Goal: Information Seeking & Learning: Find specific page/section

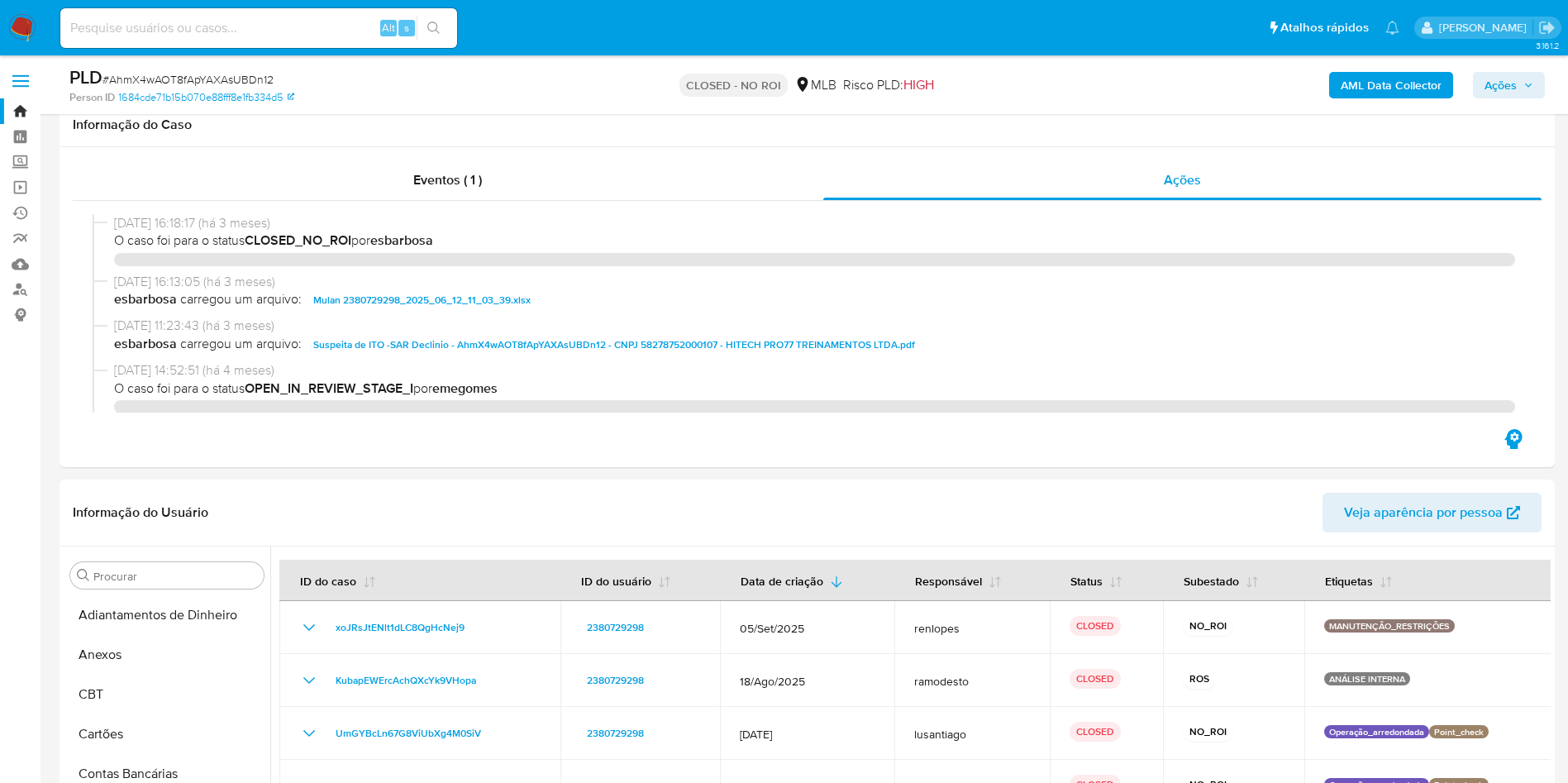
select select "10"
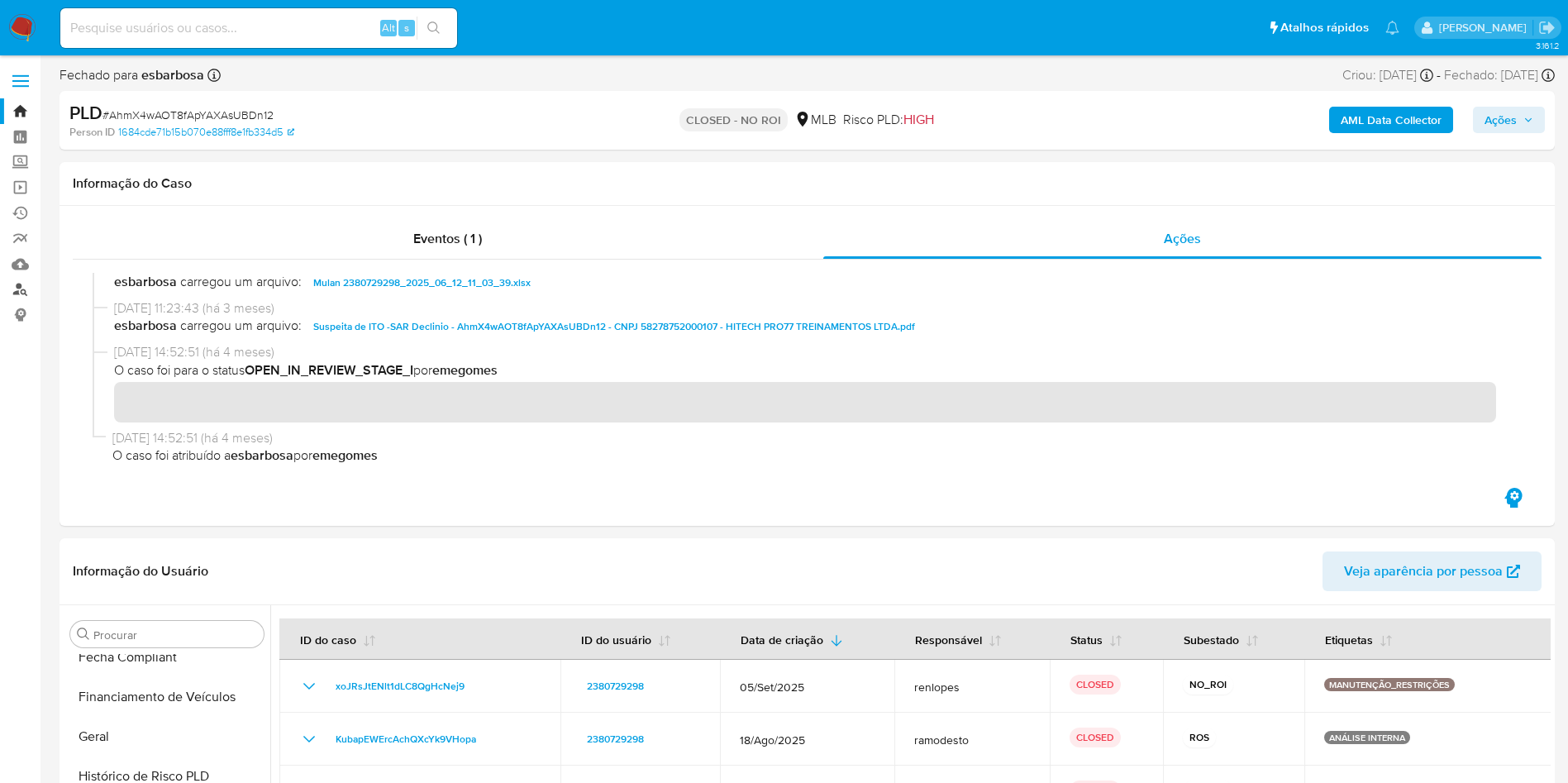
click at [18, 289] on link "Localizador de pessoas" at bounding box center [98, 290] width 197 height 25
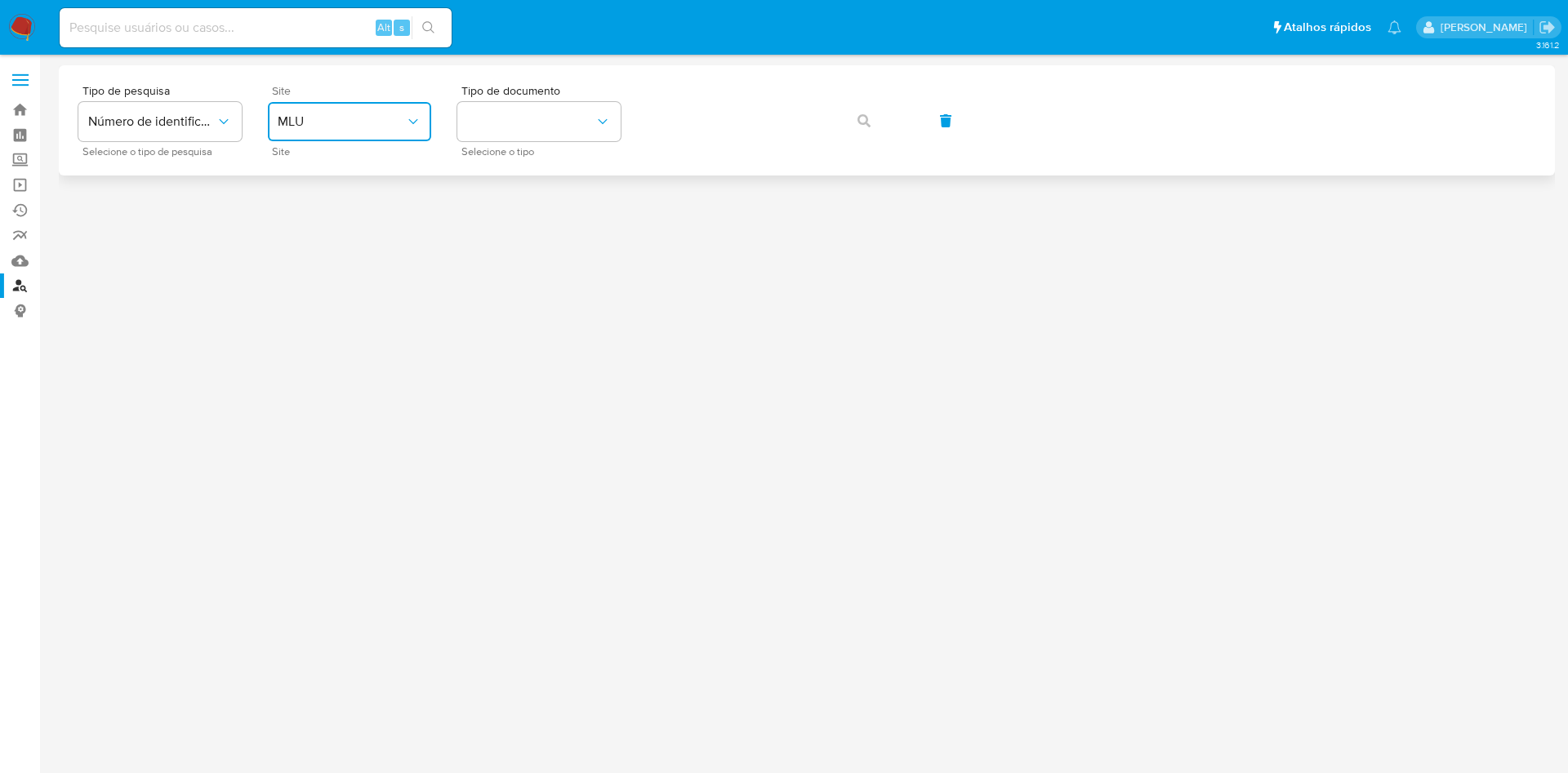
click at [363, 137] on button "MLU" at bounding box center [350, 122] width 164 height 39
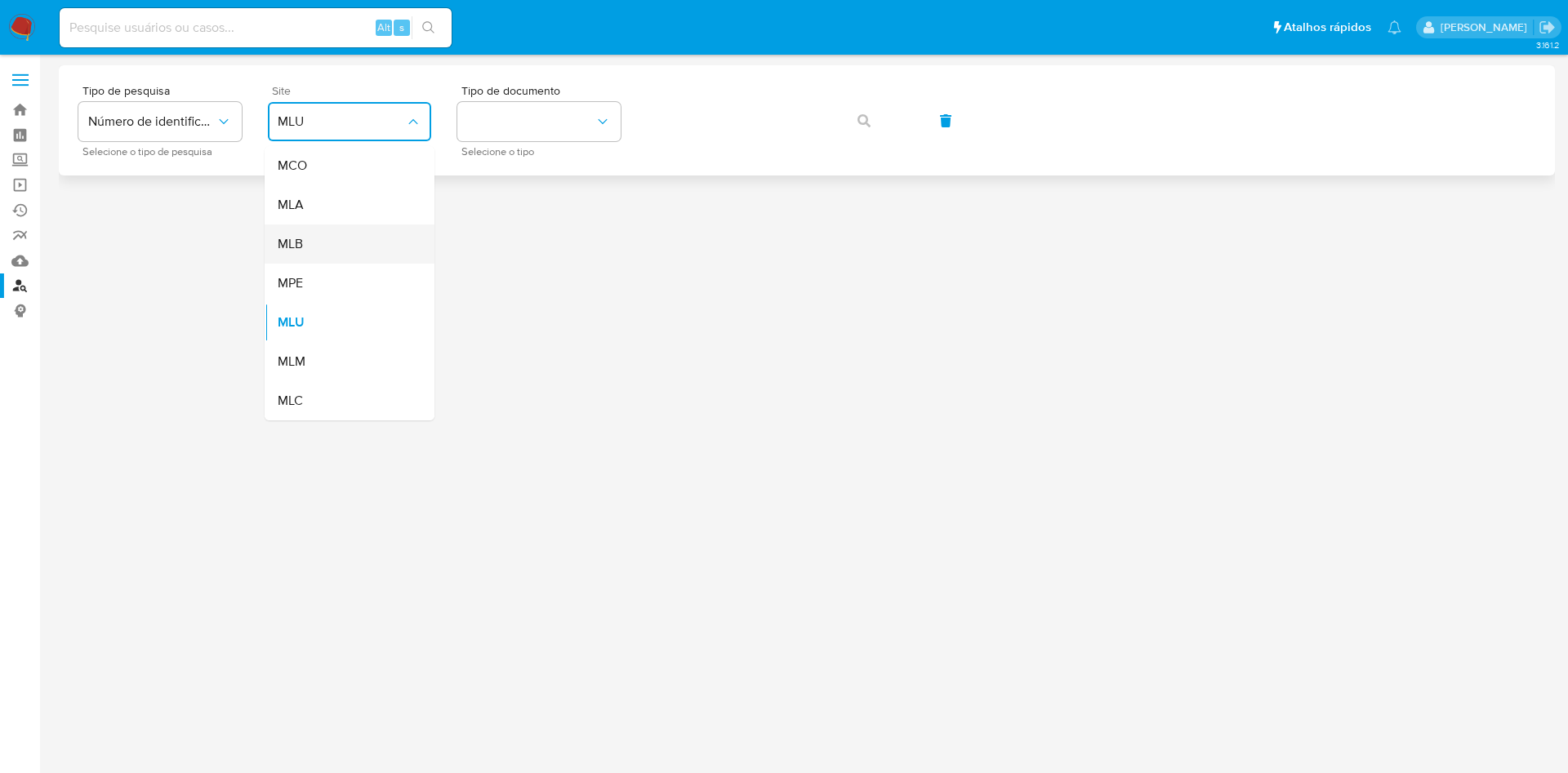
click at [340, 235] on div "MLB" at bounding box center [345, 243] width 134 height 39
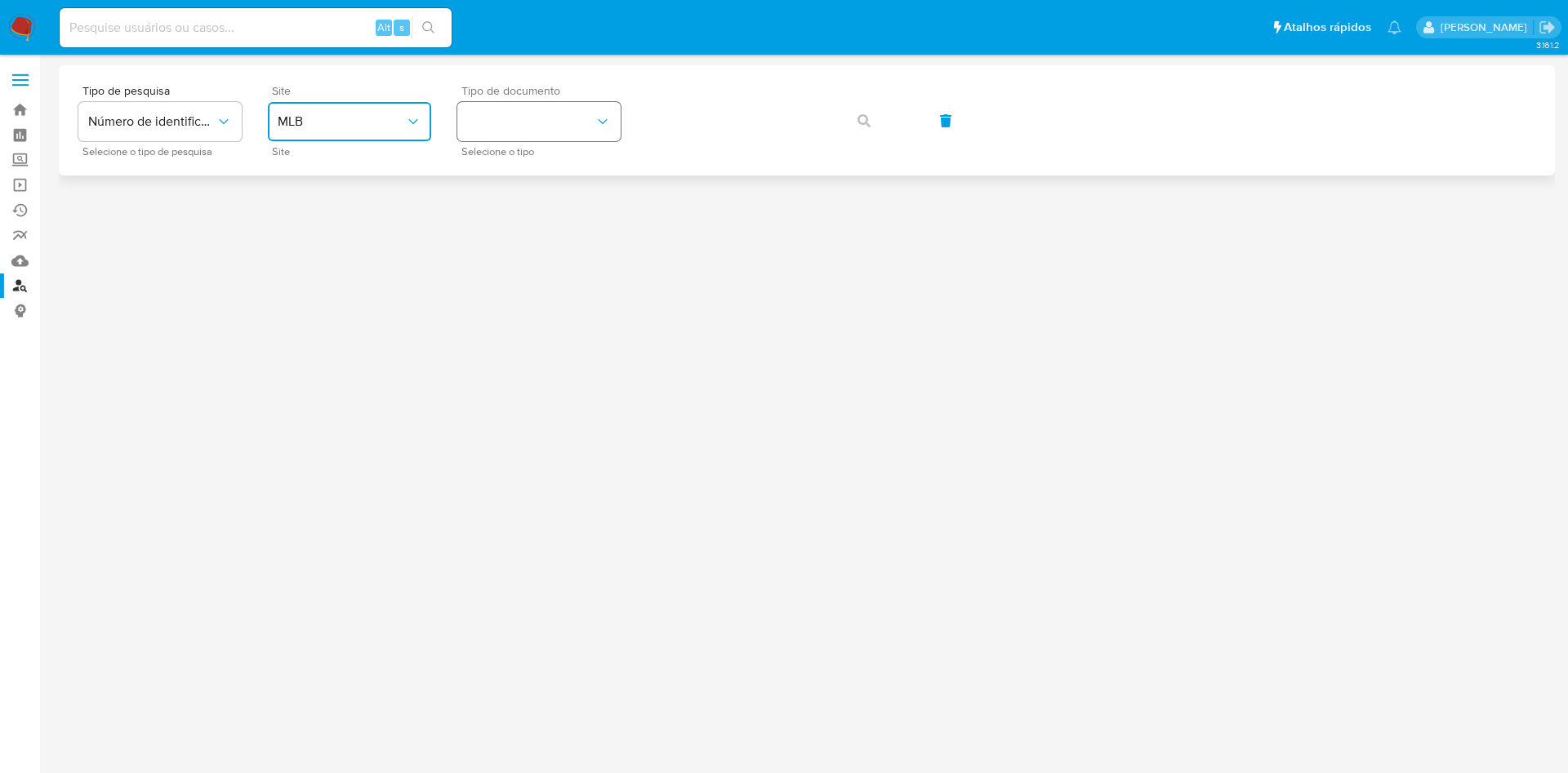
click at [518, 111] on button "identificationType" at bounding box center [538, 122] width 164 height 39
click at [514, 156] on div "CNPJ CNPJ" at bounding box center [534, 174] width 134 height 56
click at [836, 102] on button "button" at bounding box center [864, 121] width 56 height 39
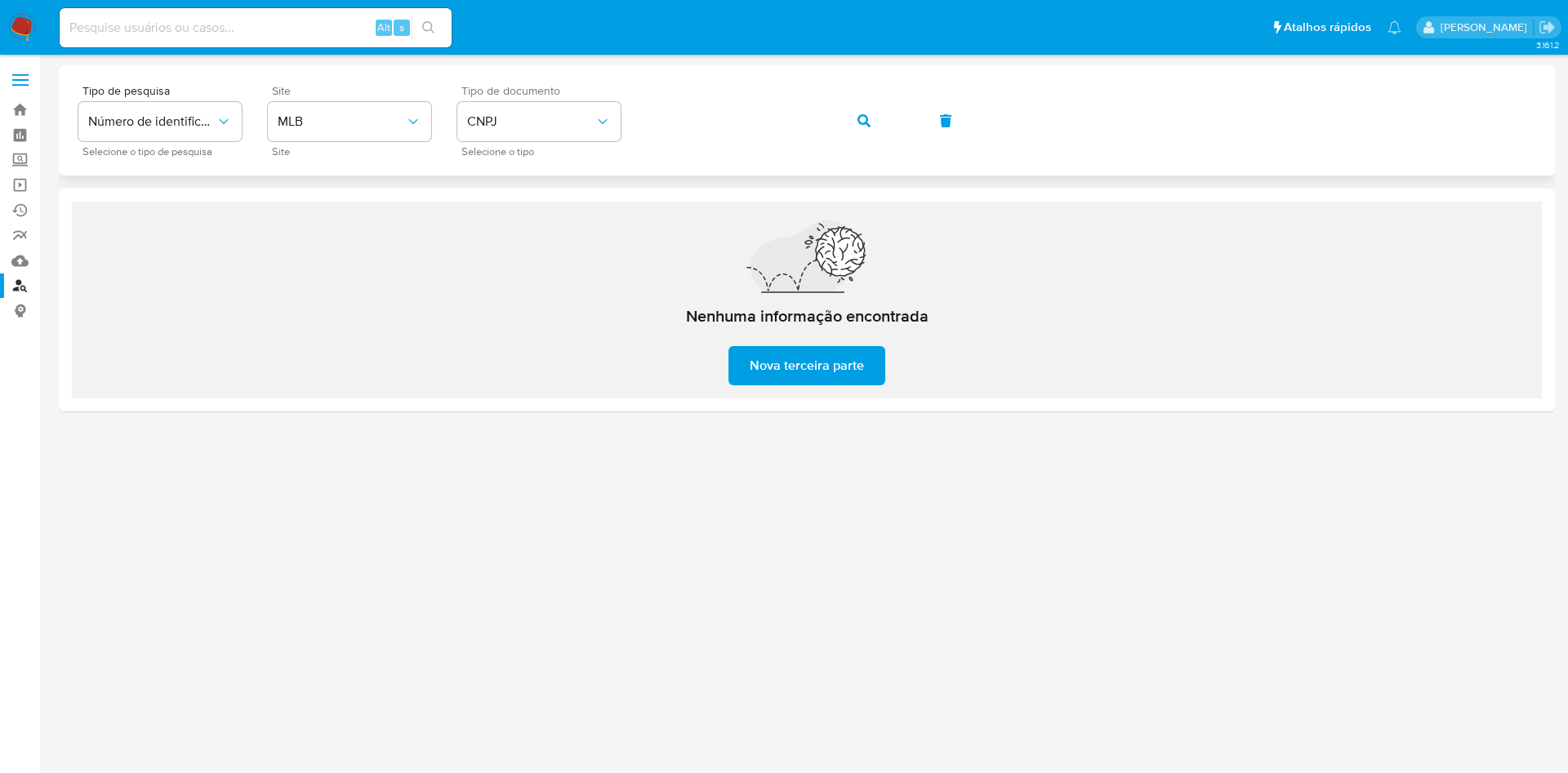
click at [836, 102] on button "button" at bounding box center [864, 121] width 56 height 39
click at [722, 102] on div "Tipo de pesquisa Número de identificação Selecione o tipo de pesquisa Site MLB …" at bounding box center [807, 121] width 1457 height 71
click at [836, 102] on button "button" at bounding box center [864, 121] width 56 height 39
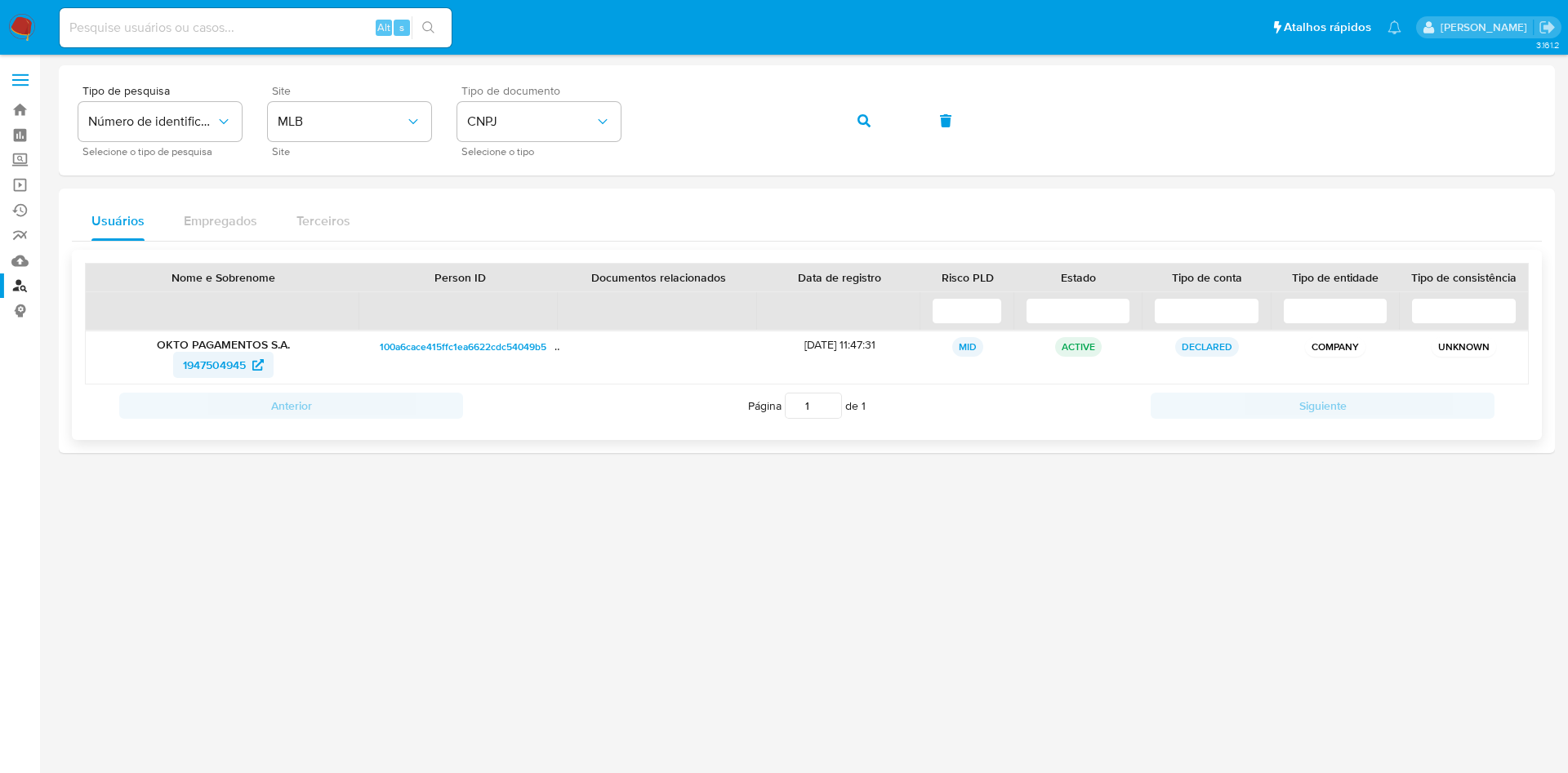
click at [192, 357] on span "1947504945" at bounding box center [215, 364] width 63 height 26
click at [836, 102] on button "button" at bounding box center [864, 121] width 56 height 39
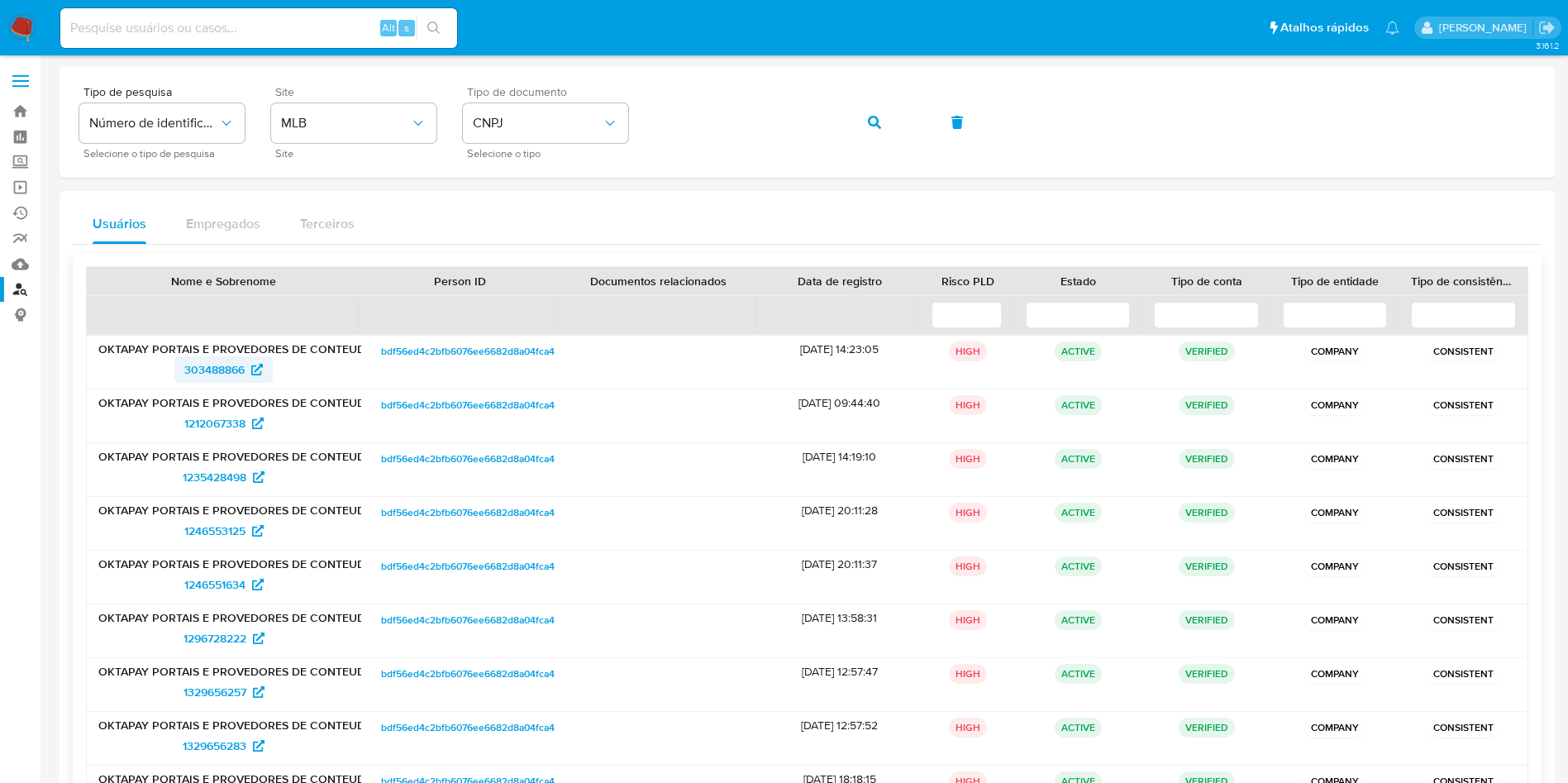
click at [228, 368] on span "303488866" at bounding box center [214, 369] width 60 height 26
click at [199, 429] on span "1212067338" at bounding box center [214, 423] width 61 height 26
click at [220, 473] on span "1235428498" at bounding box center [214, 476] width 64 height 26
drag, startPoint x: 224, startPoint y: 536, endPoint x: 224, endPoint y: 546, distance: 10.0
click at [222, 535] on span "1246553125" at bounding box center [214, 531] width 61 height 26
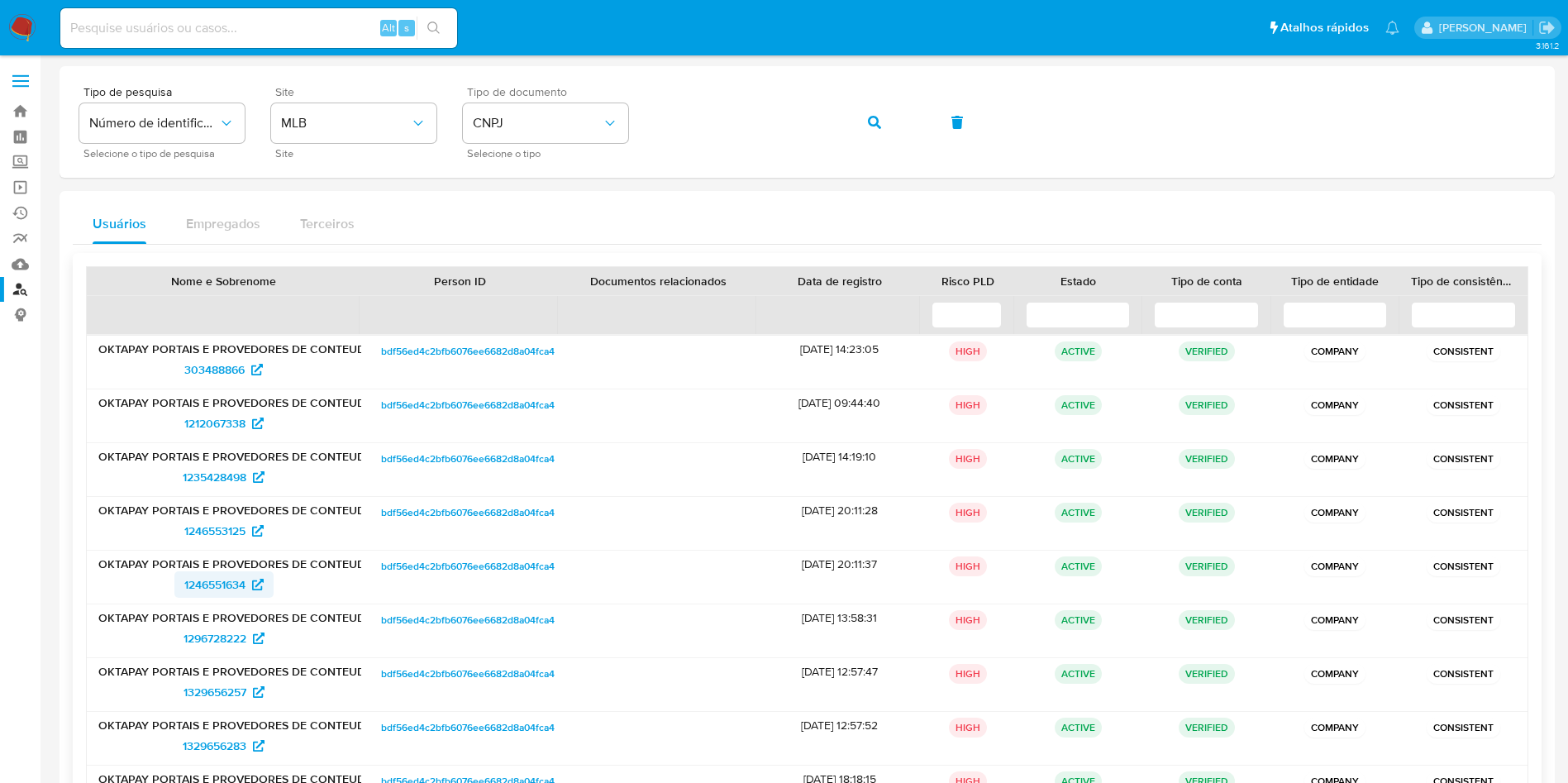
drag, startPoint x: 229, startPoint y: 575, endPoint x: 239, endPoint y: 579, distance: 10.8
click at [230, 575] on span "1246551634" at bounding box center [214, 584] width 61 height 26
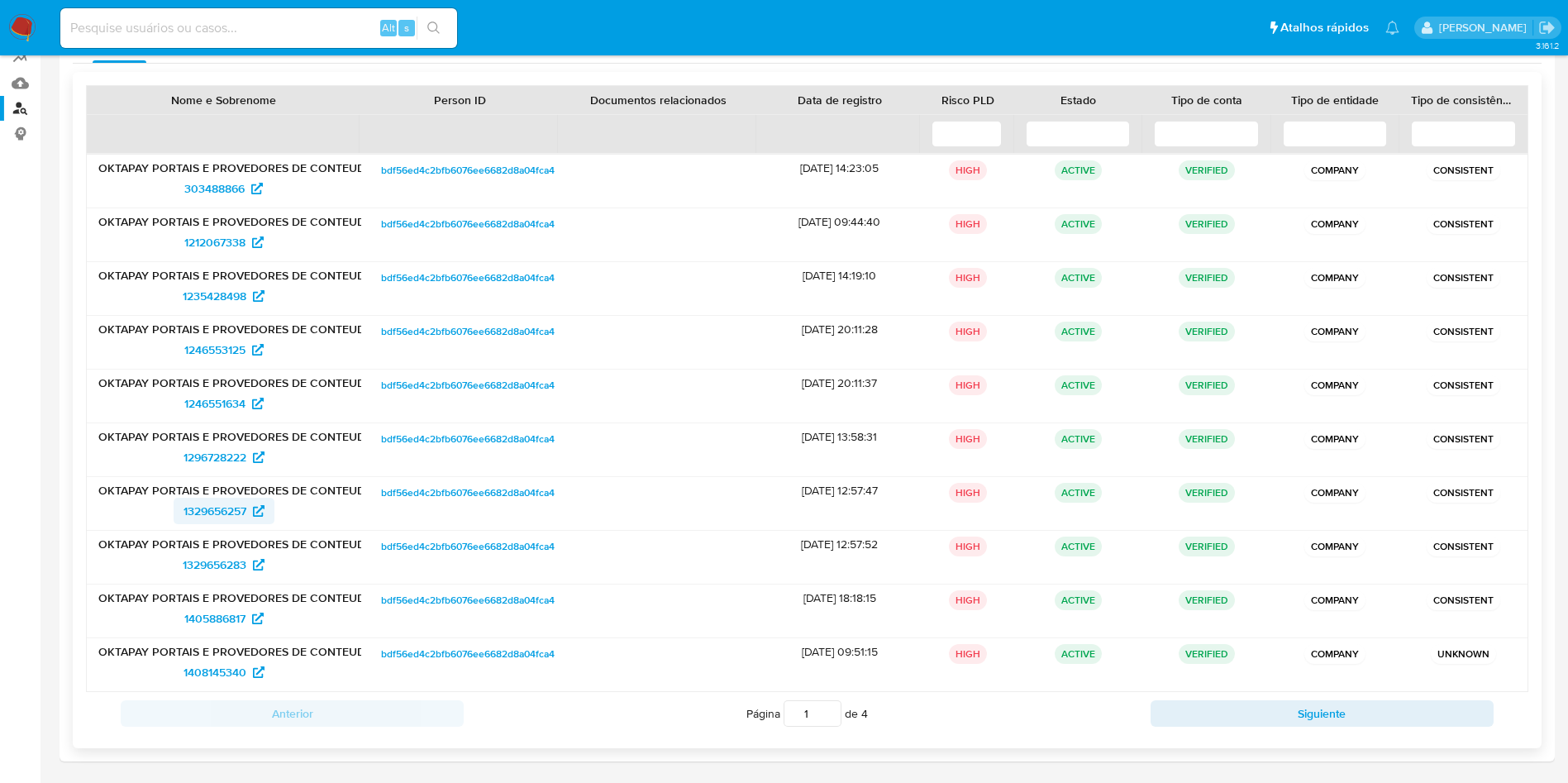
scroll to position [182, 0]
click at [225, 463] on span "1296728222" at bounding box center [214, 455] width 63 height 26
click at [219, 508] on span "1329656257" at bounding box center [214, 509] width 63 height 26
click at [228, 554] on span "1329656283" at bounding box center [214, 563] width 64 height 26
drag, startPoint x: 227, startPoint y: 623, endPoint x: 229, endPoint y: 633, distance: 10.2
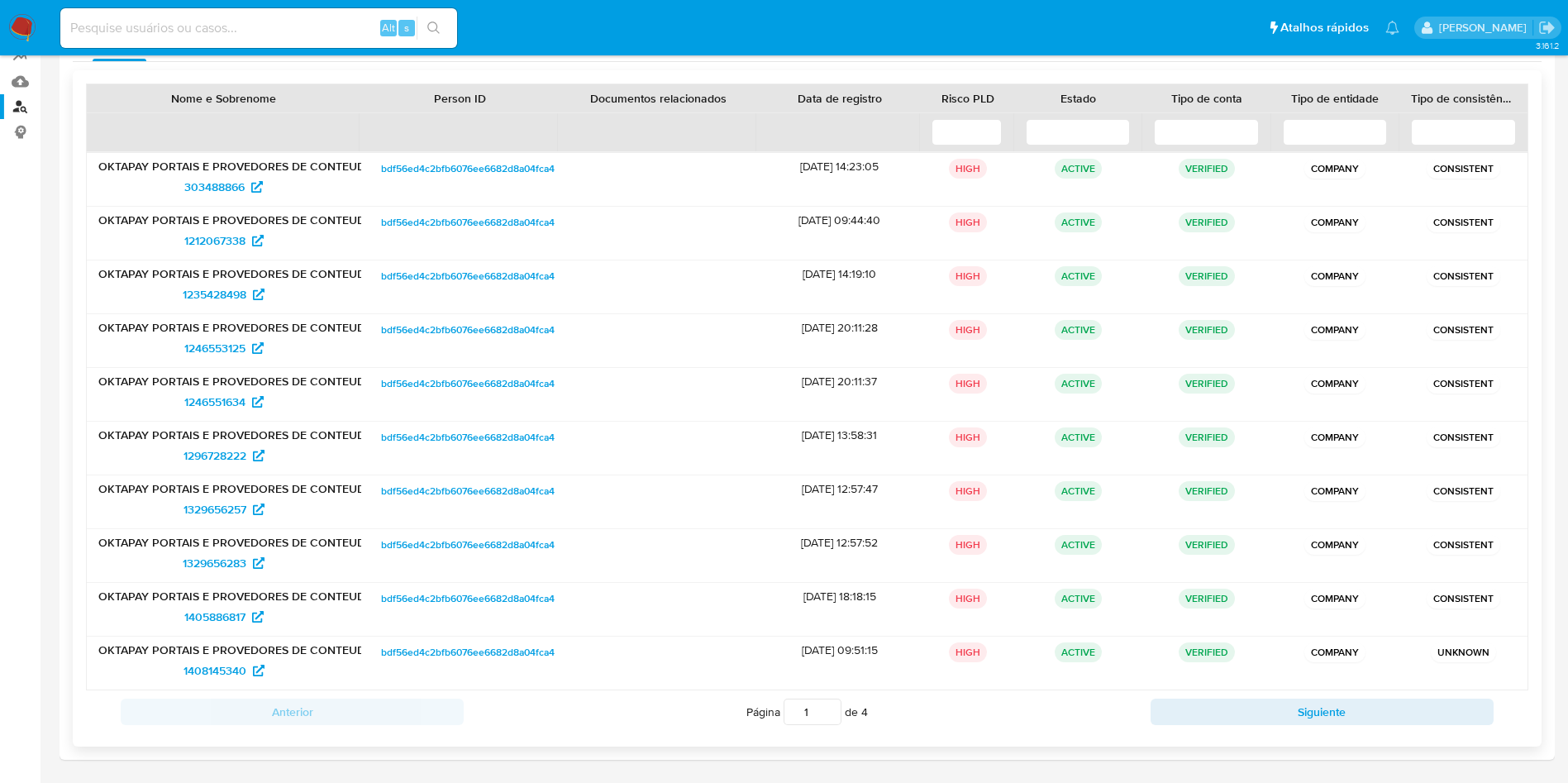
click at [226, 620] on span "1405886817" at bounding box center [214, 616] width 61 height 26
click at [229, 668] on span "1408145340" at bounding box center [214, 670] width 63 height 26
click at [1263, 715] on button "Siguiente" at bounding box center [1323, 711] width 343 height 26
type input "2"
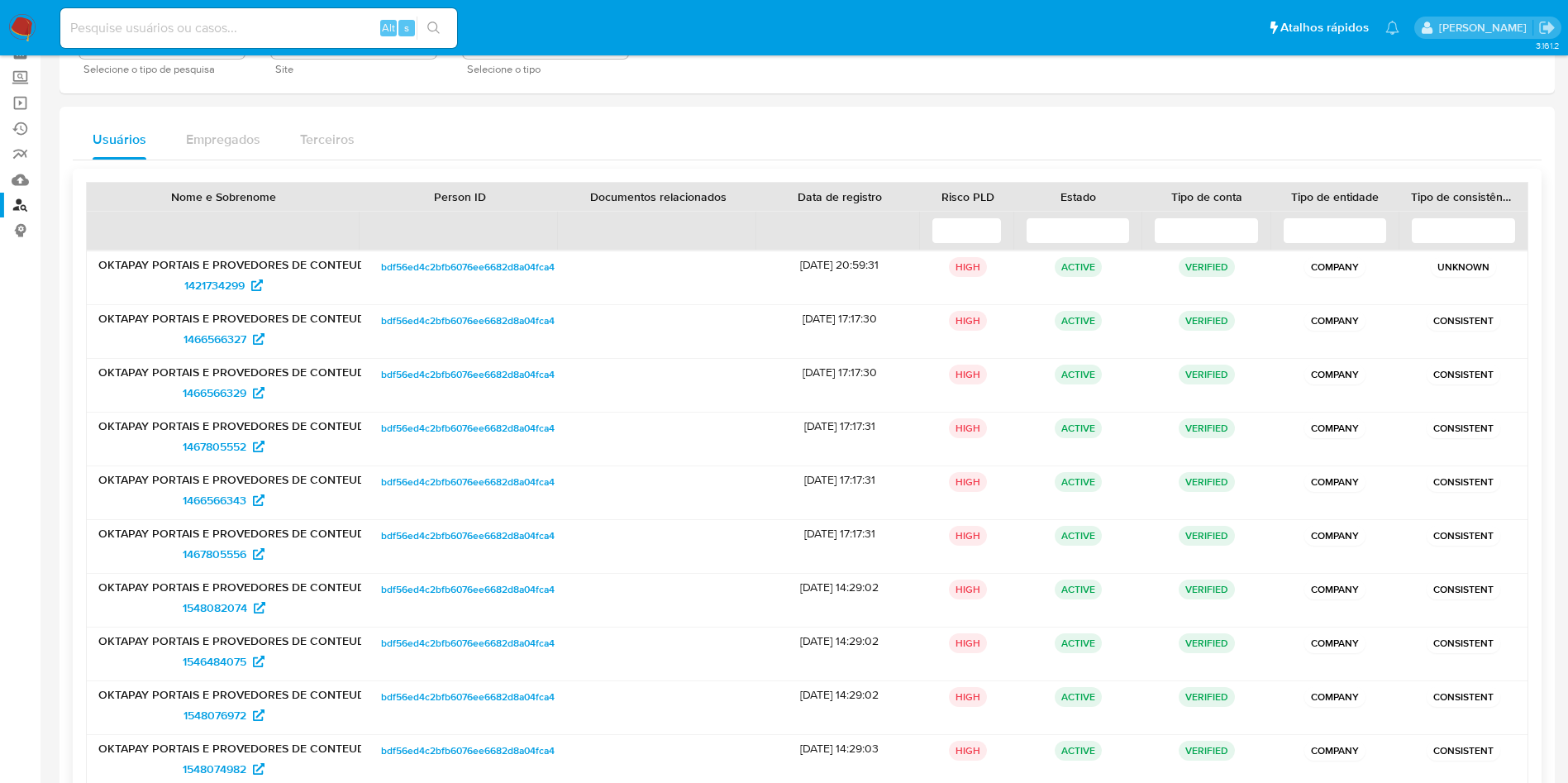
scroll to position [0, 0]
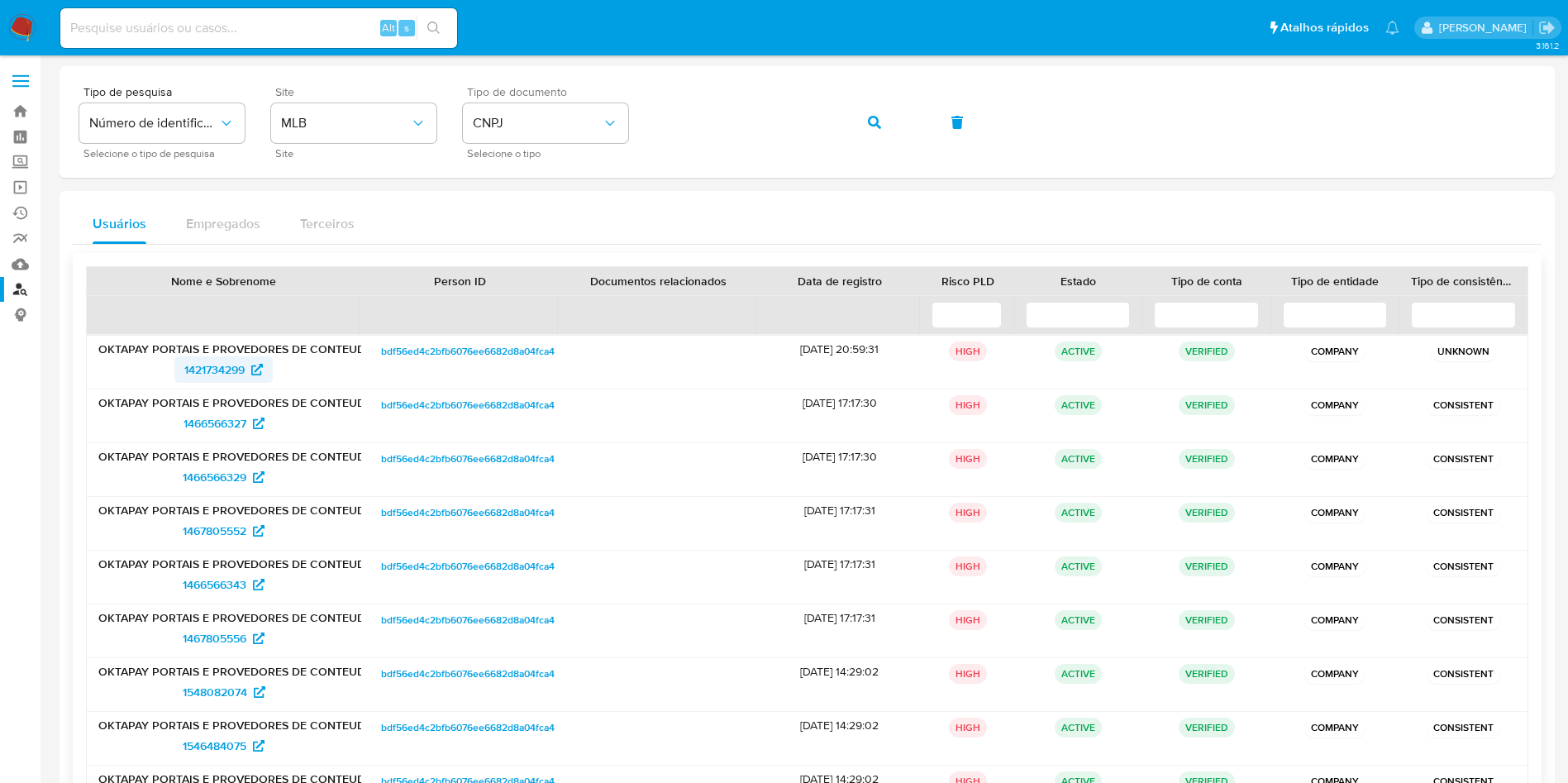
click at [225, 372] on span "1421734299" at bounding box center [214, 369] width 60 height 26
click at [241, 419] on span "1466566327" at bounding box center [214, 423] width 63 height 26
click at [238, 469] on span "1466566329" at bounding box center [214, 476] width 64 height 26
click at [239, 524] on span "1467805552" at bounding box center [214, 531] width 64 height 26
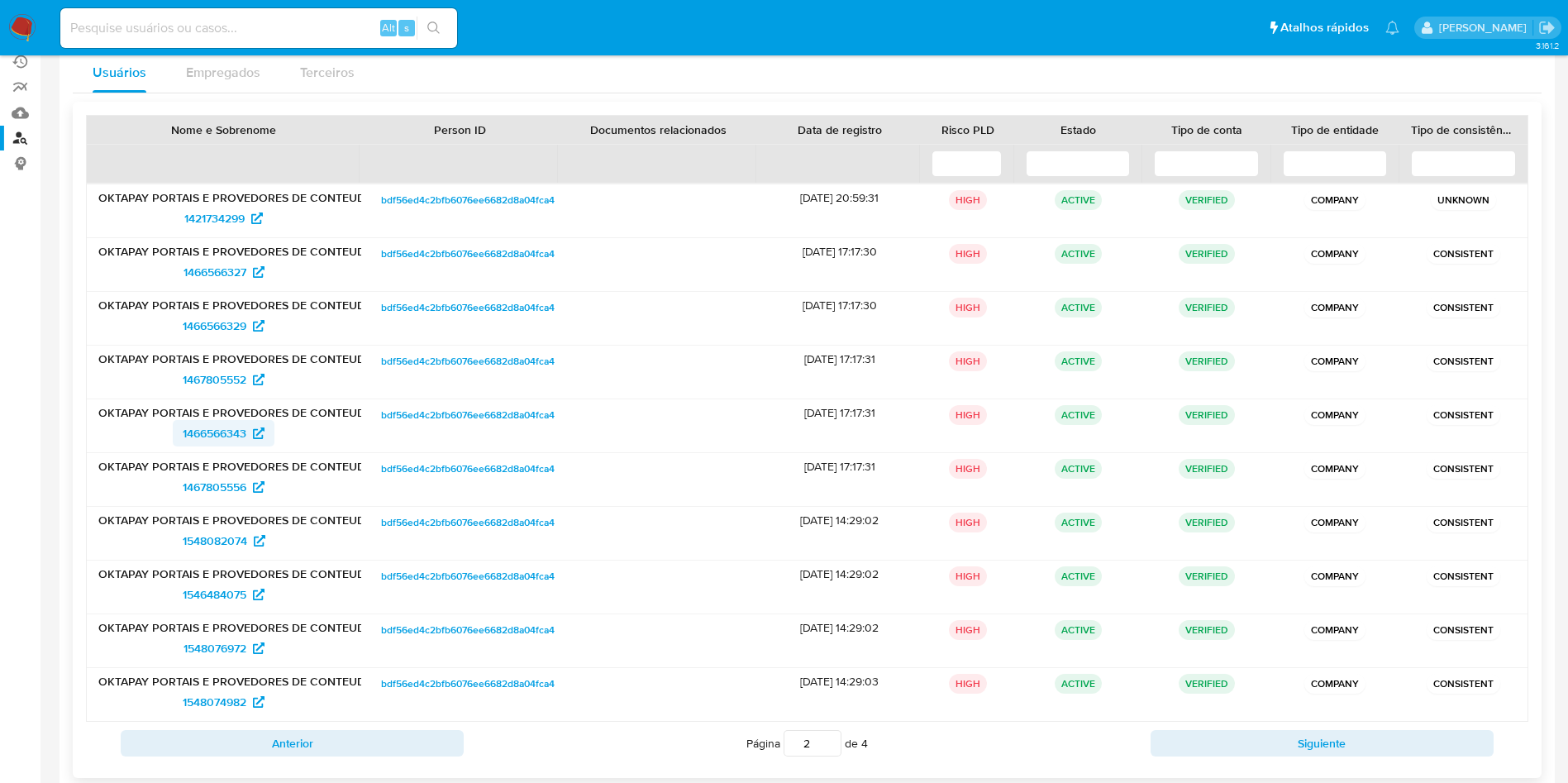
click at [221, 431] on span "1466566343" at bounding box center [214, 433] width 64 height 26
click at [227, 480] on span "1467805556" at bounding box center [214, 486] width 64 height 26
click at [219, 551] on span "1548082074" at bounding box center [214, 540] width 64 height 26
click at [221, 590] on span "1546484075" at bounding box center [214, 594] width 64 height 26
click at [234, 642] on span "1548076972" at bounding box center [214, 648] width 63 height 26
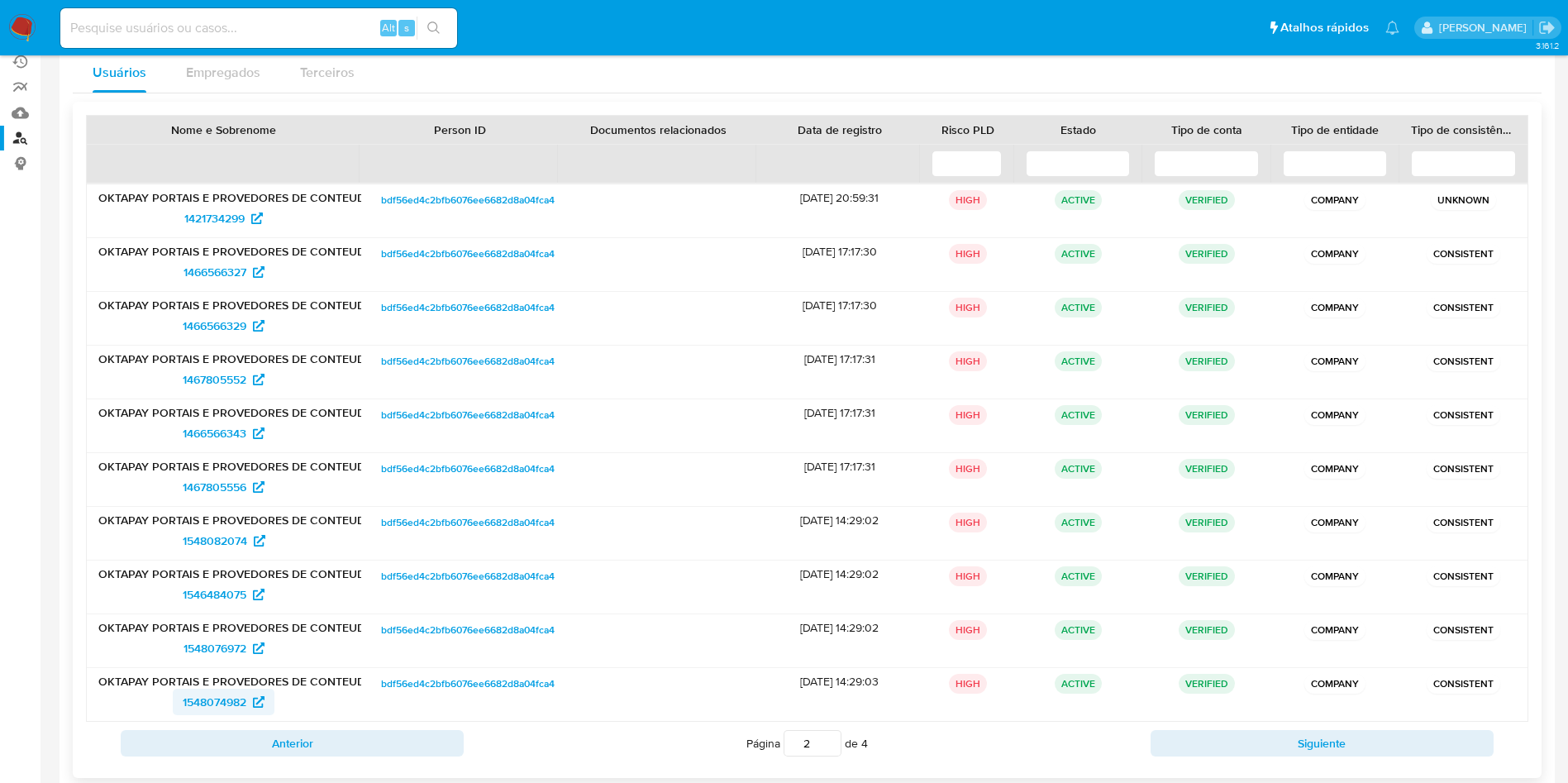
click at [234, 701] on span "1548074982" at bounding box center [214, 701] width 64 height 26
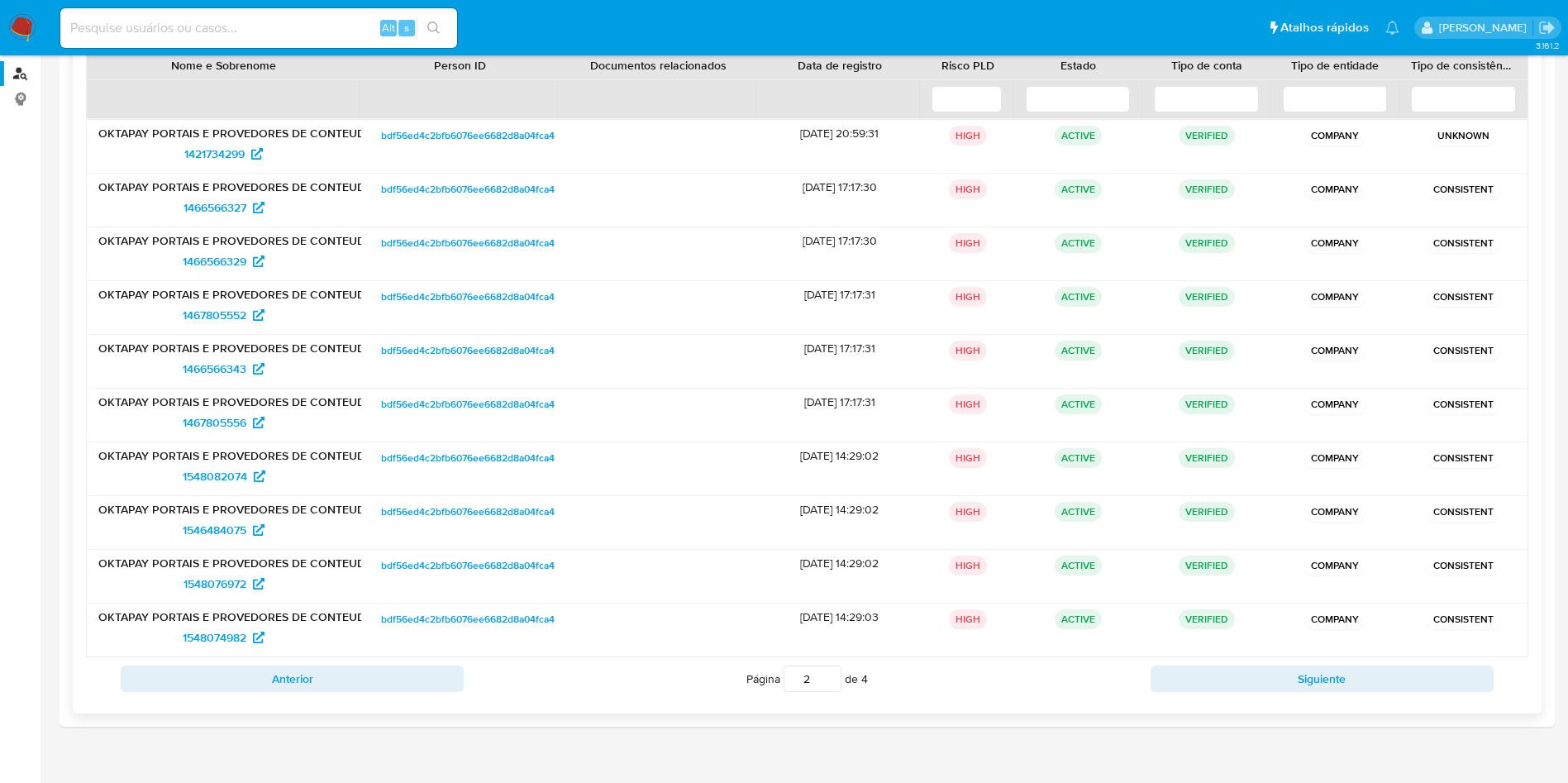
scroll to position [244, 0]
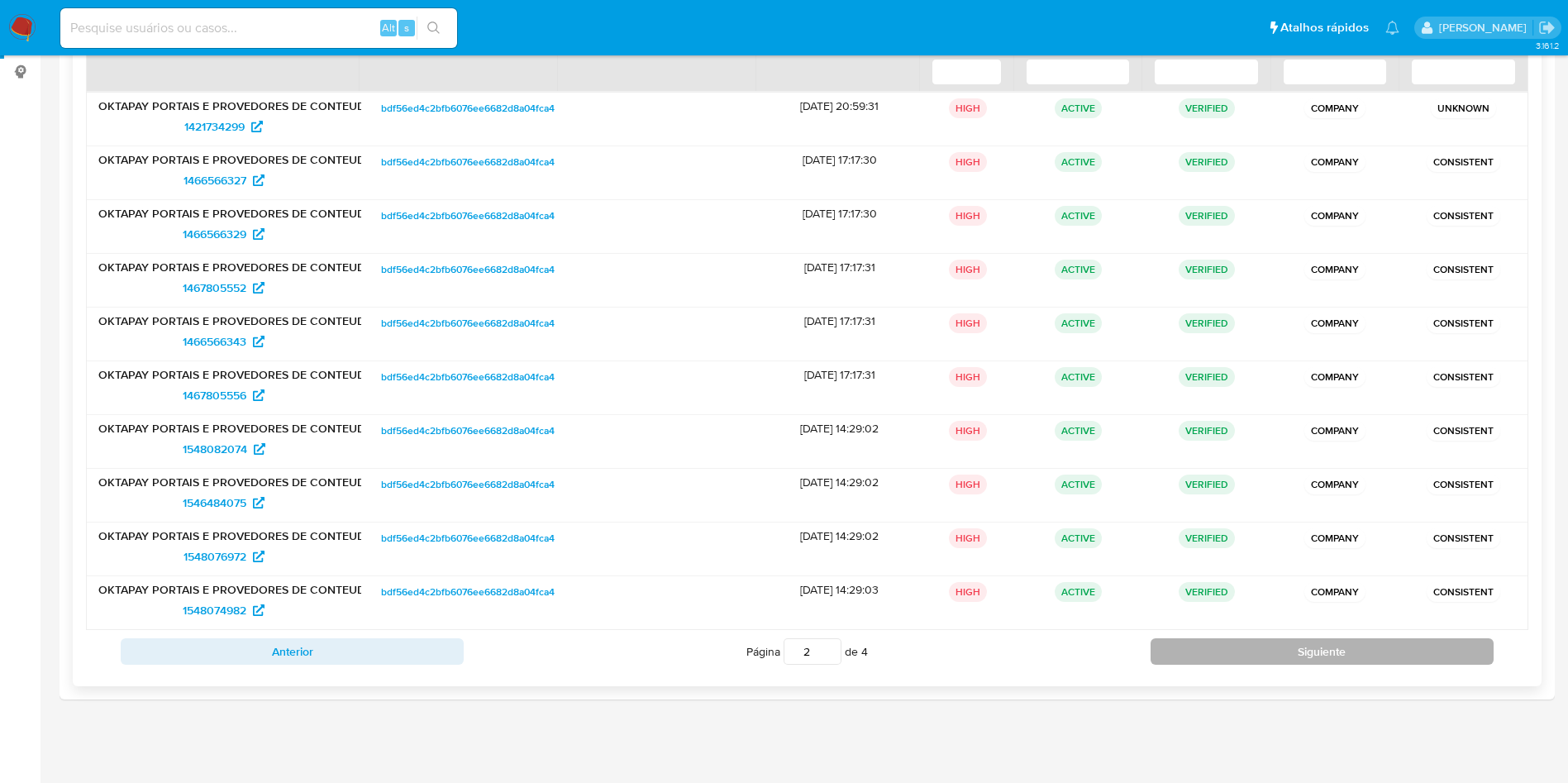
click at [1203, 649] on button "Siguiente" at bounding box center [1323, 651] width 343 height 26
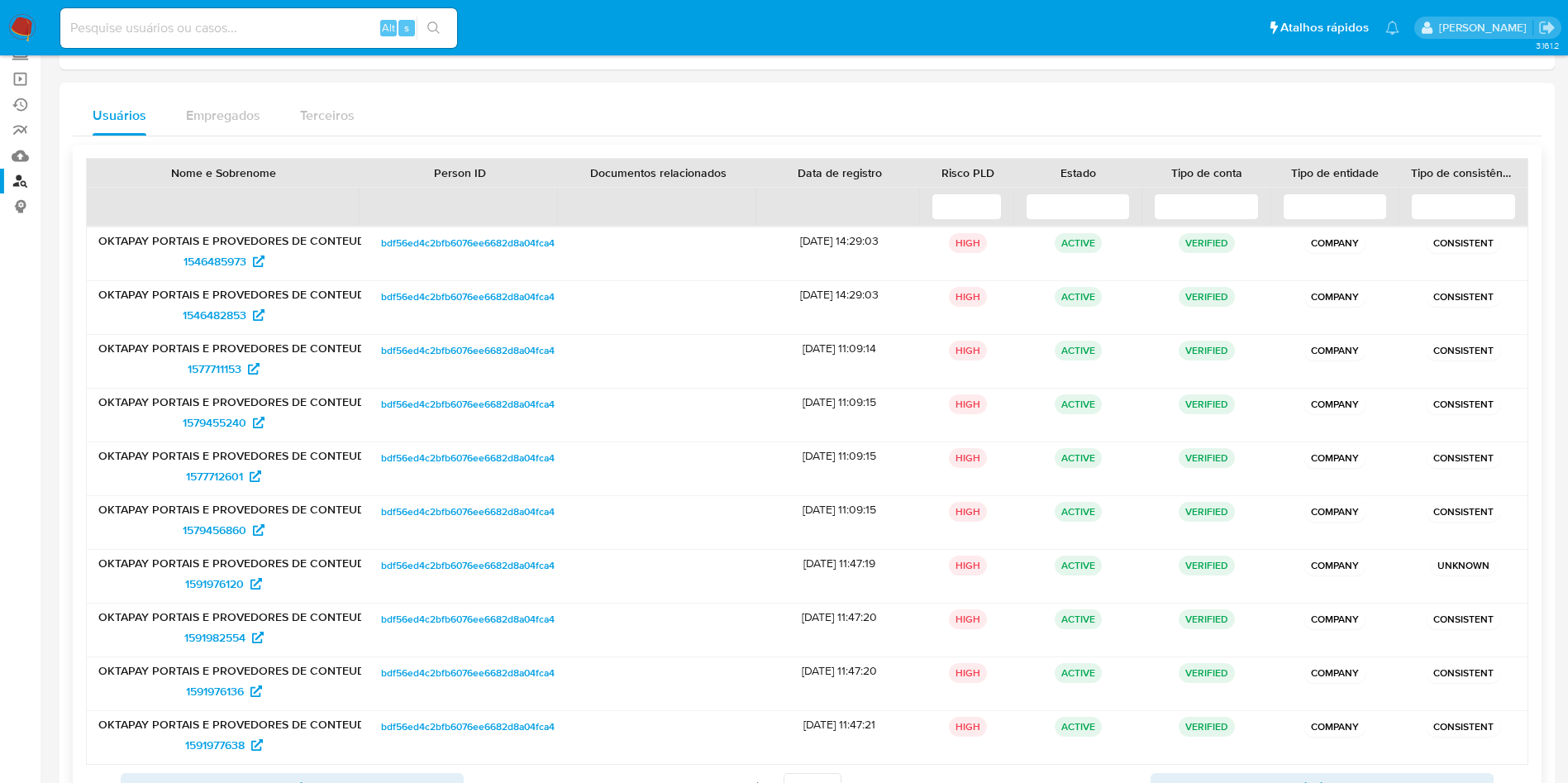
scroll to position [0, 0]
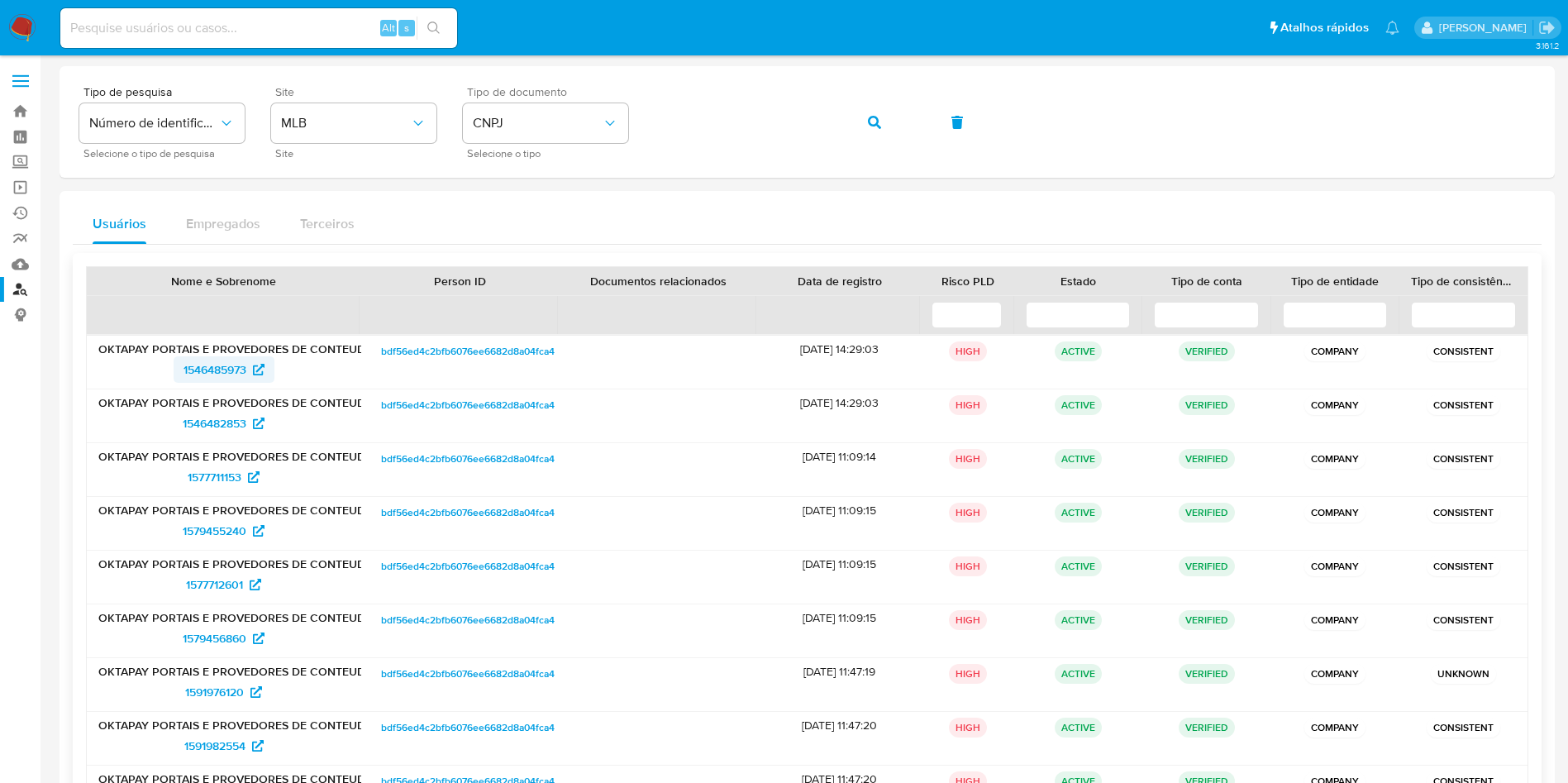
click at [216, 356] on span "1546485973" at bounding box center [214, 369] width 63 height 26
click at [215, 429] on span "1546482853" at bounding box center [214, 423] width 64 height 26
click at [216, 476] on span "1577711153" at bounding box center [214, 476] width 53 height 26
click at [239, 534] on span "1579455240" at bounding box center [214, 531] width 64 height 26
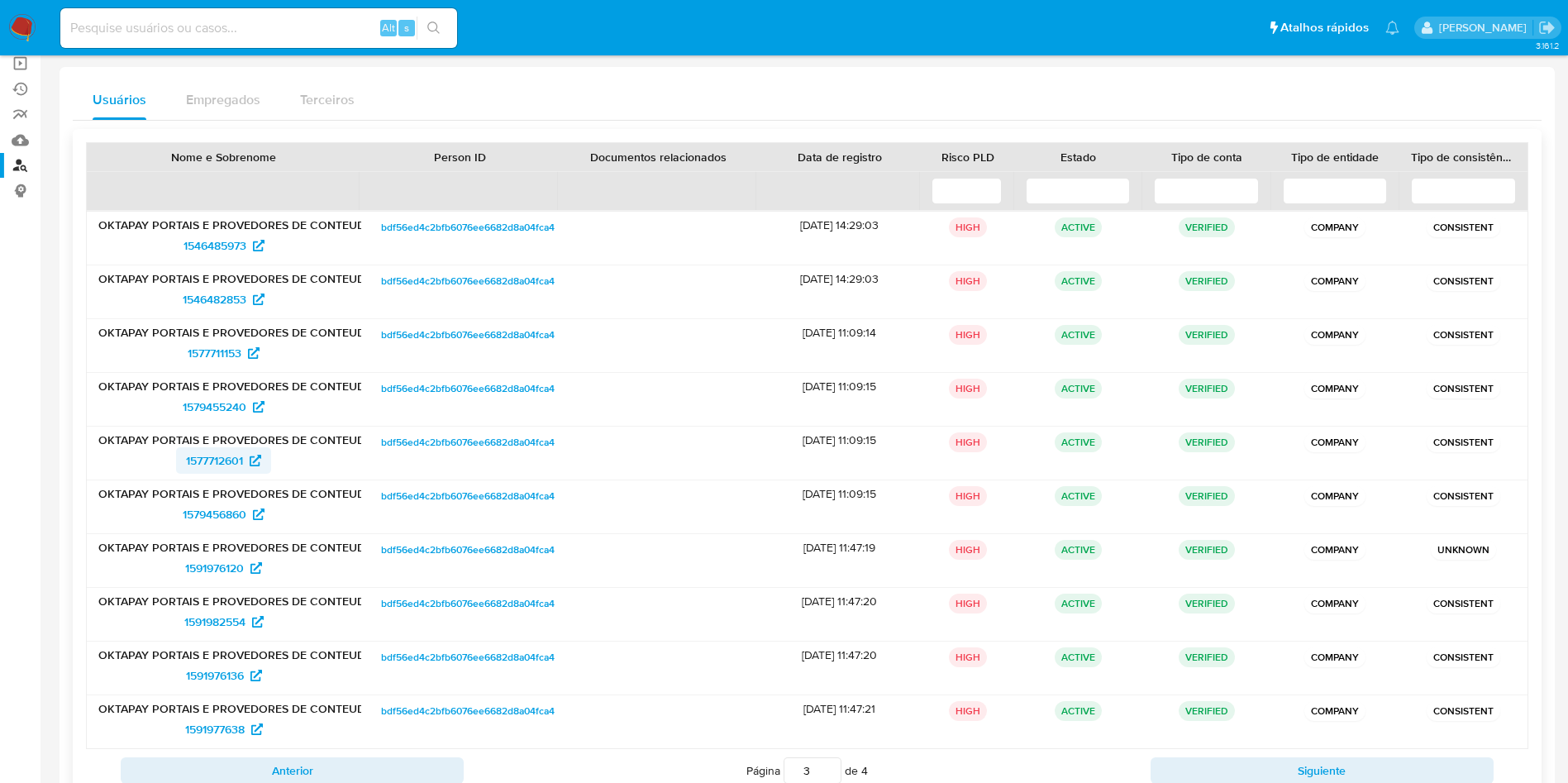
click at [233, 466] on span "1577712601" at bounding box center [214, 460] width 57 height 26
click at [231, 510] on span "1579456860" at bounding box center [214, 514] width 64 height 26
click at [236, 570] on span "1591976120" at bounding box center [214, 568] width 59 height 26
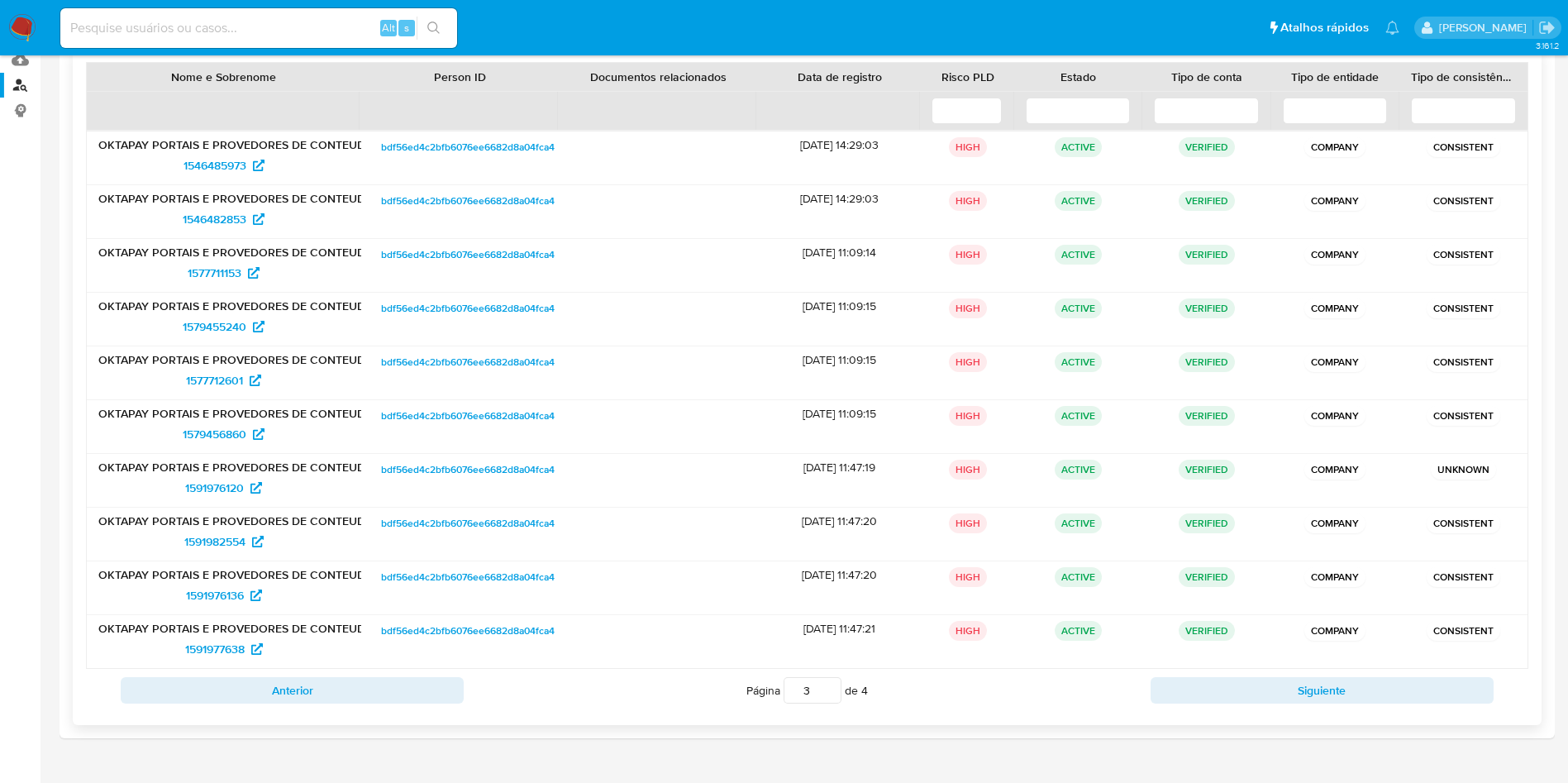
scroll to position [244, 0]
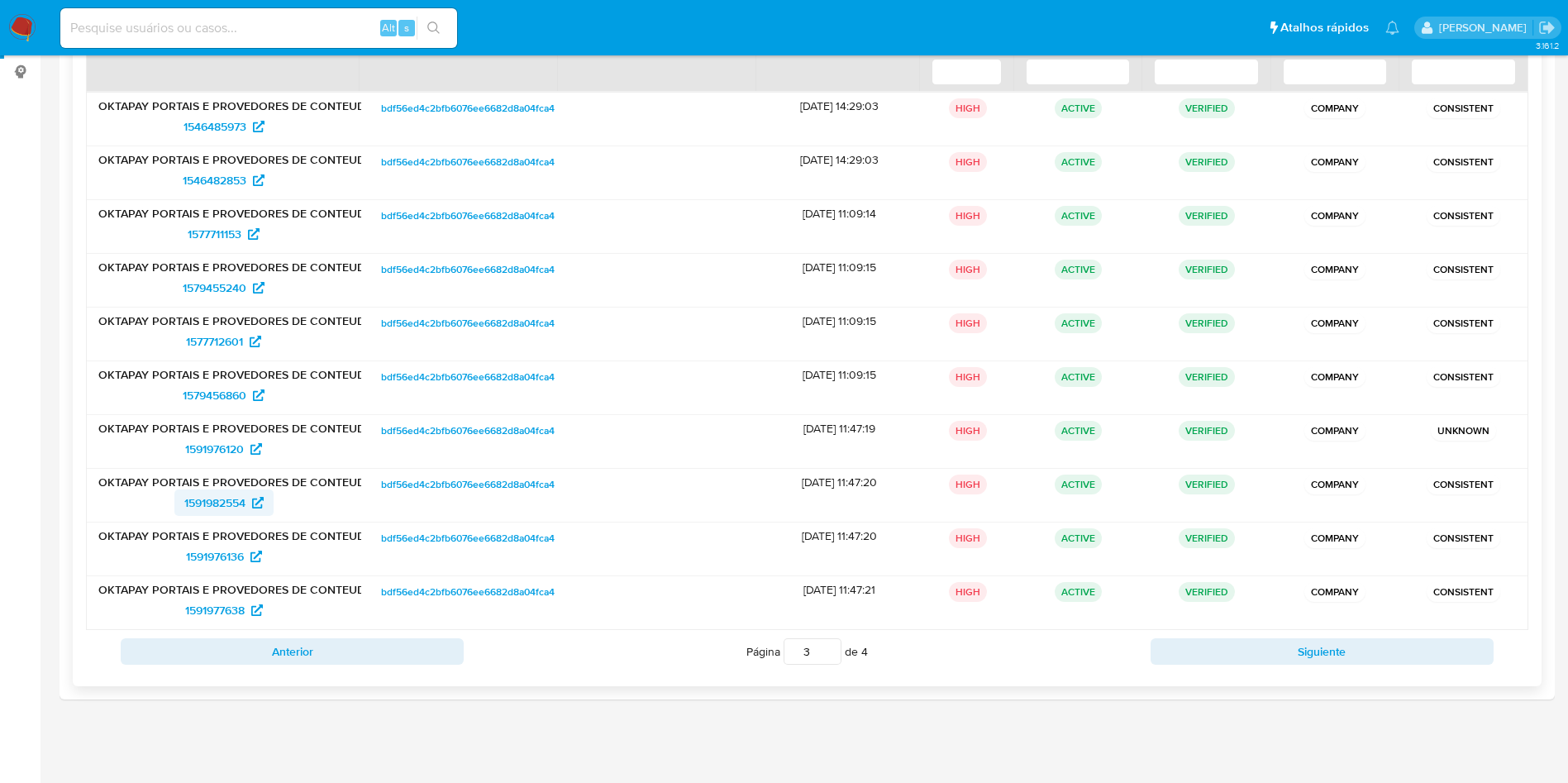
click at [213, 506] on span "1591982554" at bounding box center [214, 503] width 61 height 26
click at [239, 552] on span "1591976136" at bounding box center [215, 556] width 58 height 26
click at [222, 608] on span "1591977638" at bounding box center [214, 610] width 59 height 26
click at [1241, 657] on button "Siguiente" at bounding box center [1323, 651] width 343 height 26
type input "4"
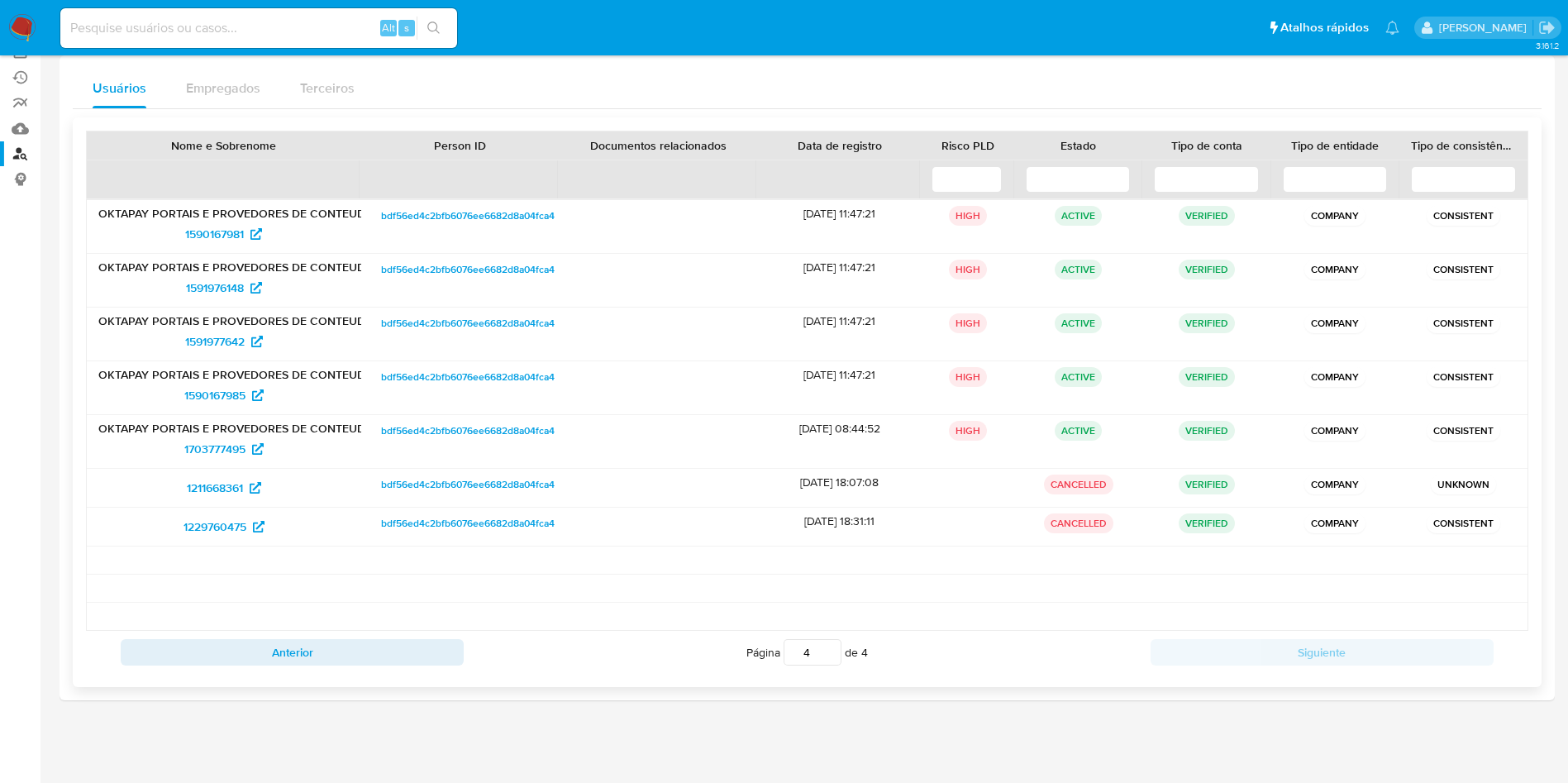
scroll to position [136, 0]
click at [224, 221] on span "1590167981" at bounding box center [214, 234] width 59 height 26
drag, startPoint x: 223, startPoint y: 283, endPoint x: 223, endPoint y: 331, distance: 48.0
click at [223, 284] on span "1591976148" at bounding box center [215, 287] width 58 height 26
click at [217, 343] on span "1591977642" at bounding box center [214, 341] width 59 height 26
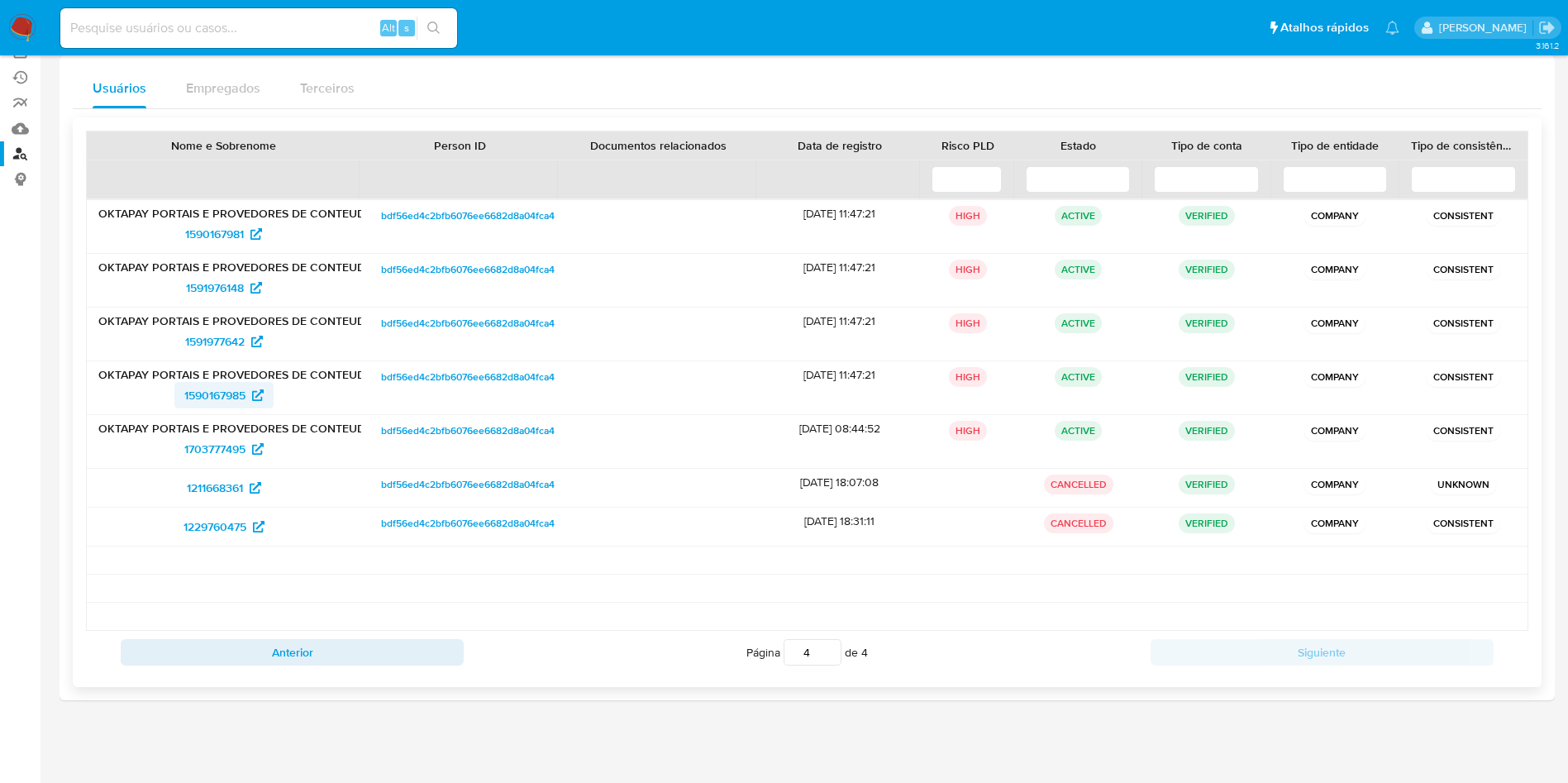
click at [216, 392] on span "1590167985" at bounding box center [214, 395] width 61 height 26
click at [221, 438] on span "1703777495" at bounding box center [214, 448] width 61 height 26
drag, startPoint x: 220, startPoint y: 480, endPoint x: 221, endPoint y: 497, distance: 17.0
click at [220, 479] on span "1211668361" at bounding box center [215, 487] width 56 height 26
drag, startPoint x: 223, startPoint y: 526, endPoint x: 235, endPoint y: 428, distance: 98.7
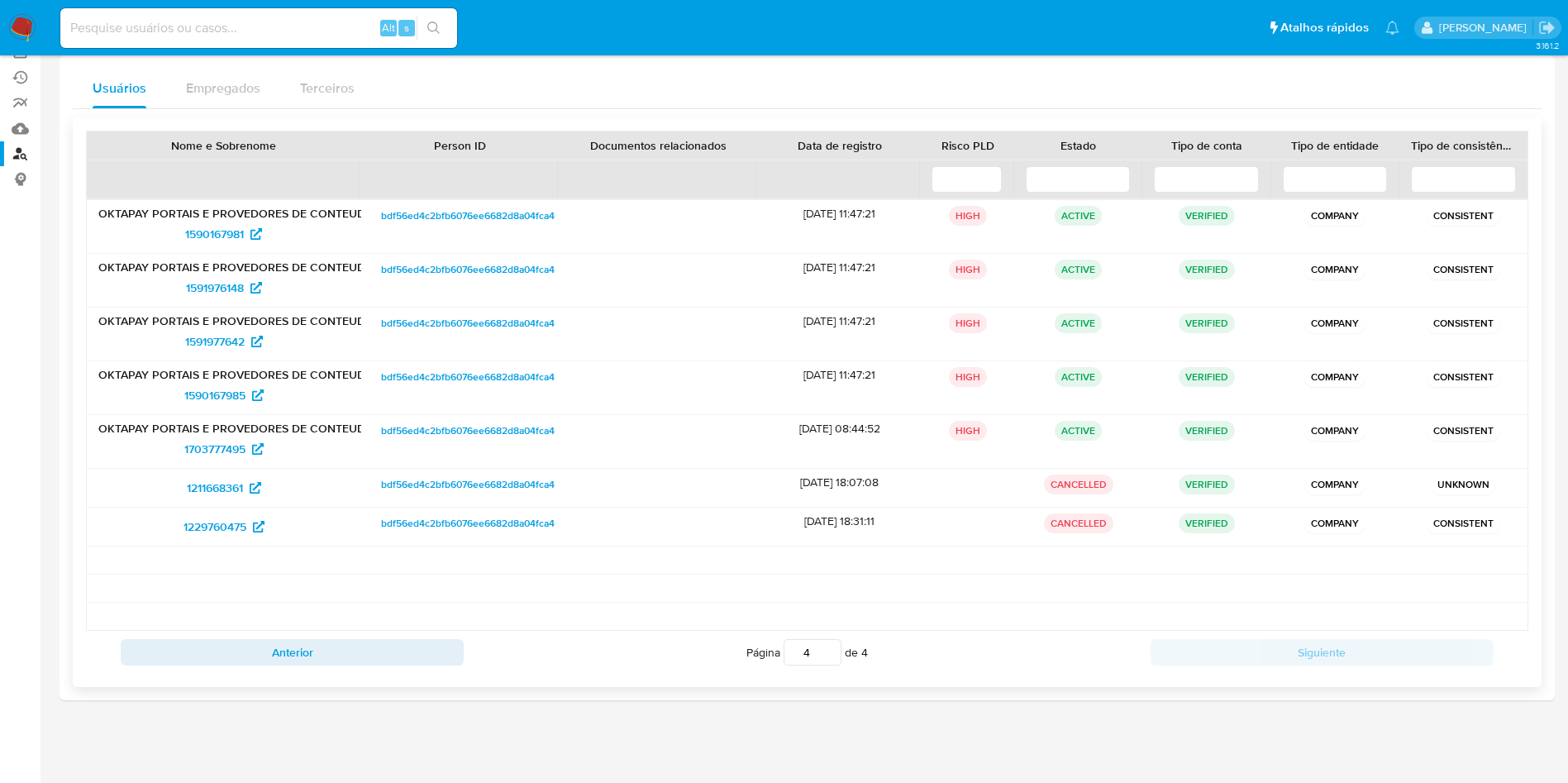
click at [223, 524] on span "1229760475" at bounding box center [214, 526] width 63 height 26
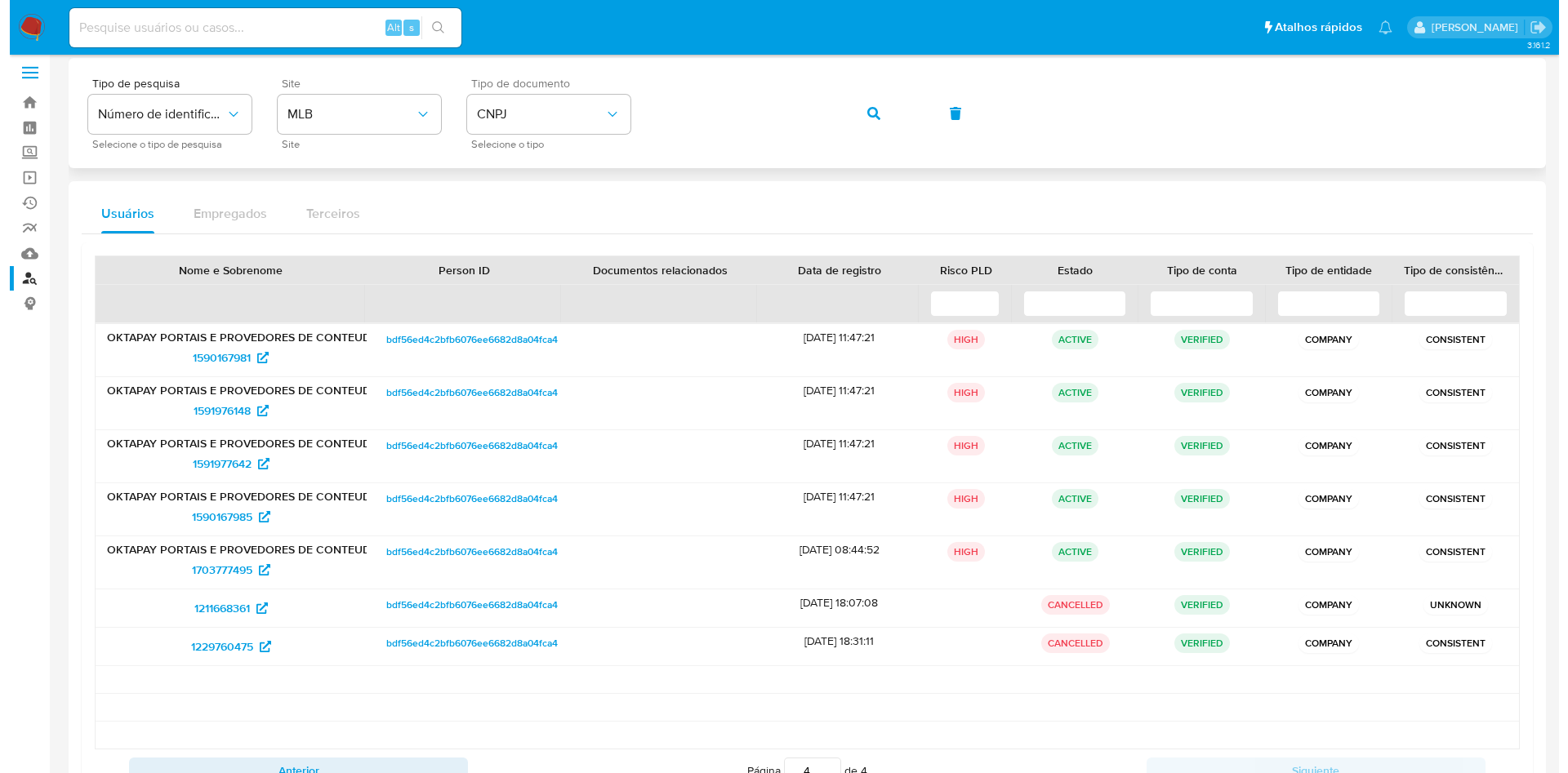
scroll to position [0, 0]
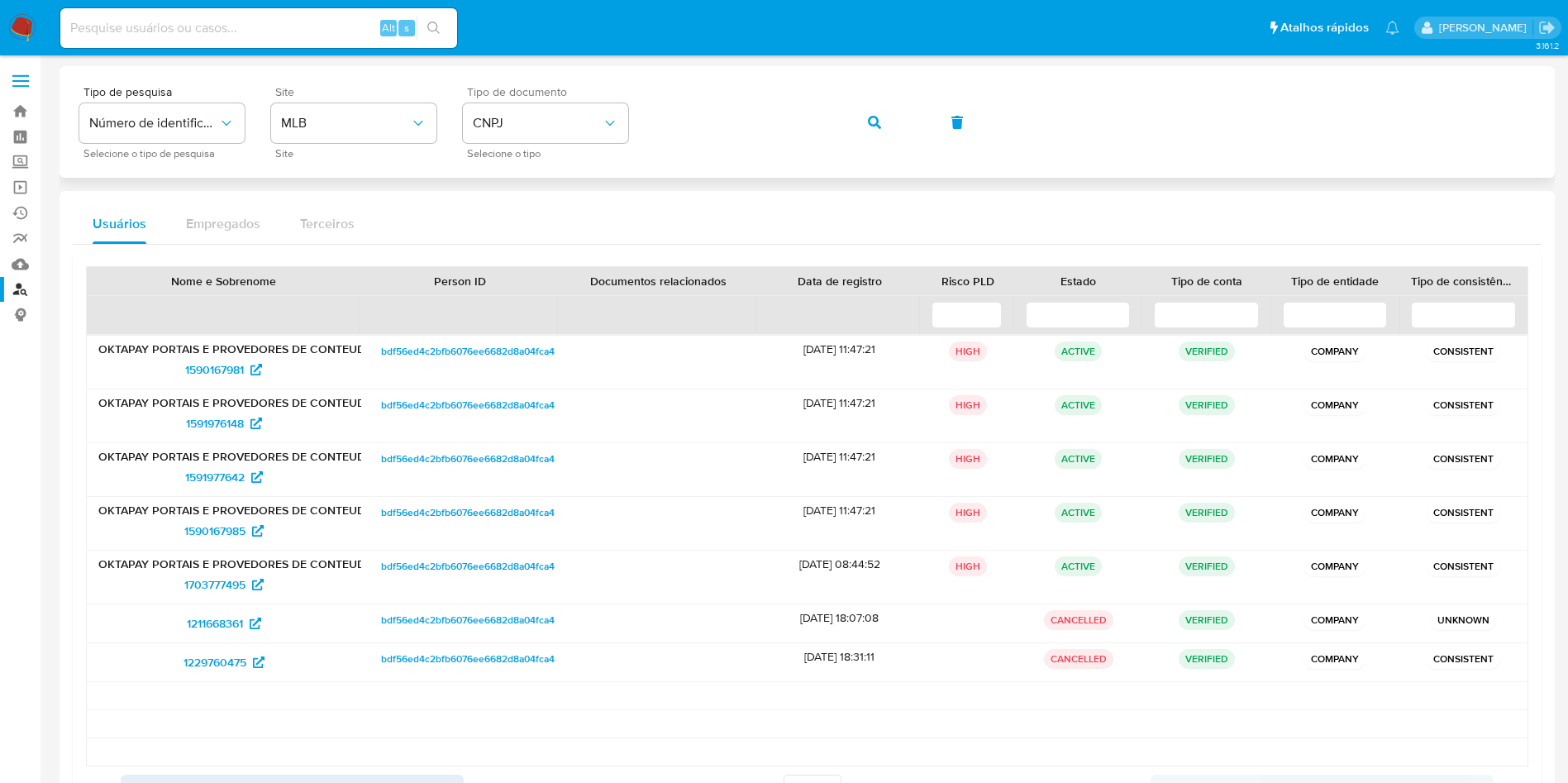
click at [847, 103] on button "button" at bounding box center [875, 122] width 56 height 40
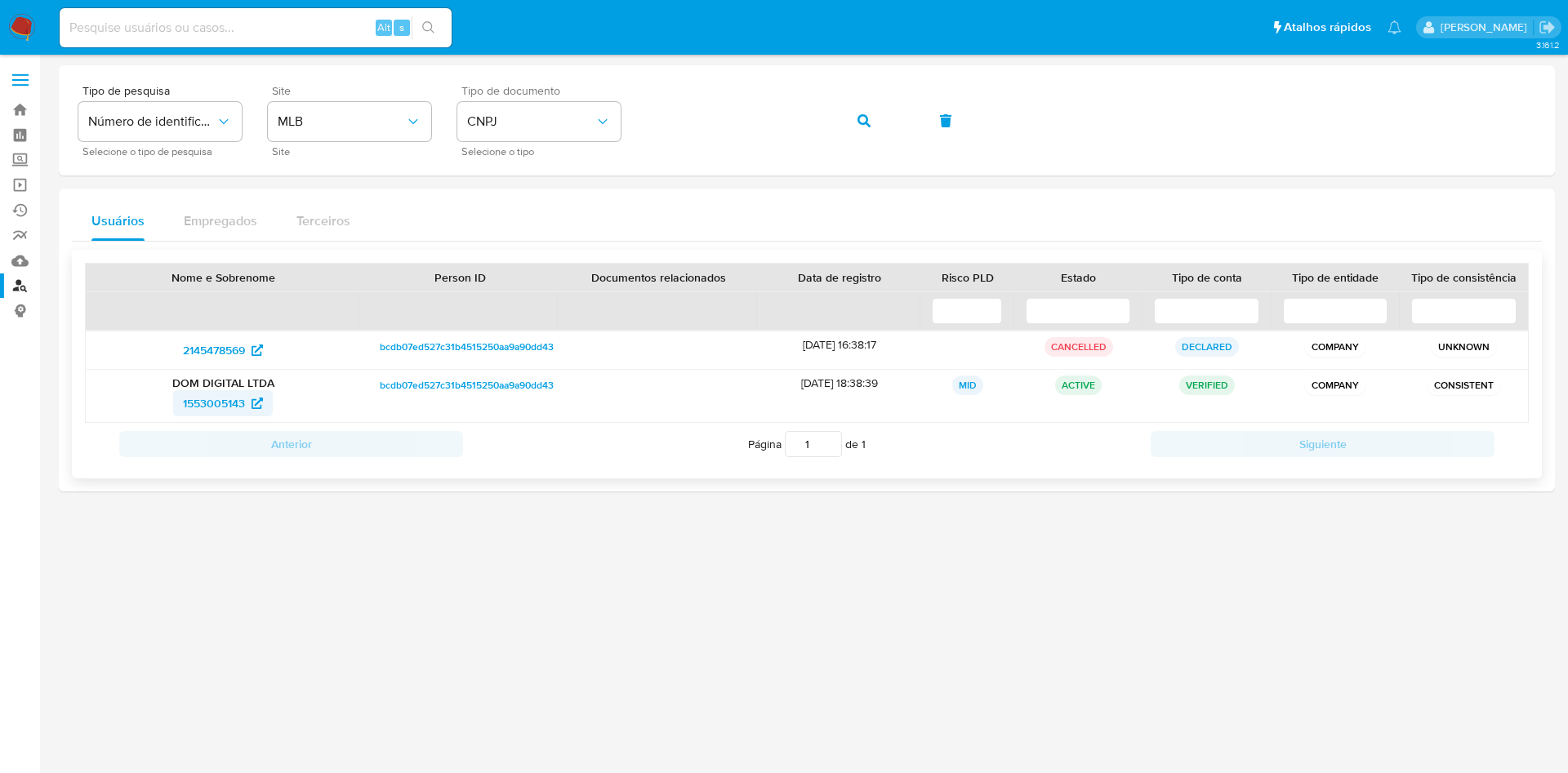
click at [222, 400] on span "1553005143" at bounding box center [214, 403] width 62 height 26
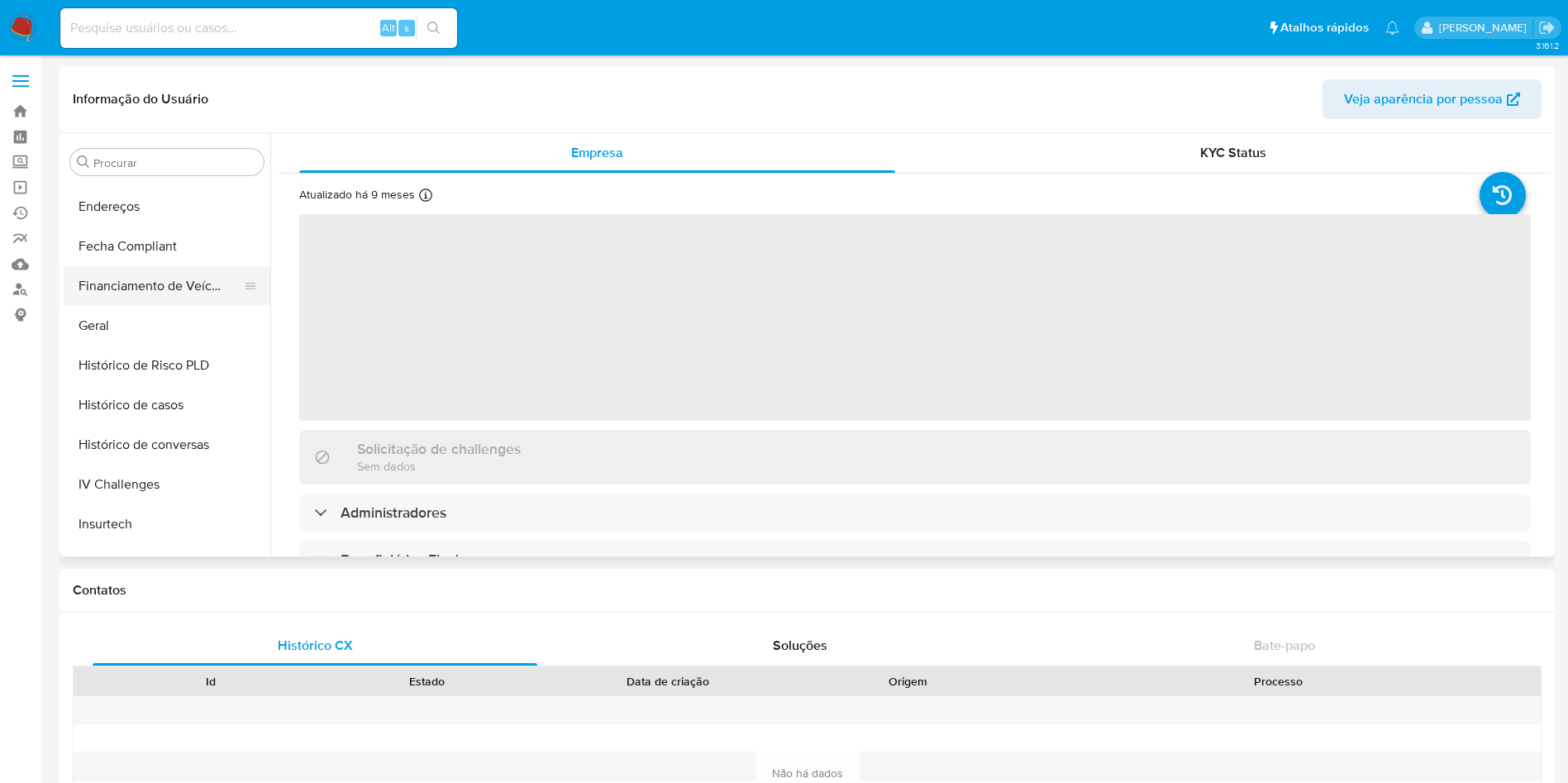
scroll to position [362, 0]
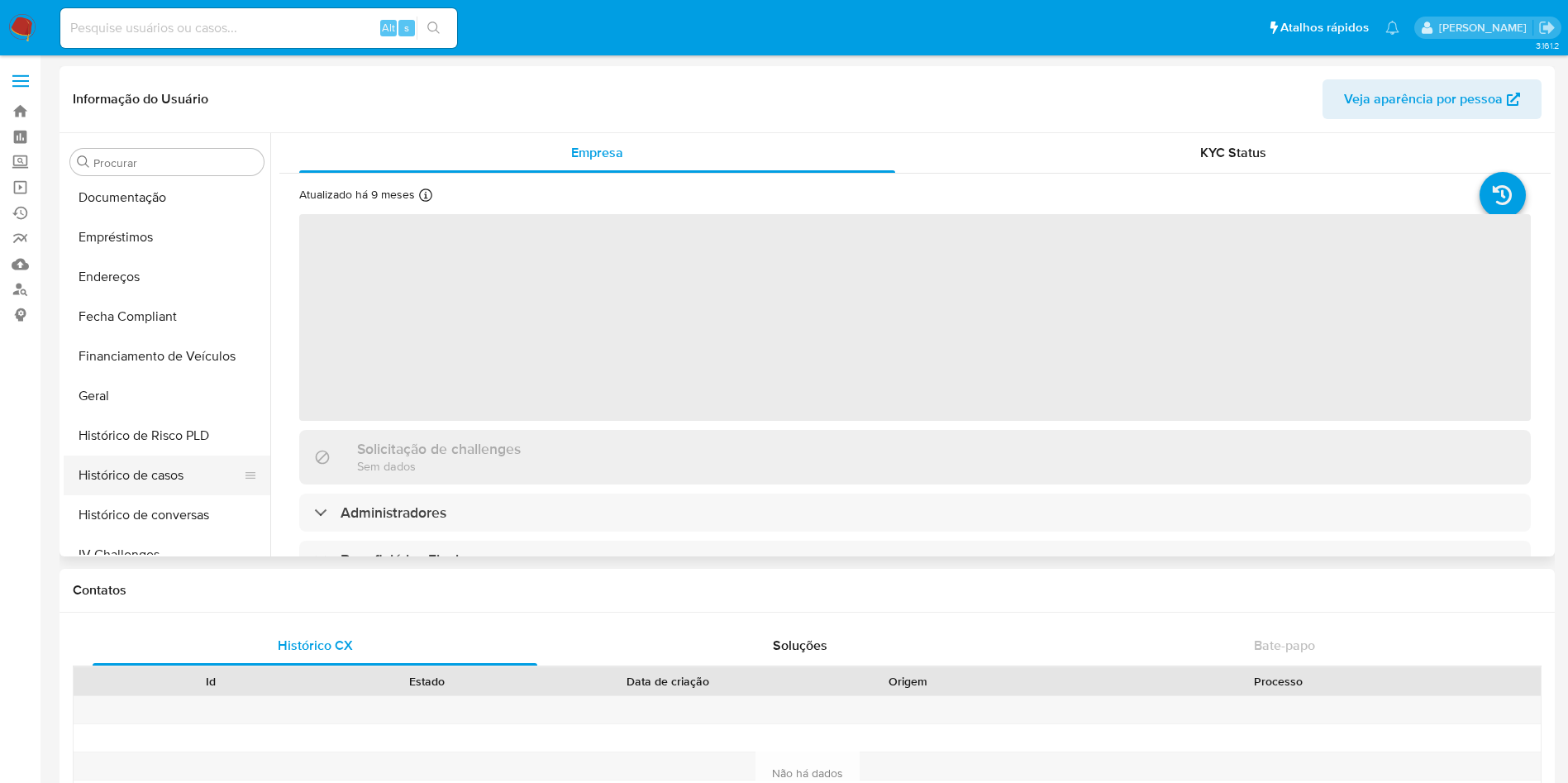
select select "10"
click at [190, 479] on button "Histórico de casos" at bounding box center [160, 475] width 193 height 40
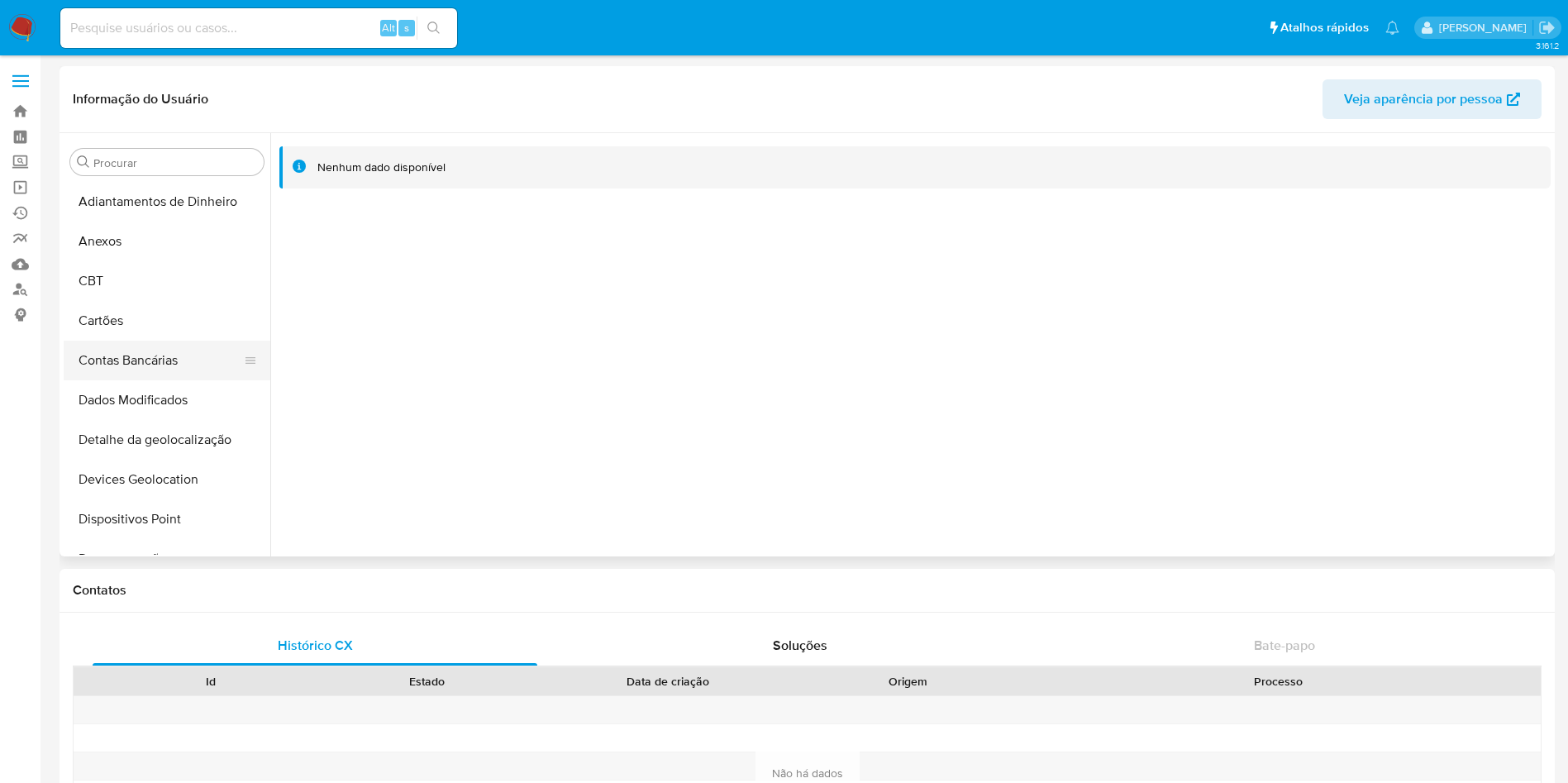
scroll to position [373, 0]
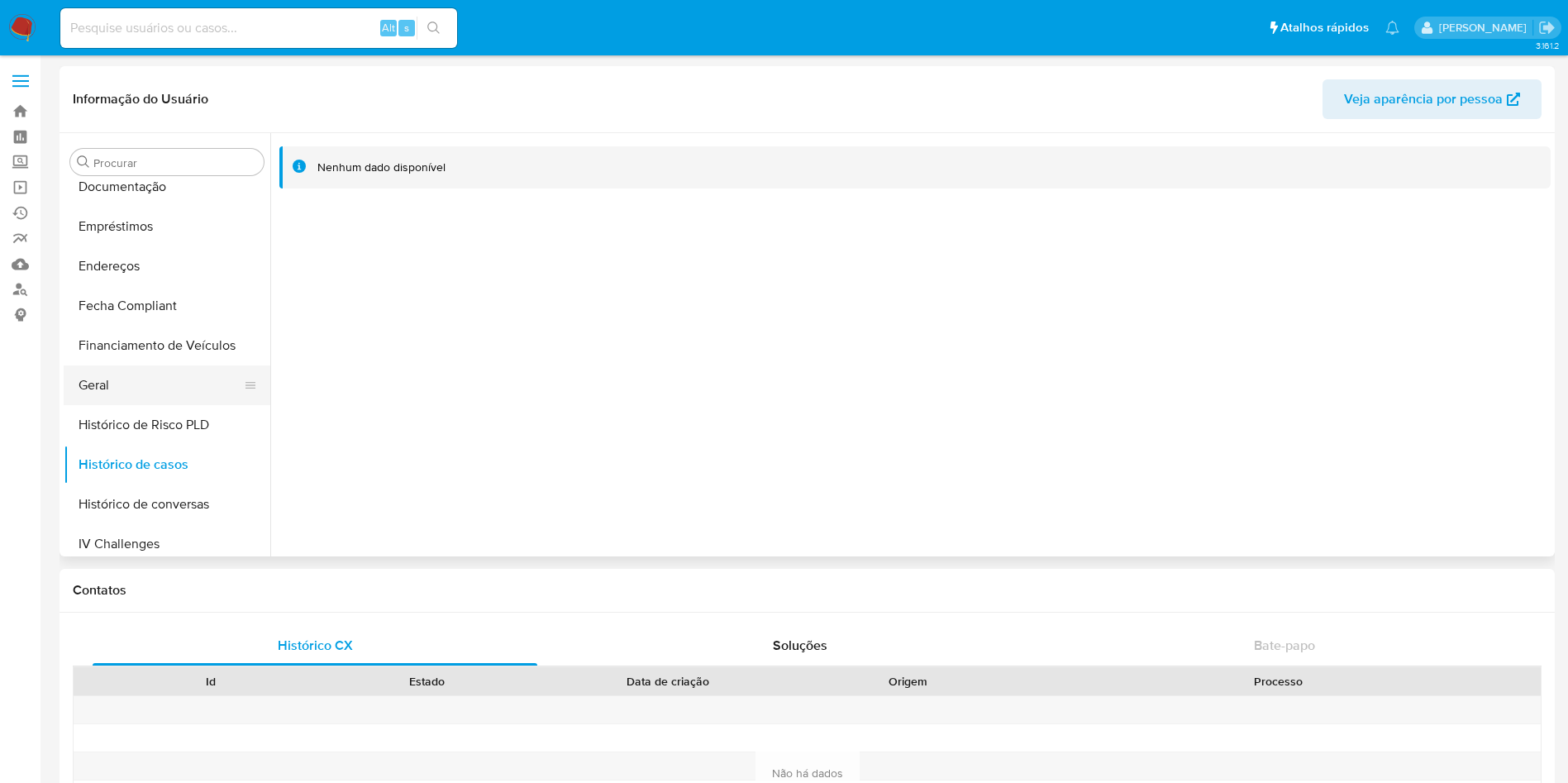
click at [184, 377] on button "Geral" at bounding box center [160, 385] width 193 height 40
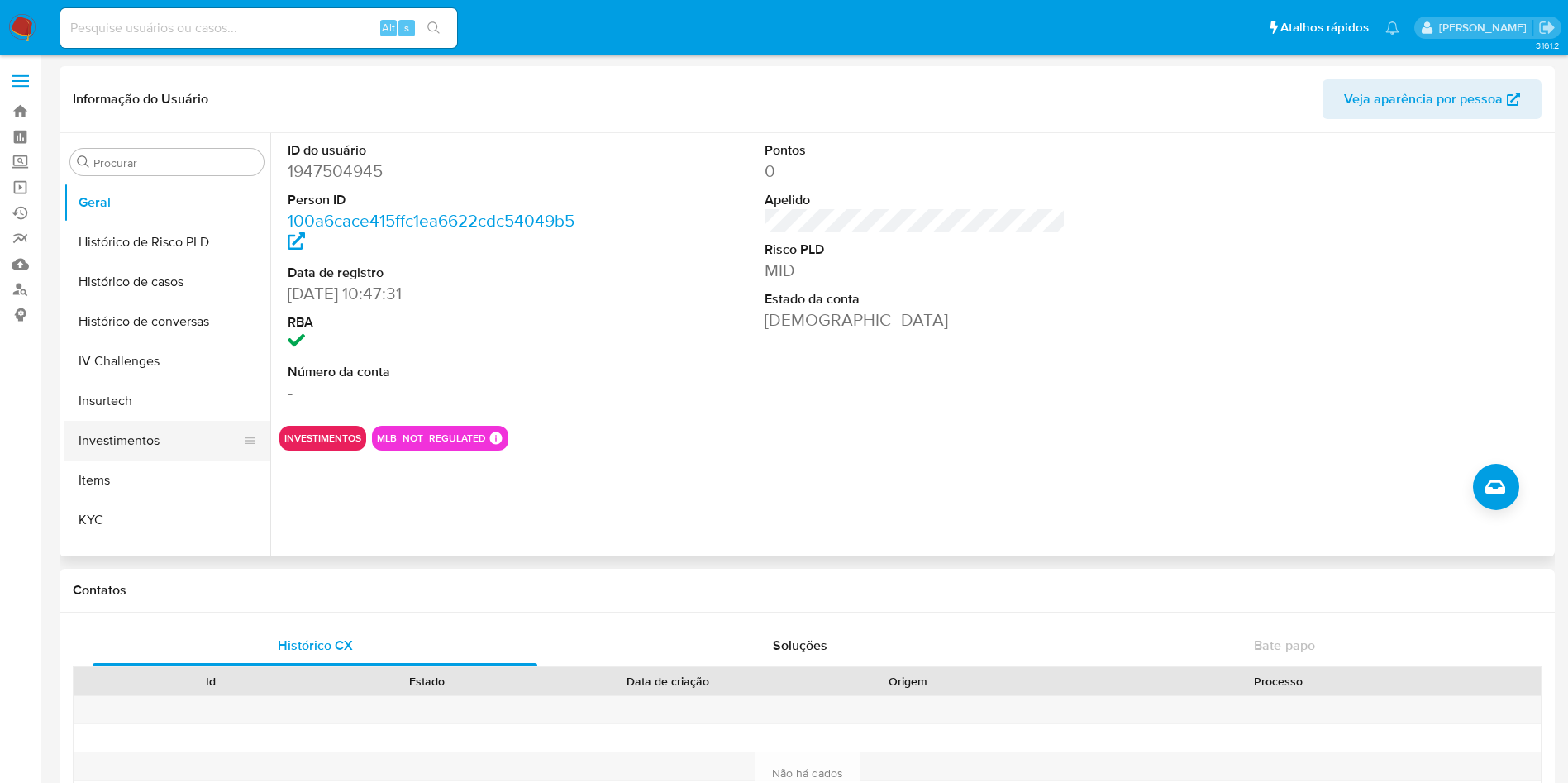
scroll to position [620, 0]
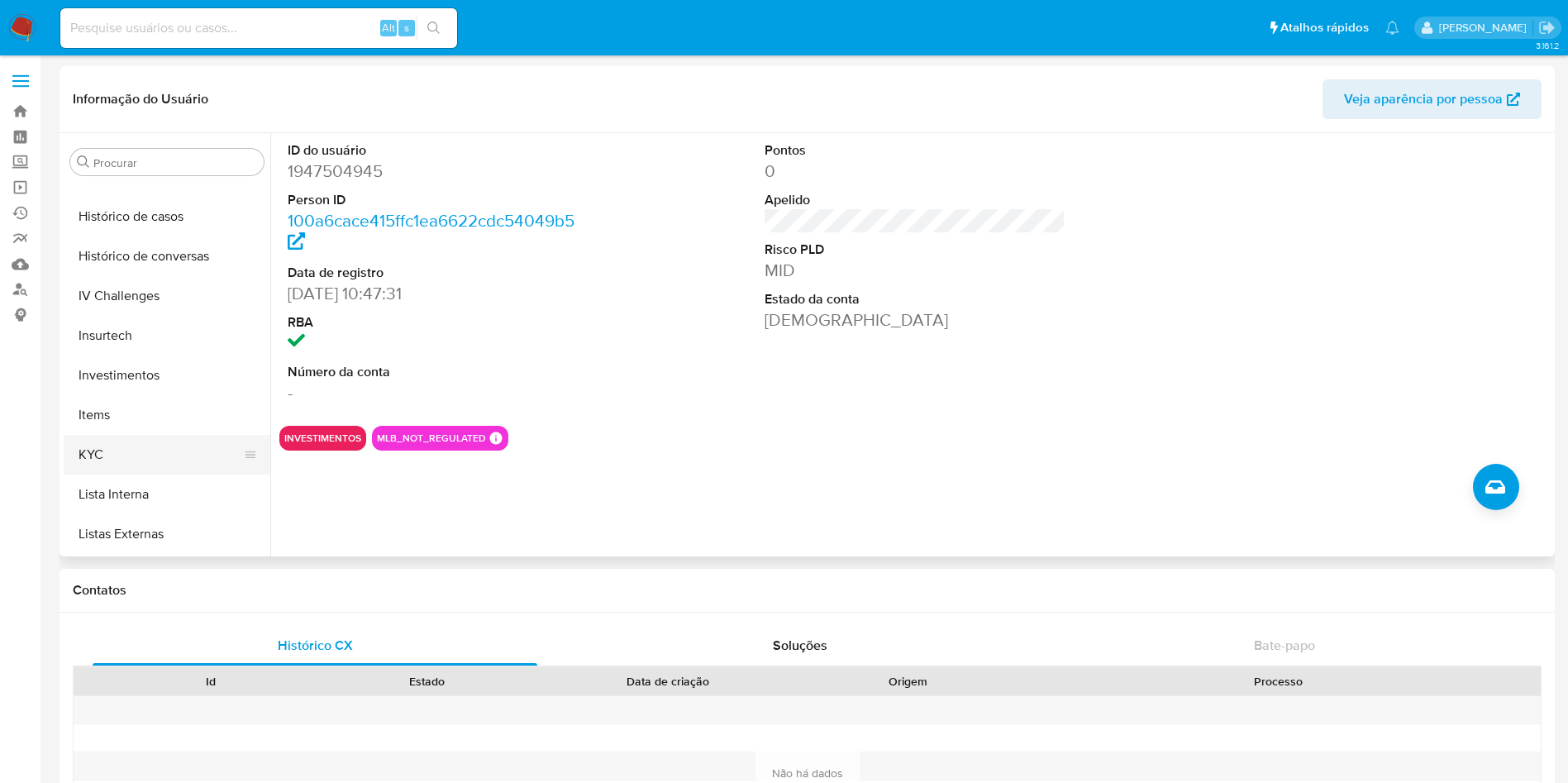
click at [158, 447] on button "KYC" at bounding box center [160, 454] width 193 height 40
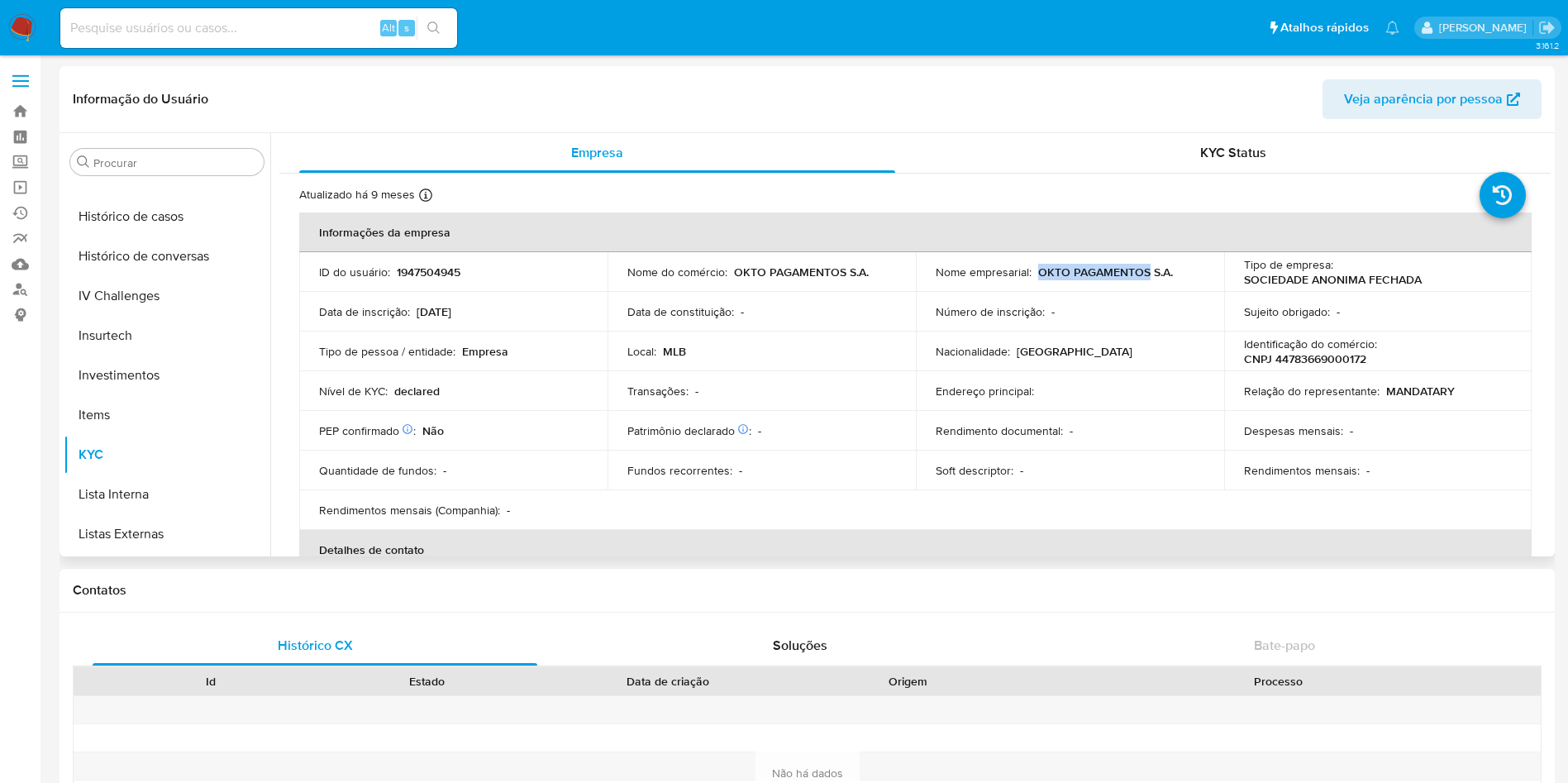
drag, startPoint x: 1035, startPoint y: 273, endPoint x: 1142, endPoint y: 278, distance: 107.1
click at [1142, 278] on p "OKTO PAGAMENTOS S.A." at bounding box center [1105, 272] width 135 height 15
copy p "OKTO PAGAMENTOS"
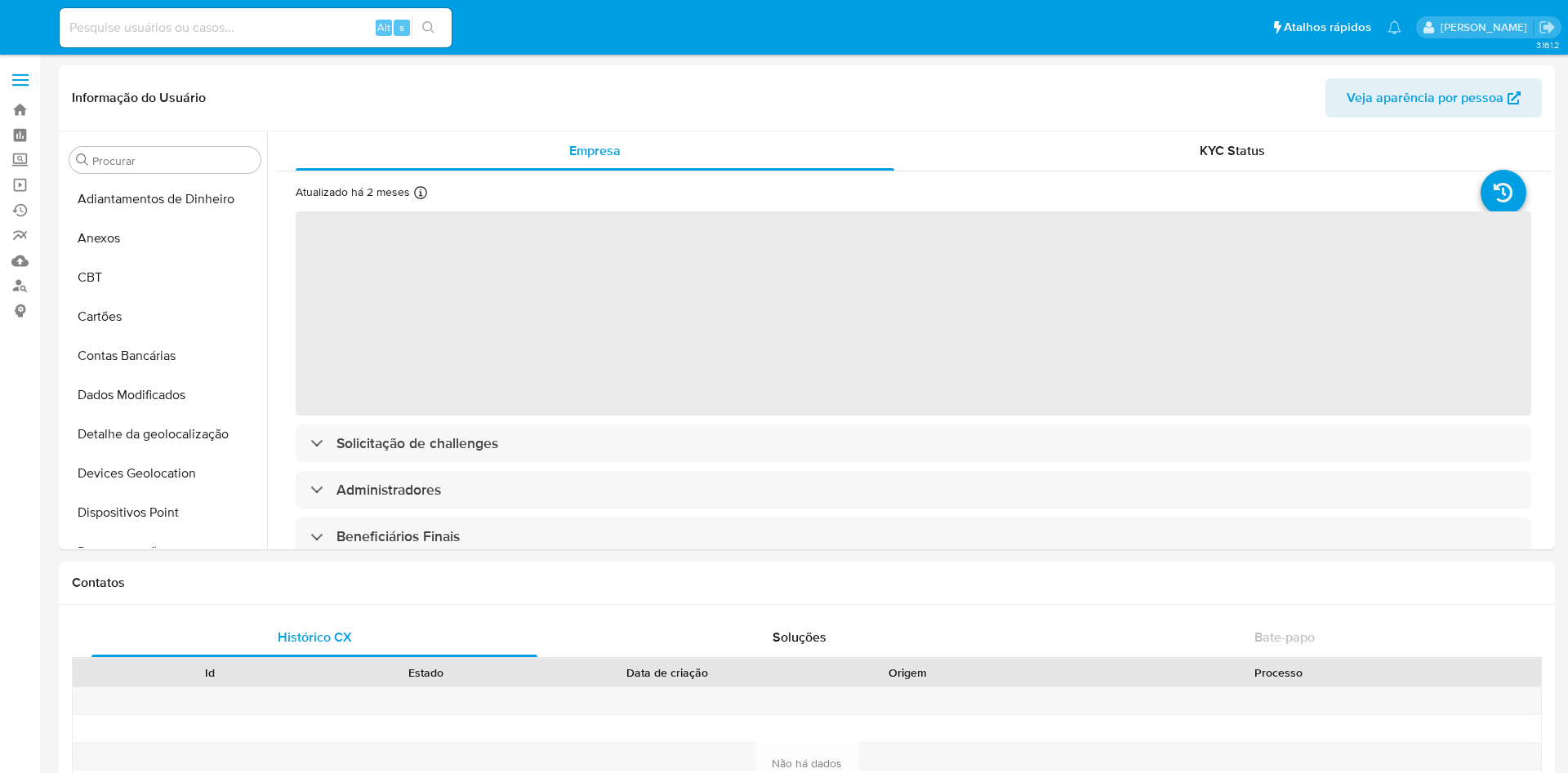
select select "10"
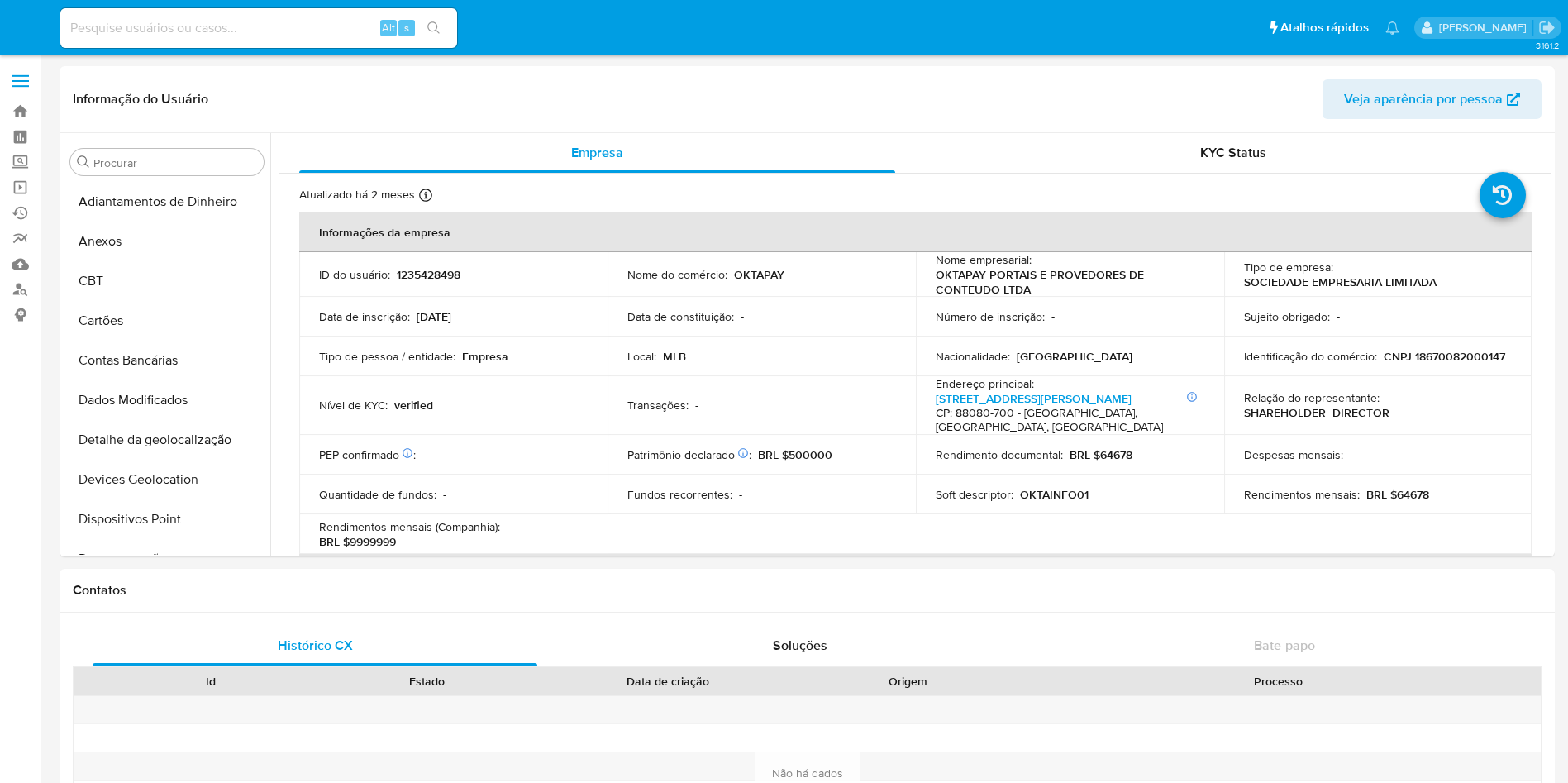
select select "10"
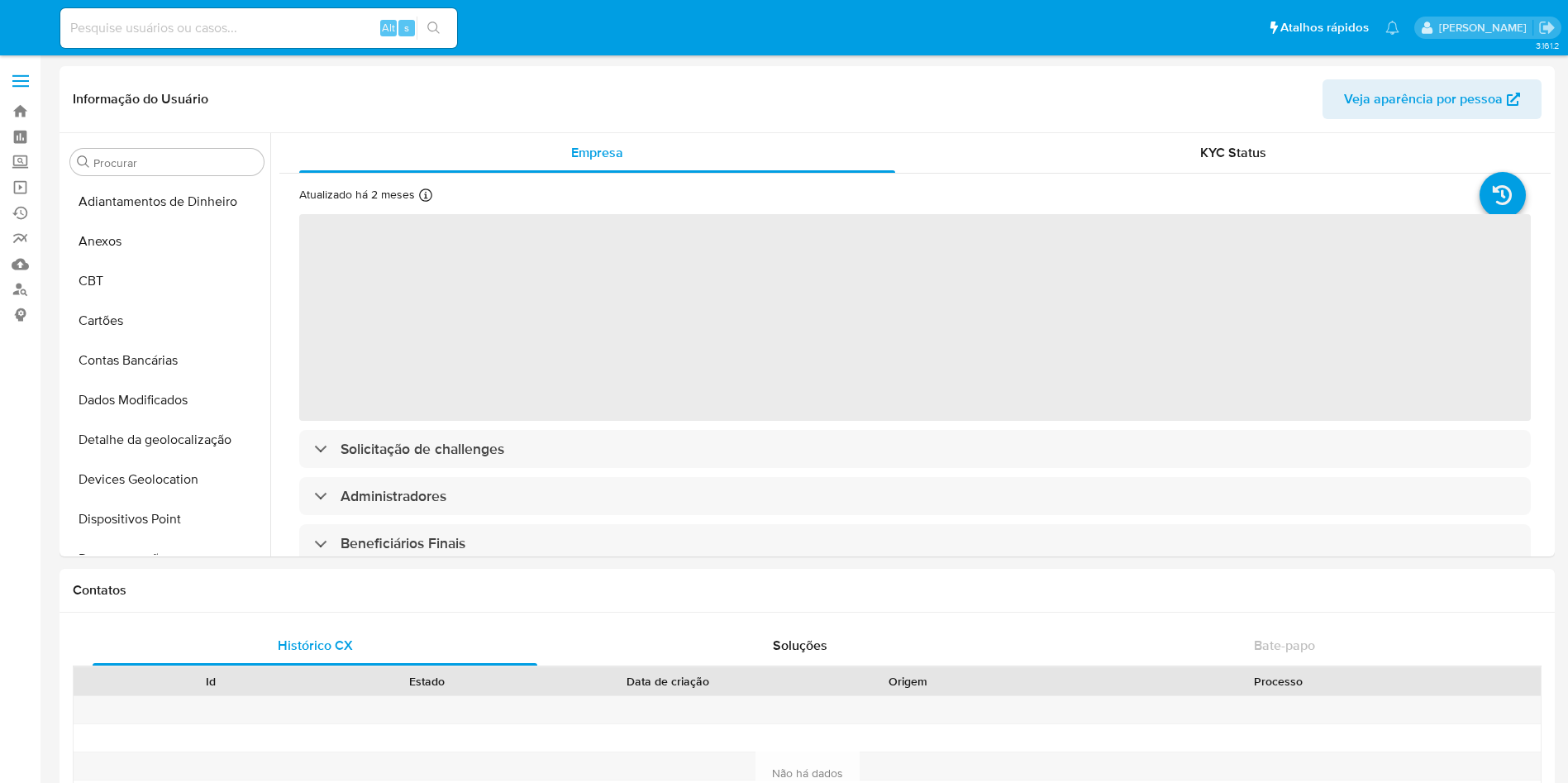
select select "10"
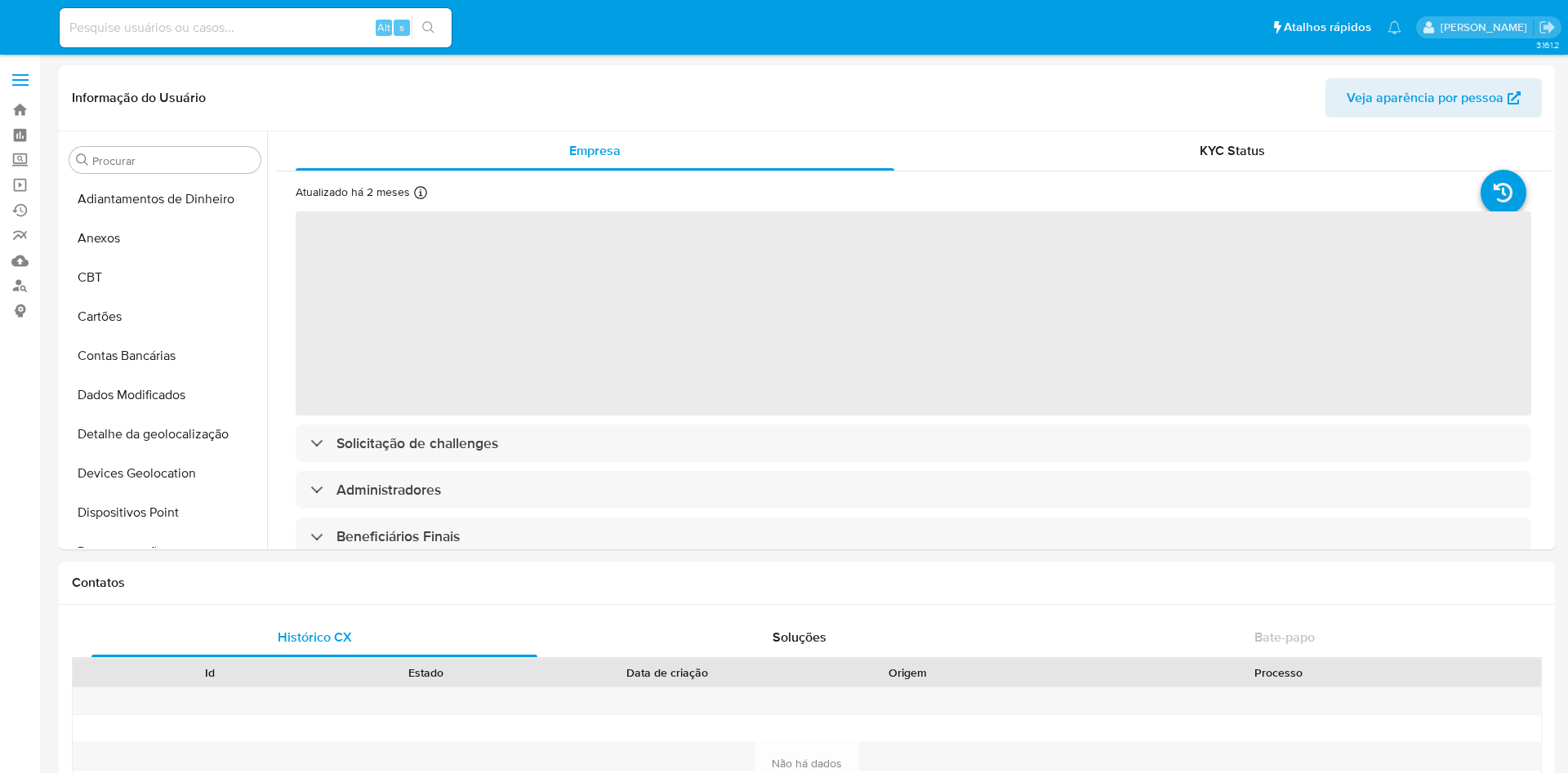
select select "10"
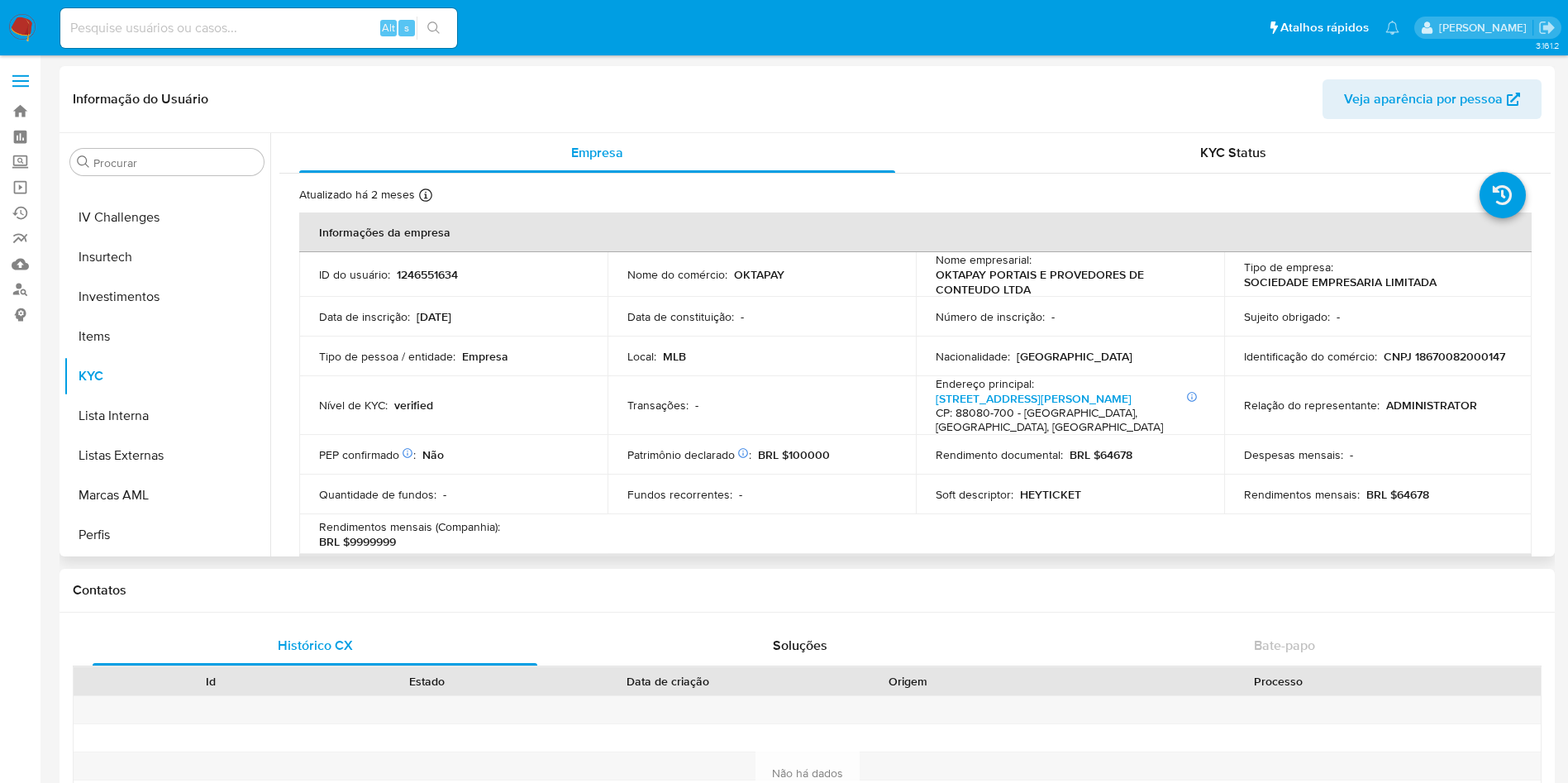
scroll to position [609, 0]
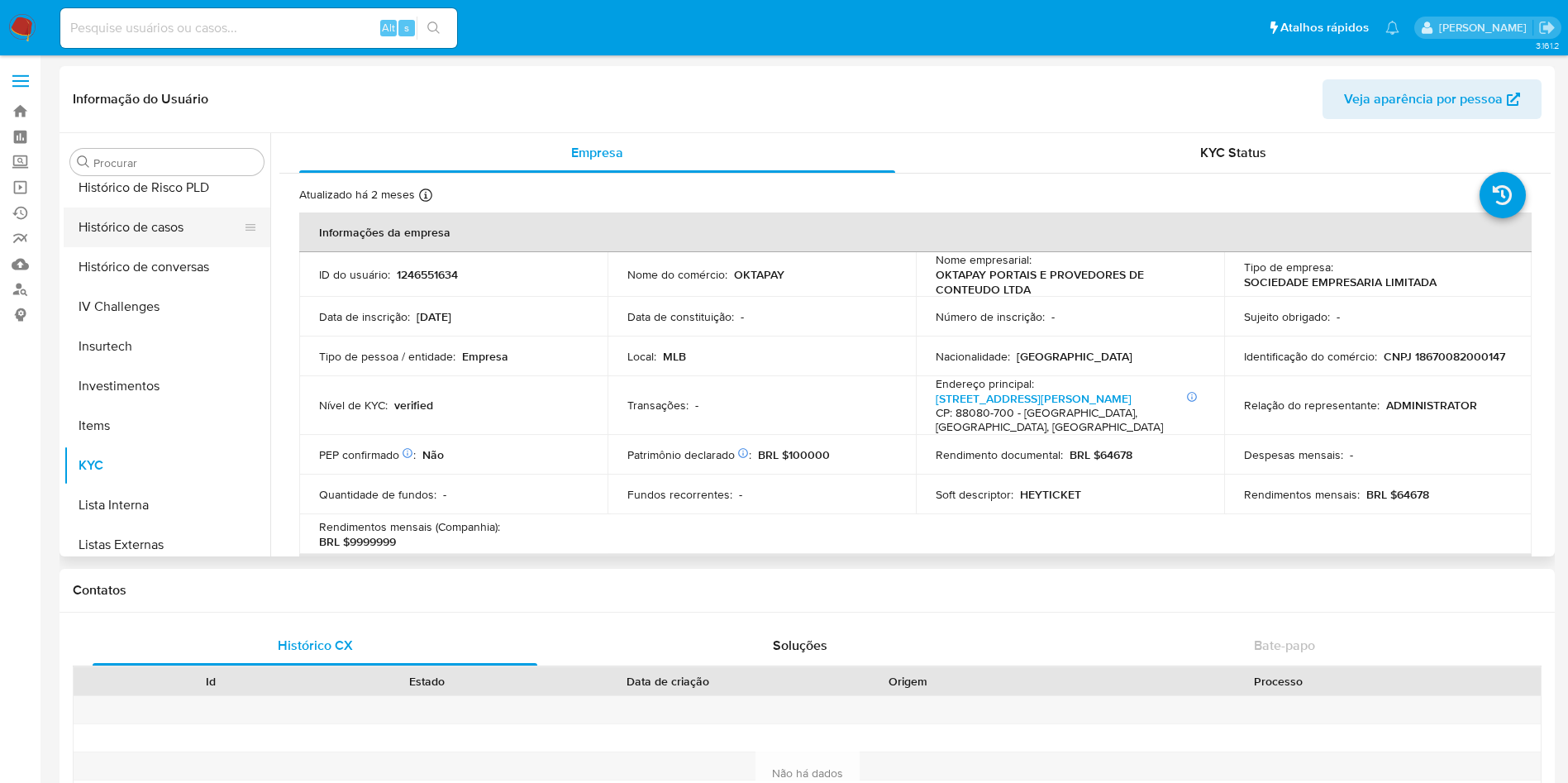
click at [160, 228] on button "Histórico de casos" at bounding box center [160, 227] width 193 height 40
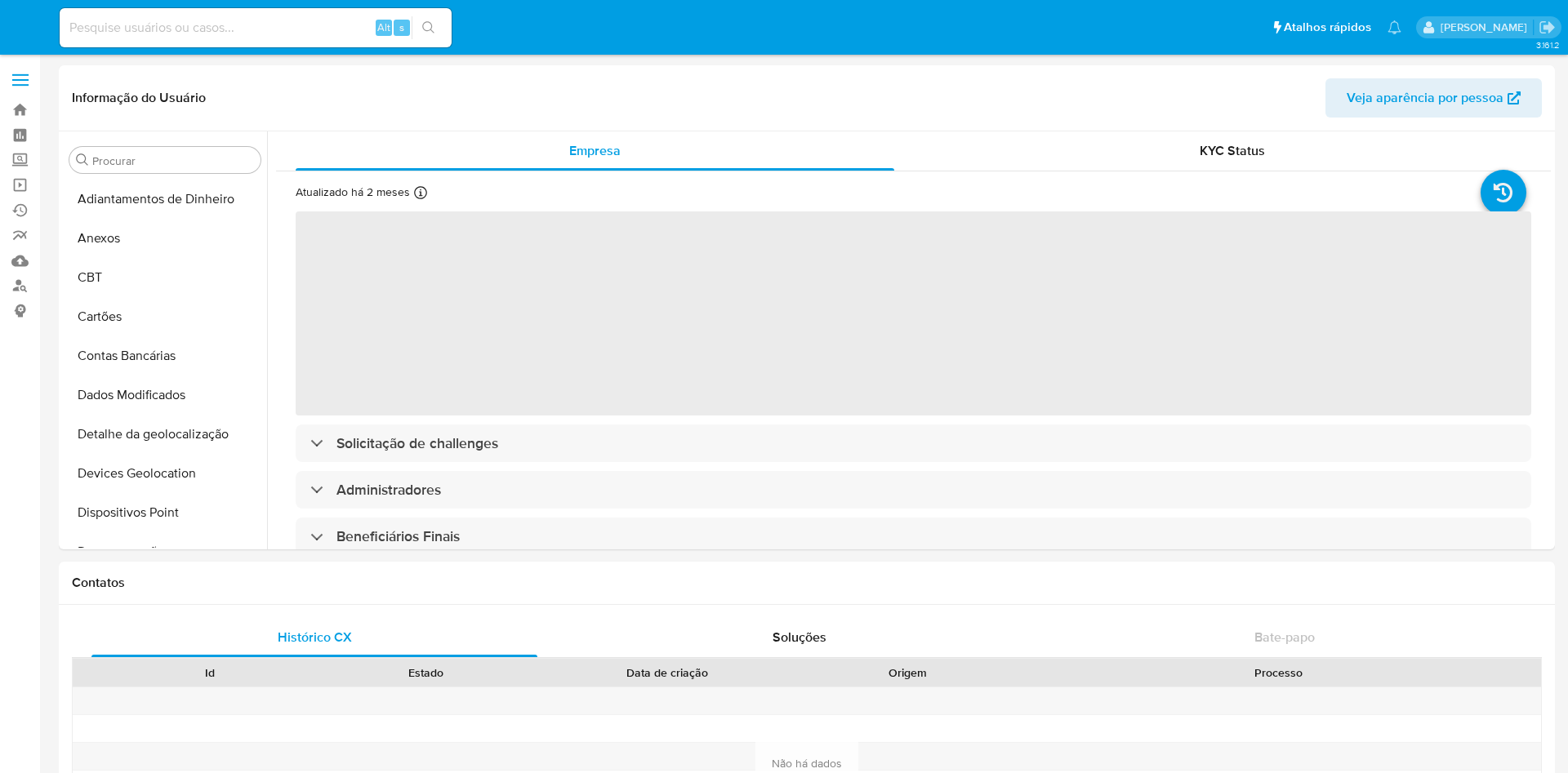
select select "10"
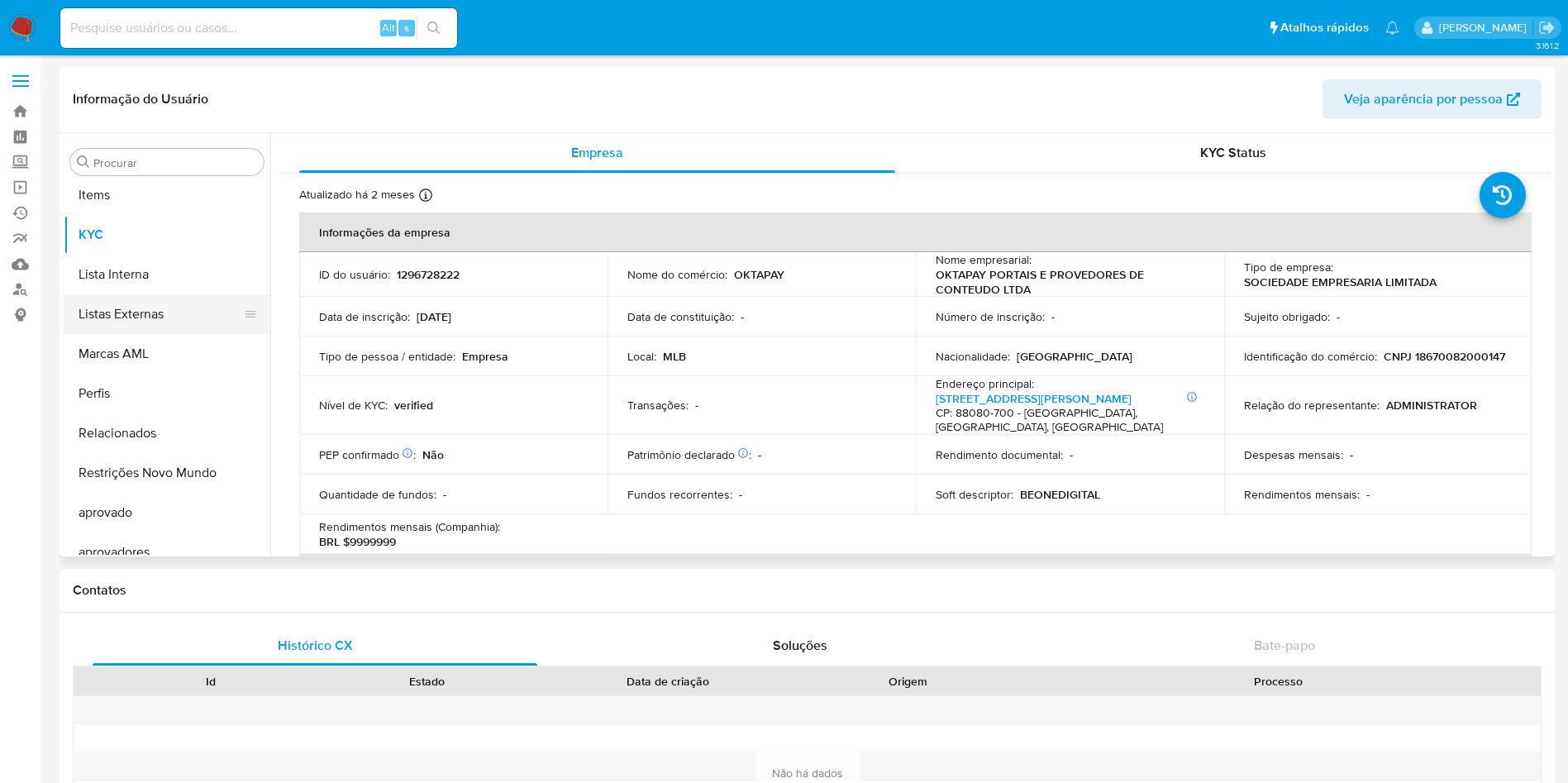
scroll to position [353, 0]
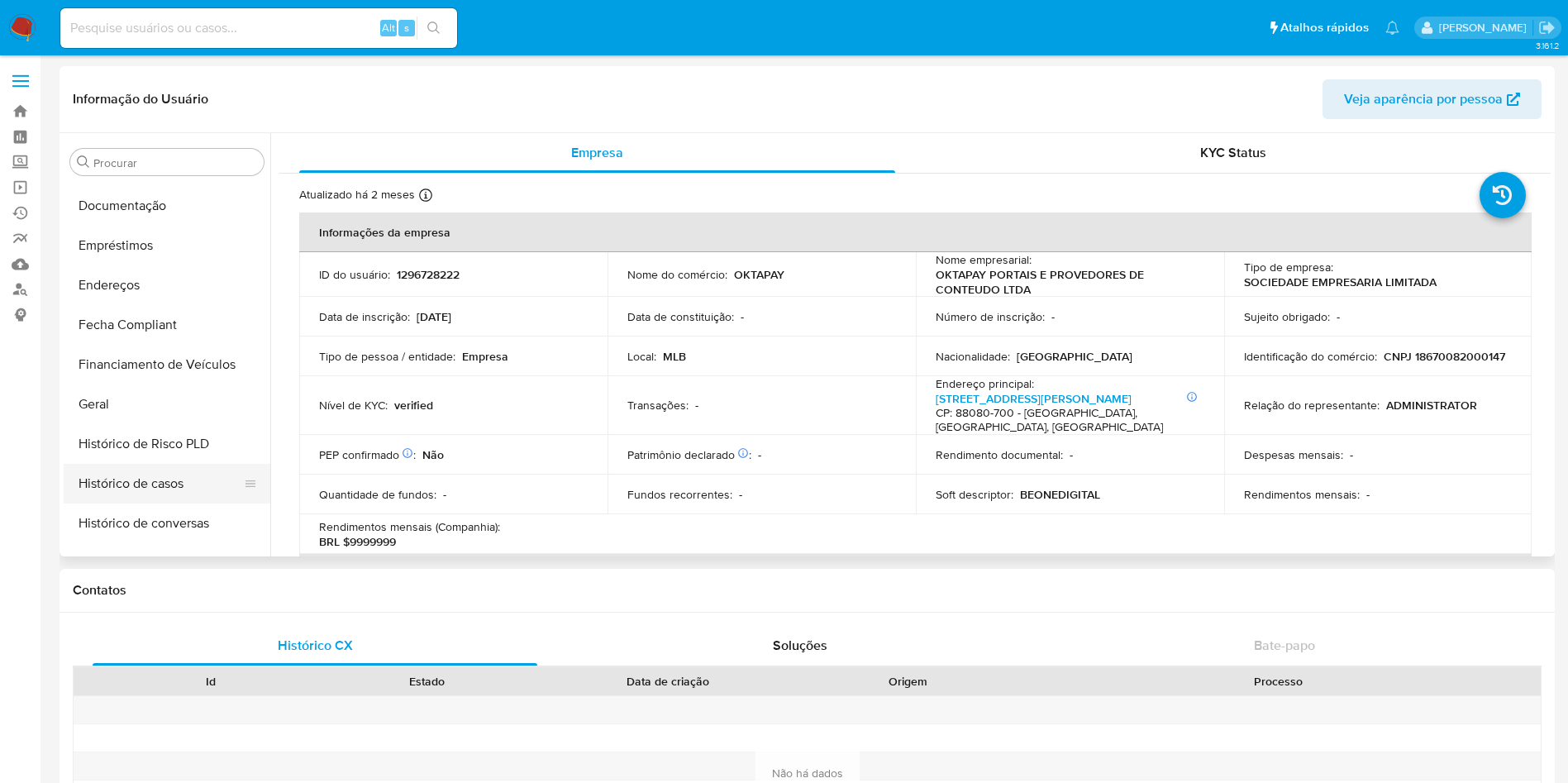
click at [193, 480] on button "Histórico de casos" at bounding box center [160, 483] width 193 height 40
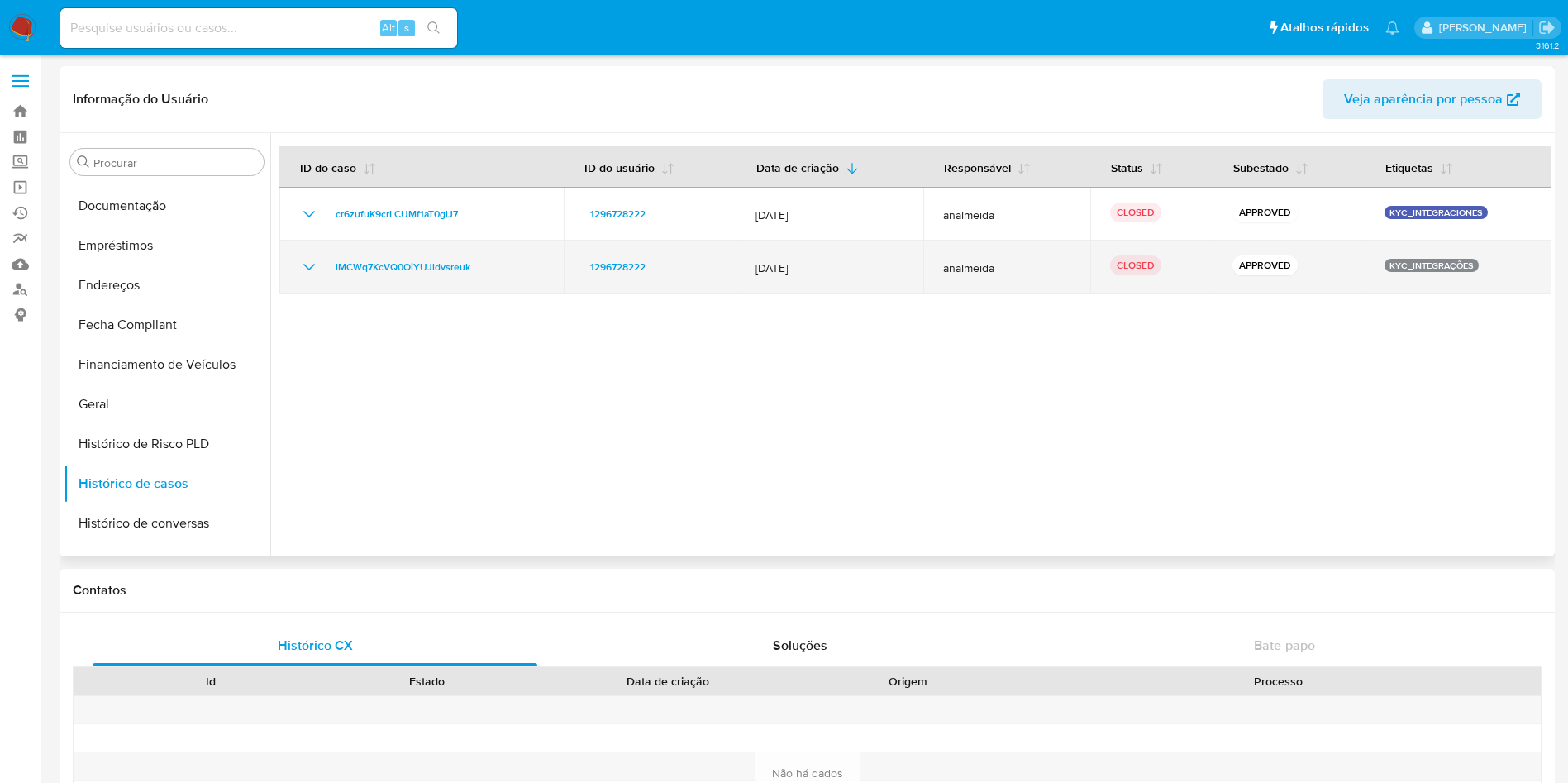
click at [320, 261] on div "lMCWq7KcVQ0OiYUJldvsreuk" at bounding box center [422, 267] width 244 height 19
click at [311, 267] on icon "Mostrar/Ocultar" at bounding box center [309, 267] width 19 height 19
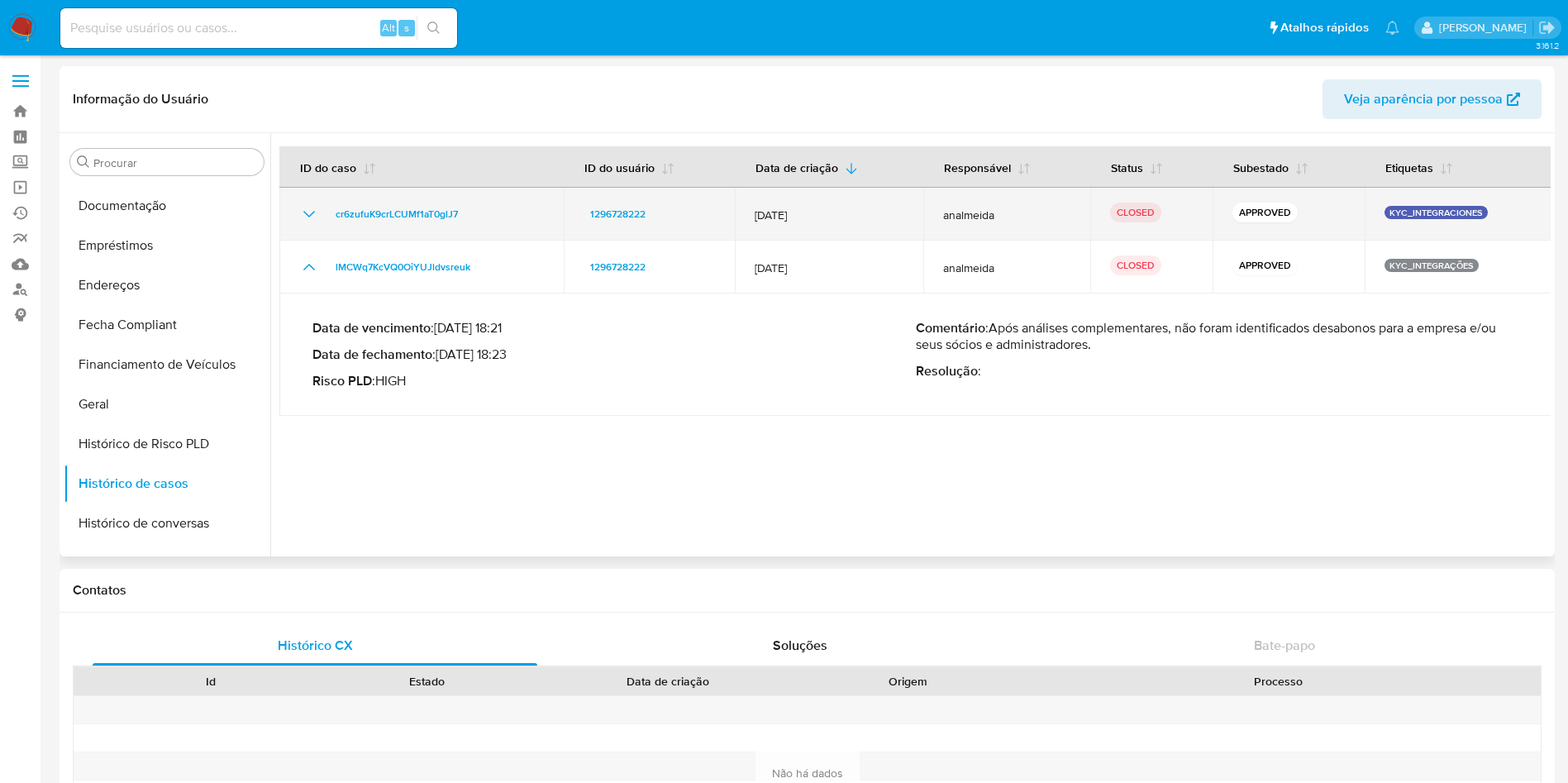
click at [305, 211] on icon "Mostrar/Ocultar" at bounding box center [309, 214] width 19 height 19
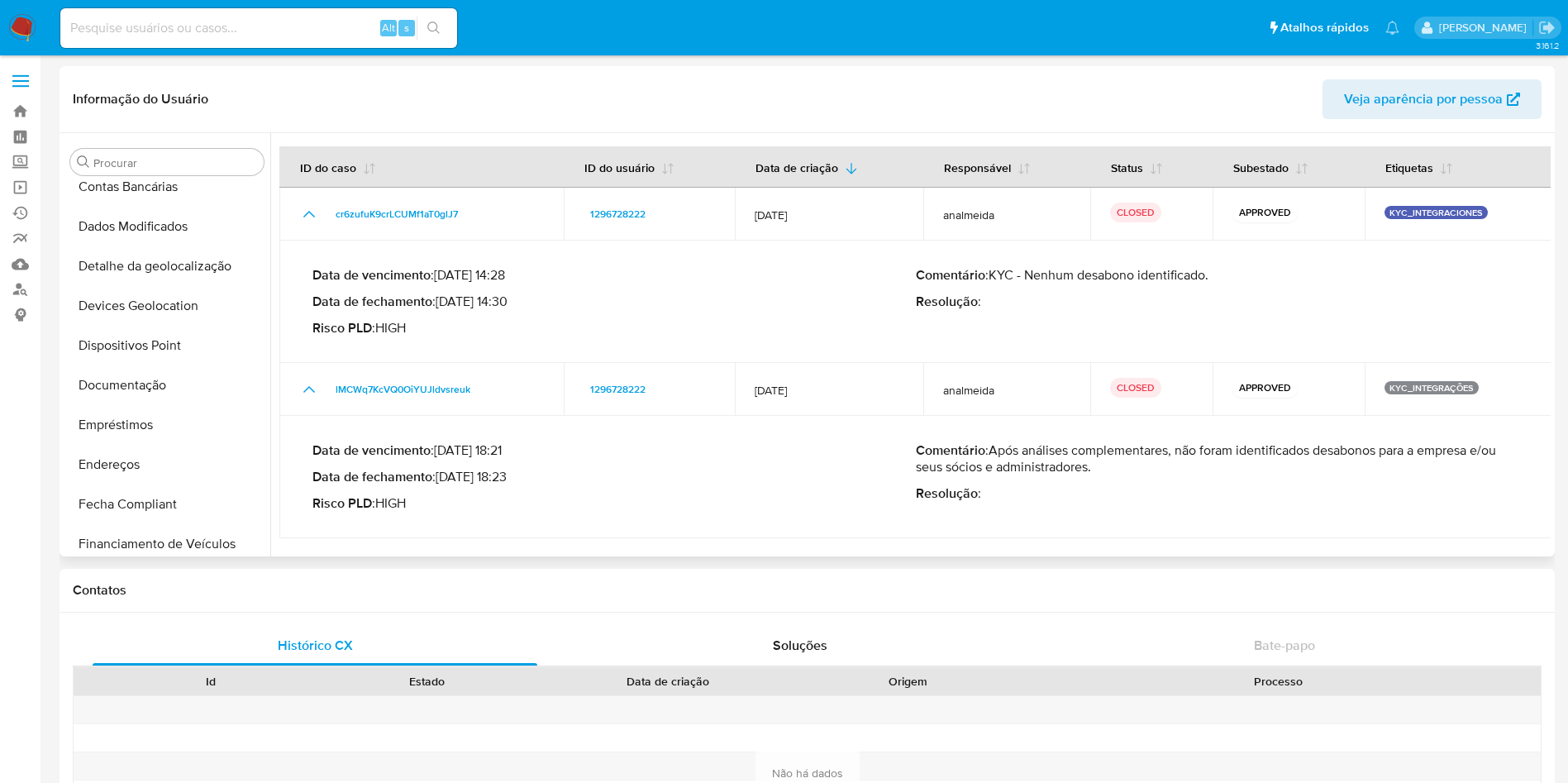
scroll to position [0, 0]
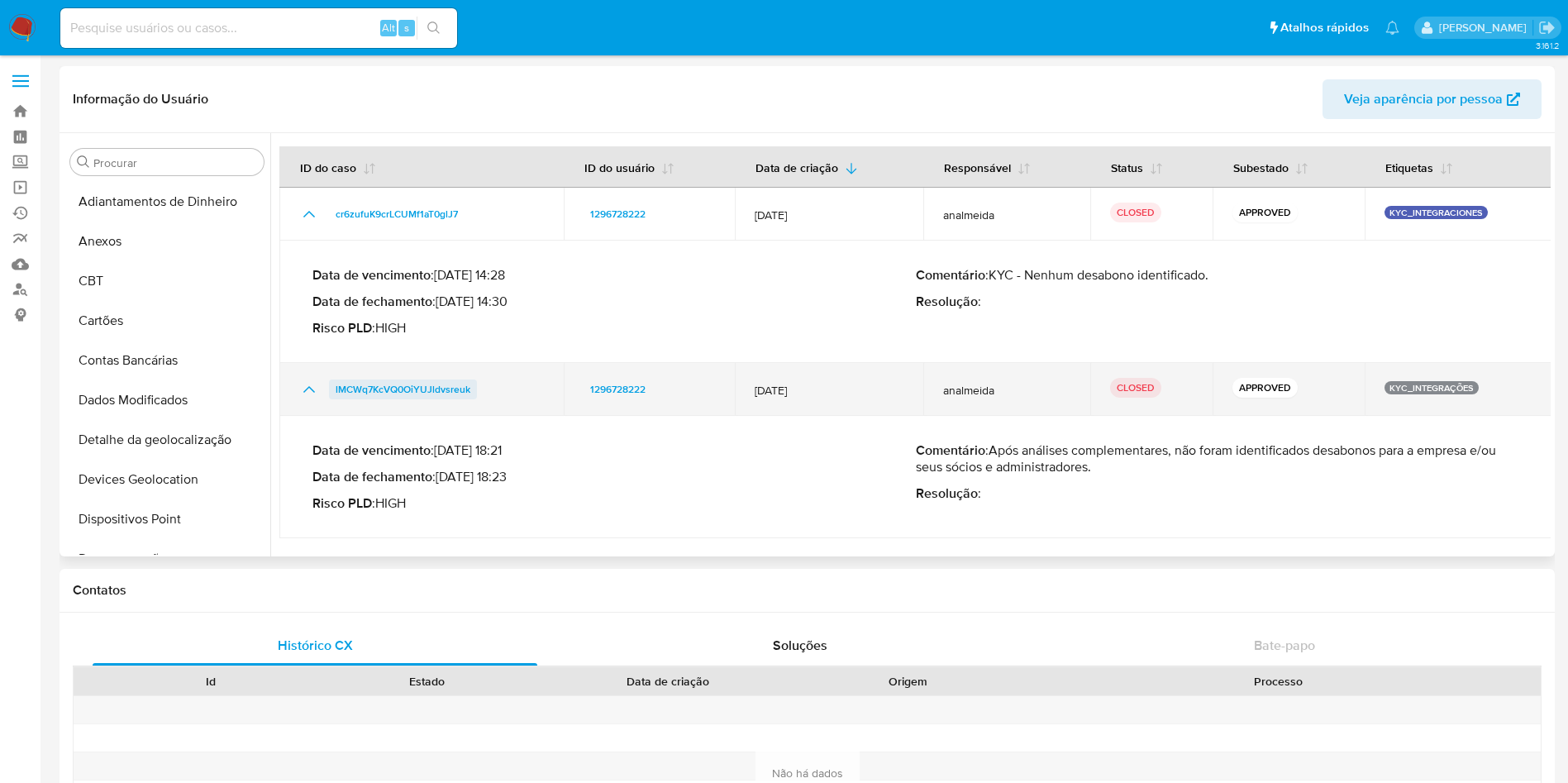
click at [386, 389] on span "lMCWq7KcVQ0OiYUJldvsreuk" at bounding box center [402, 389] width 135 height 19
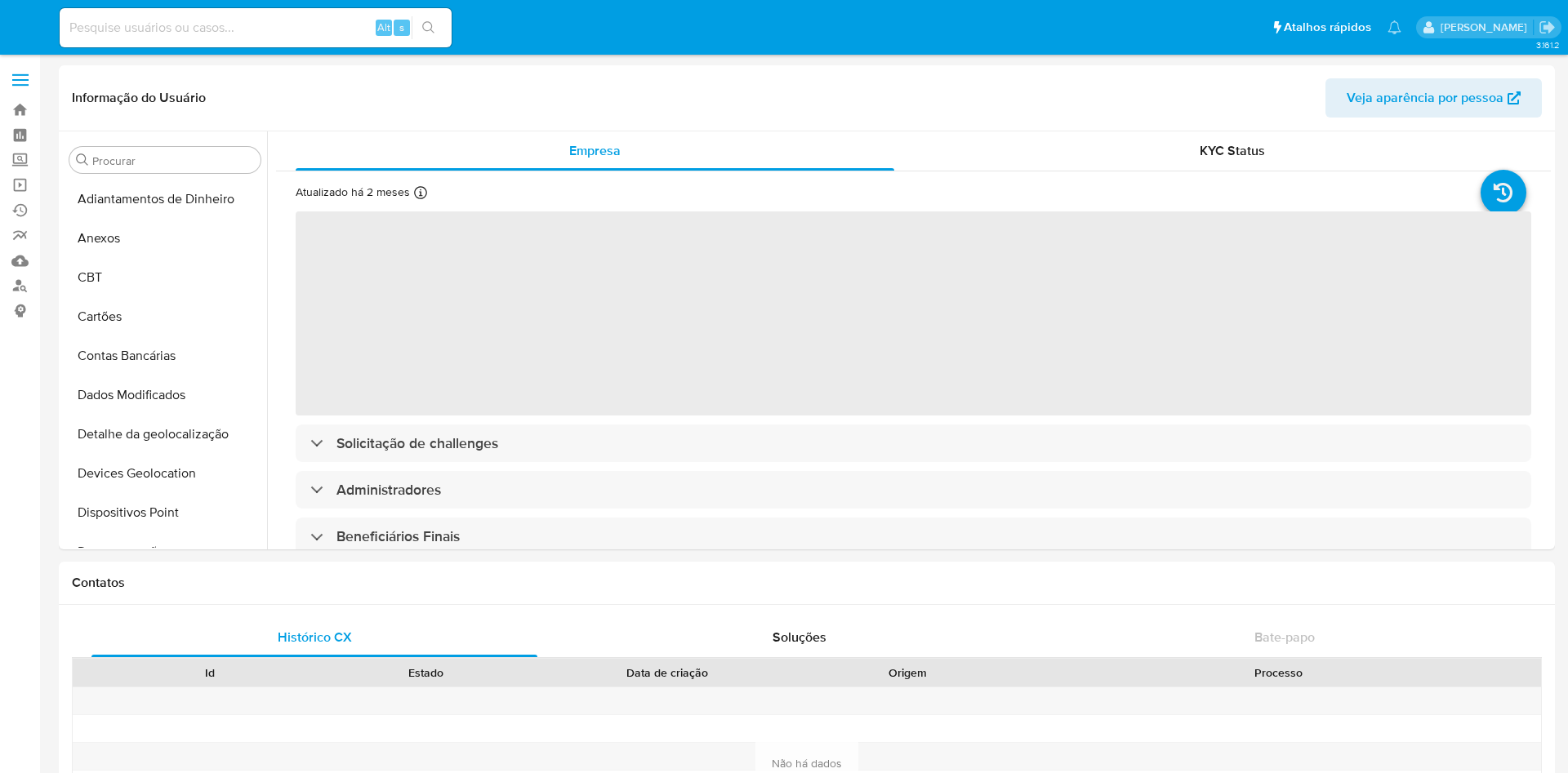
select select "10"
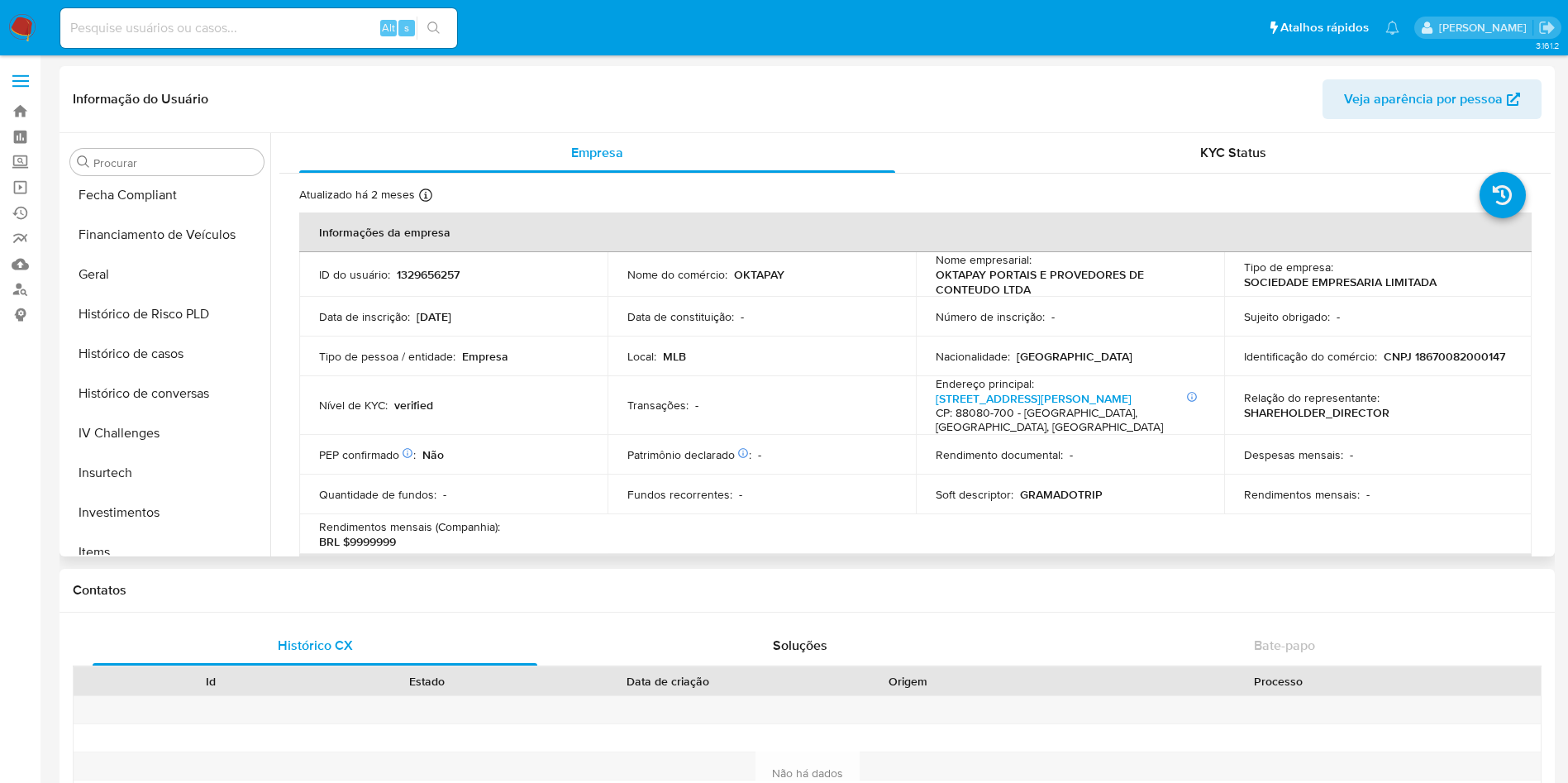
scroll to position [485, 0]
click at [145, 362] on button "Histórico de casos" at bounding box center [160, 351] width 193 height 40
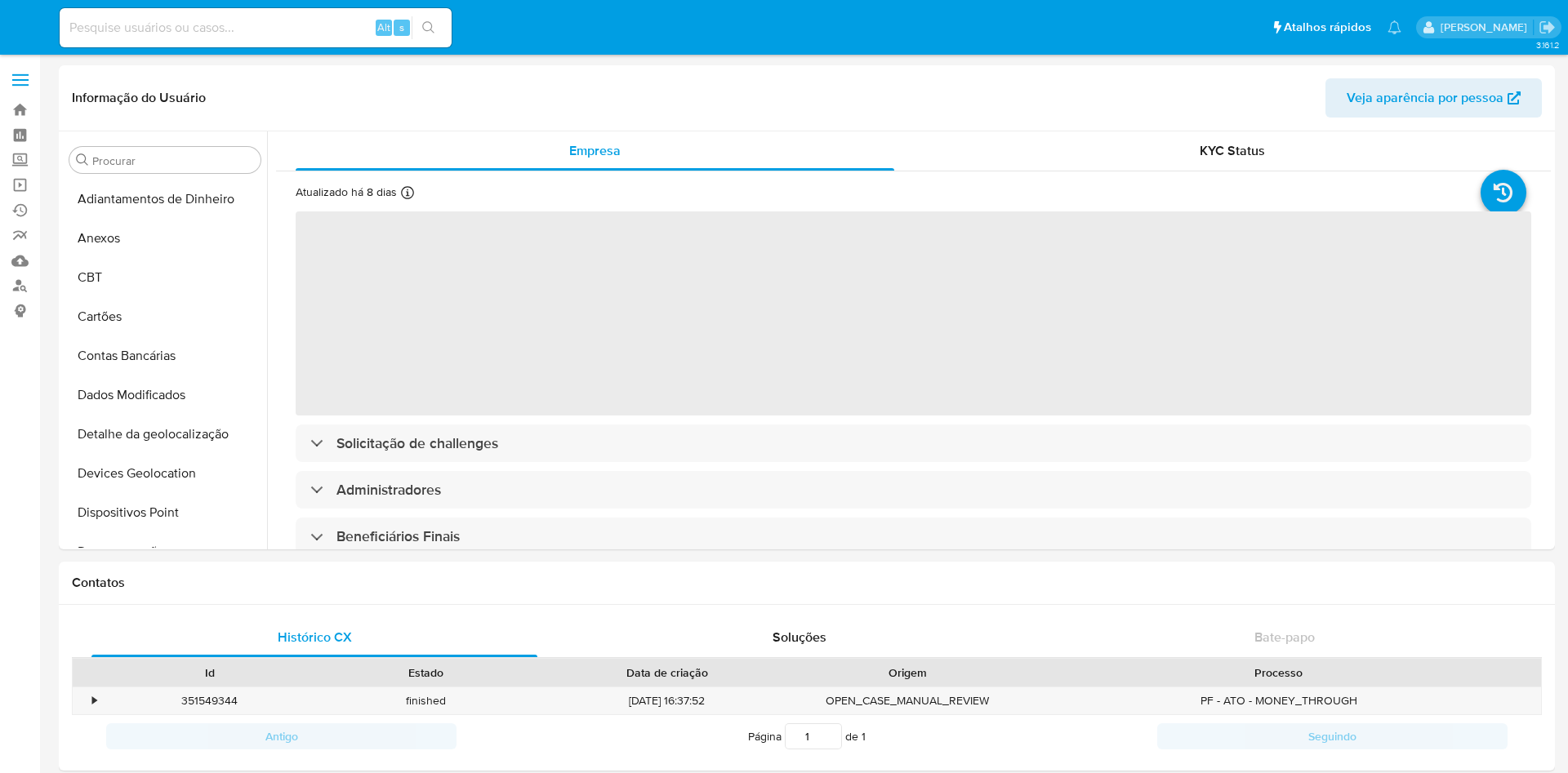
select select "10"
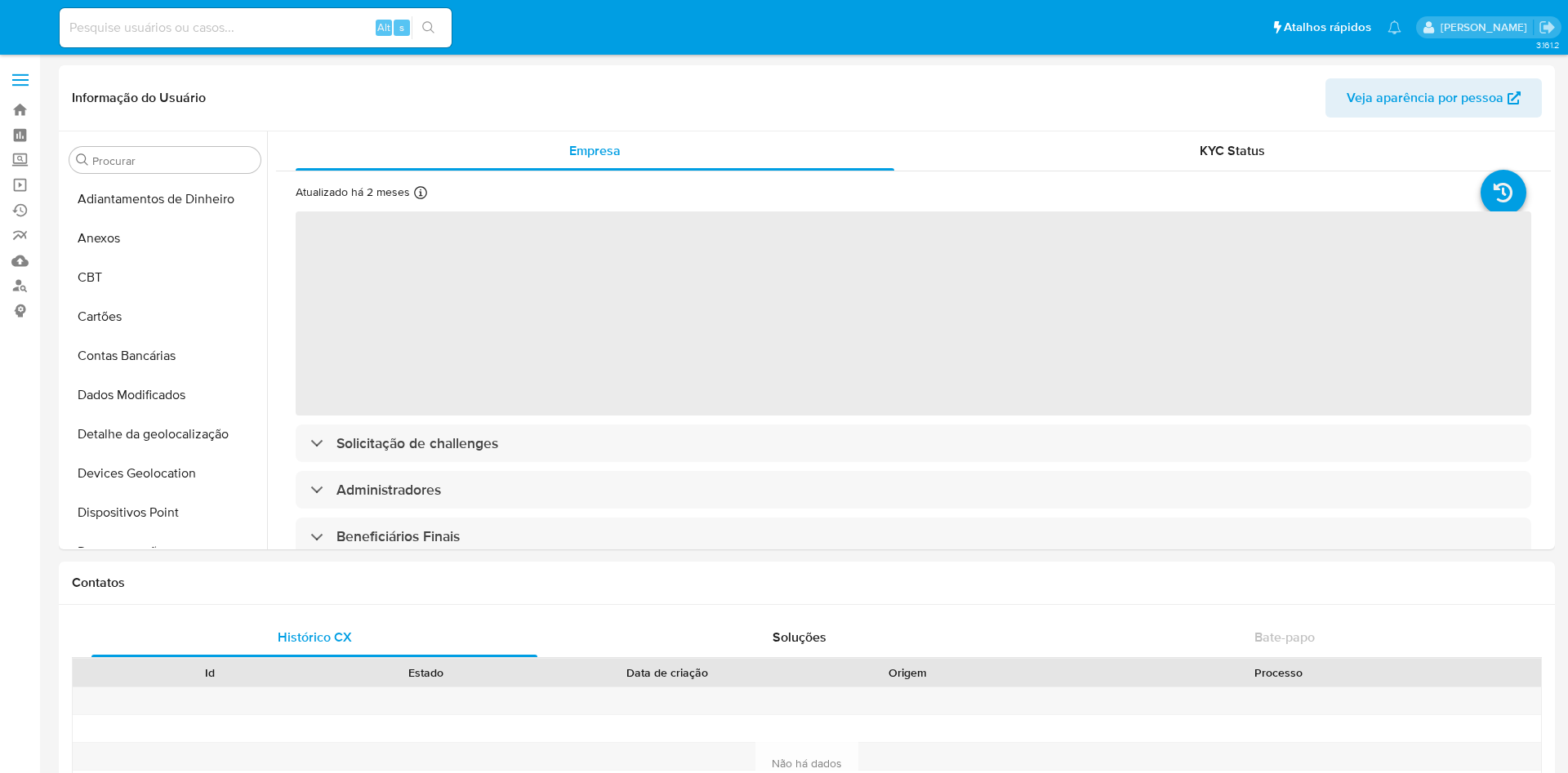
select select "10"
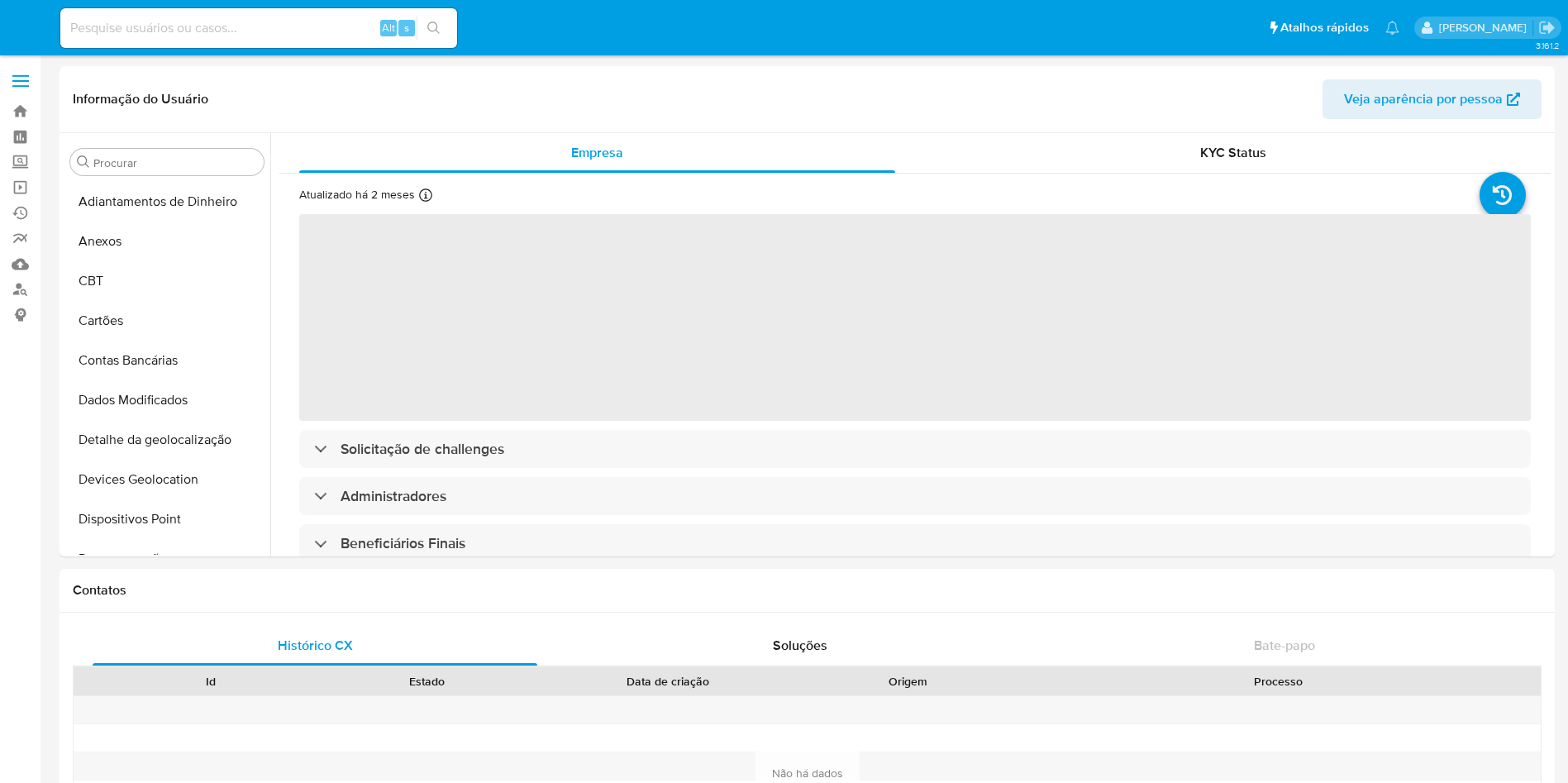
select select "10"
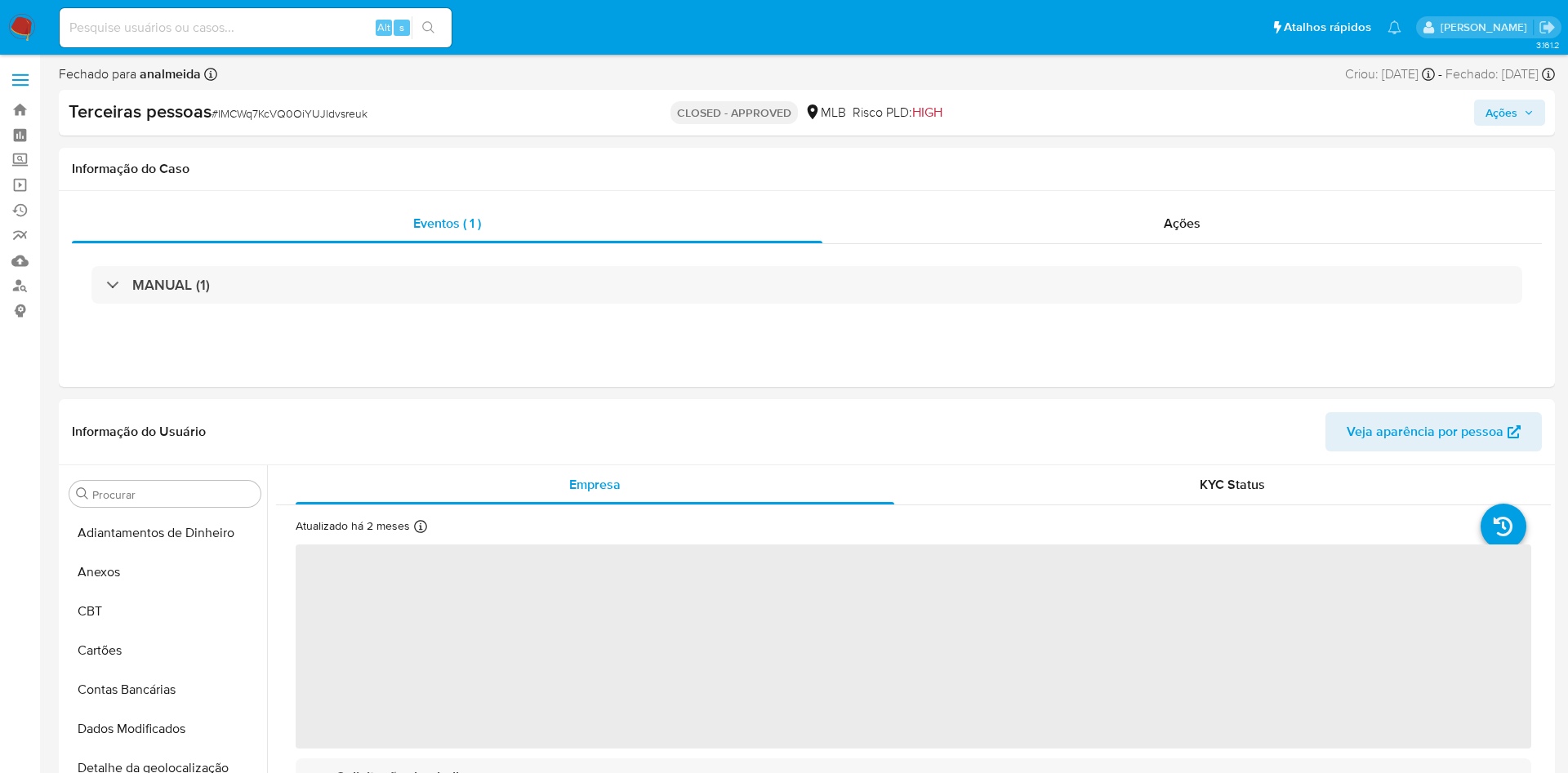
select select "10"
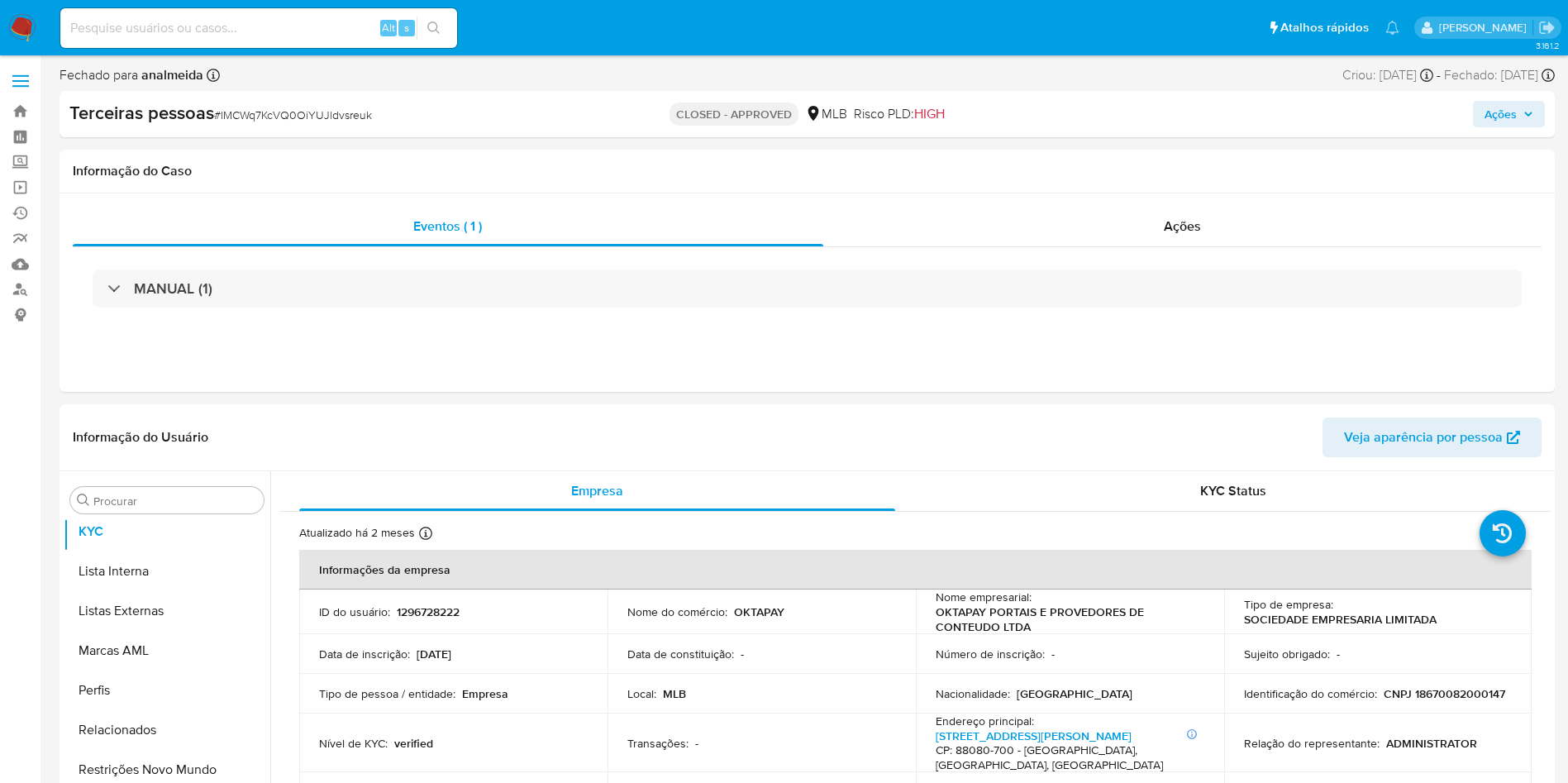
scroll to position [897, 0]
click at [1200, 241] on div "Ações" at bounding box center [1183, 226] width 720 height 40
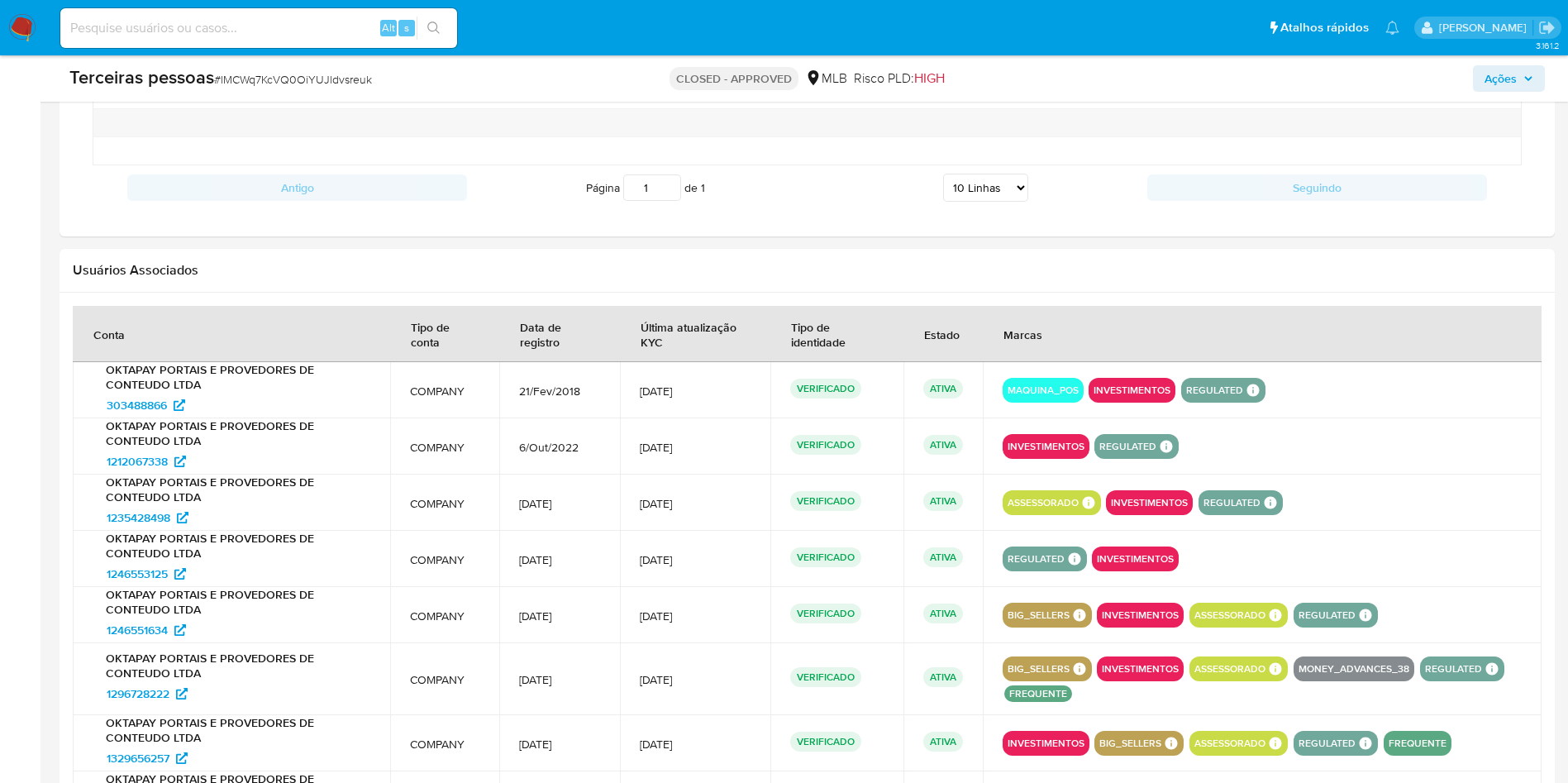
scroll to position [2012, 0]
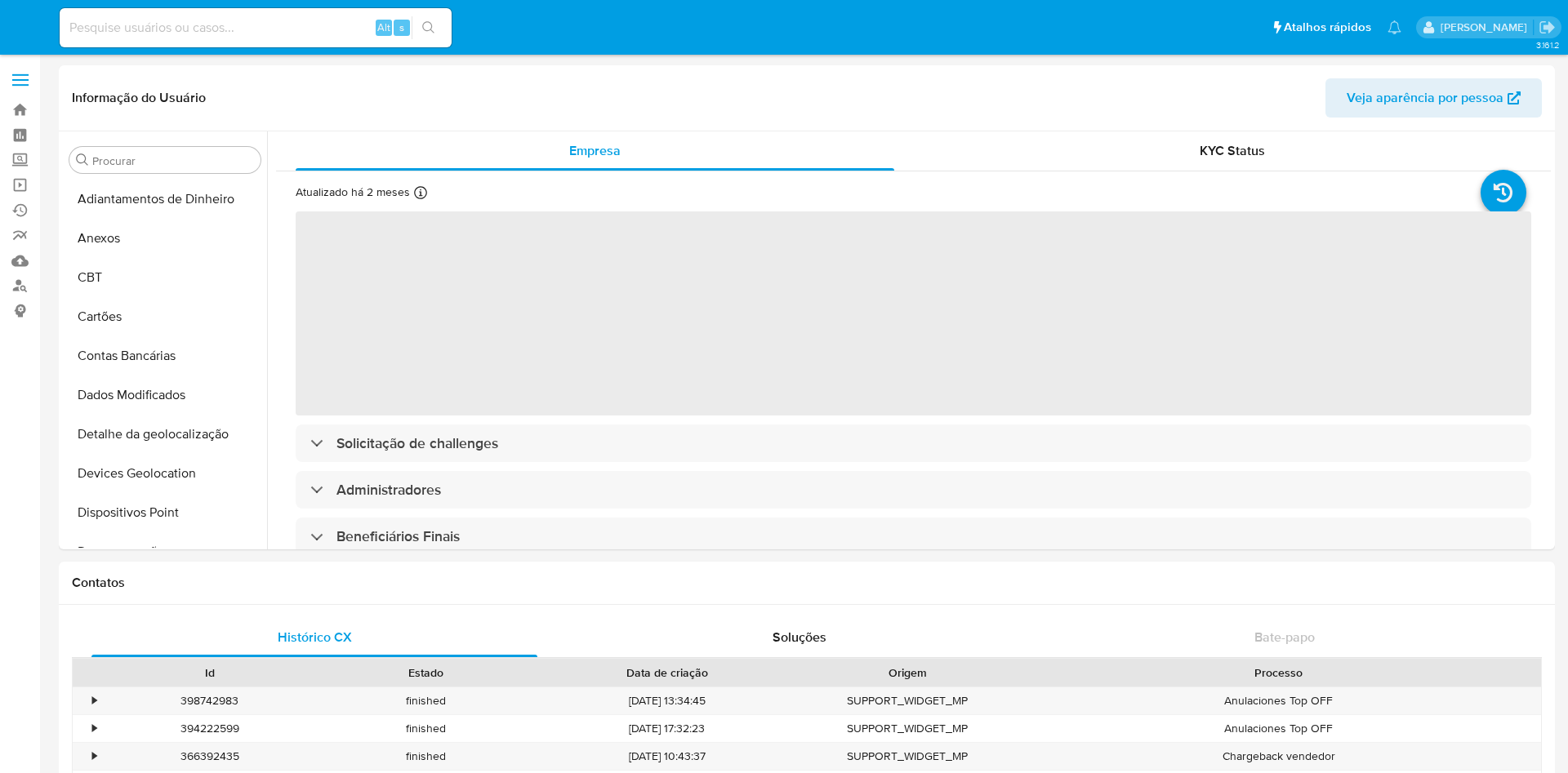
select select "10"
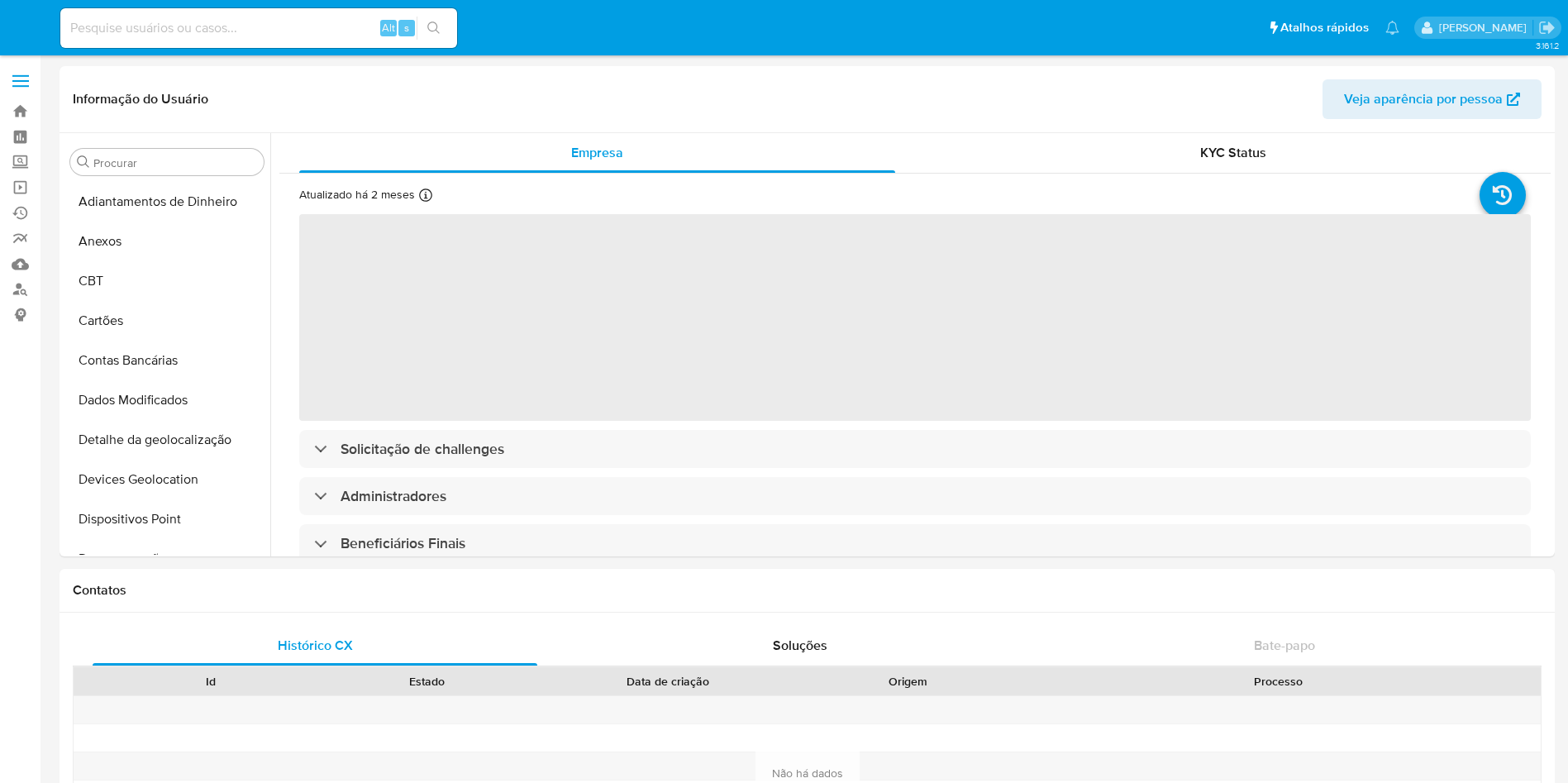
select select "10"
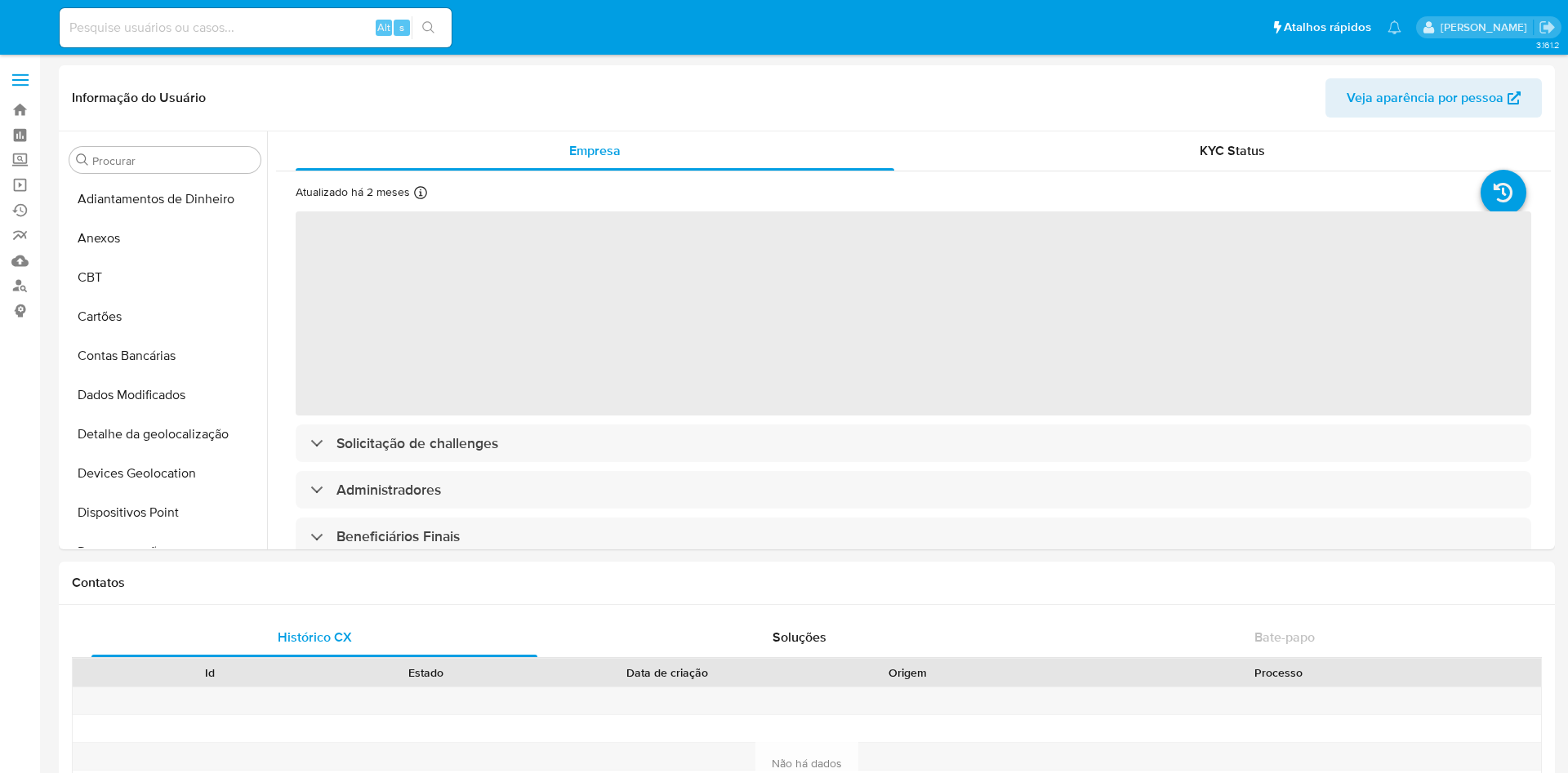
select select "10"
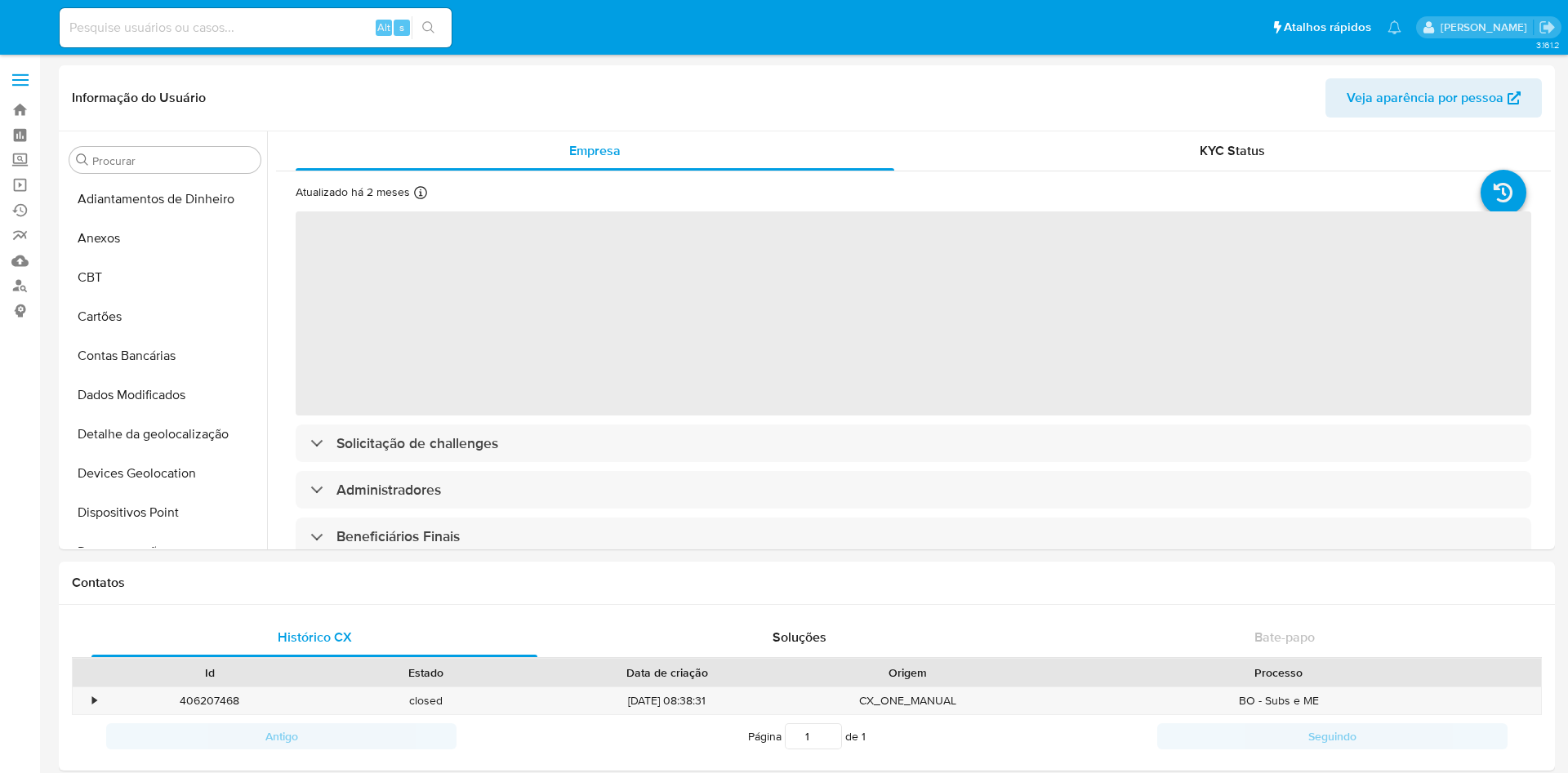
select select "10"
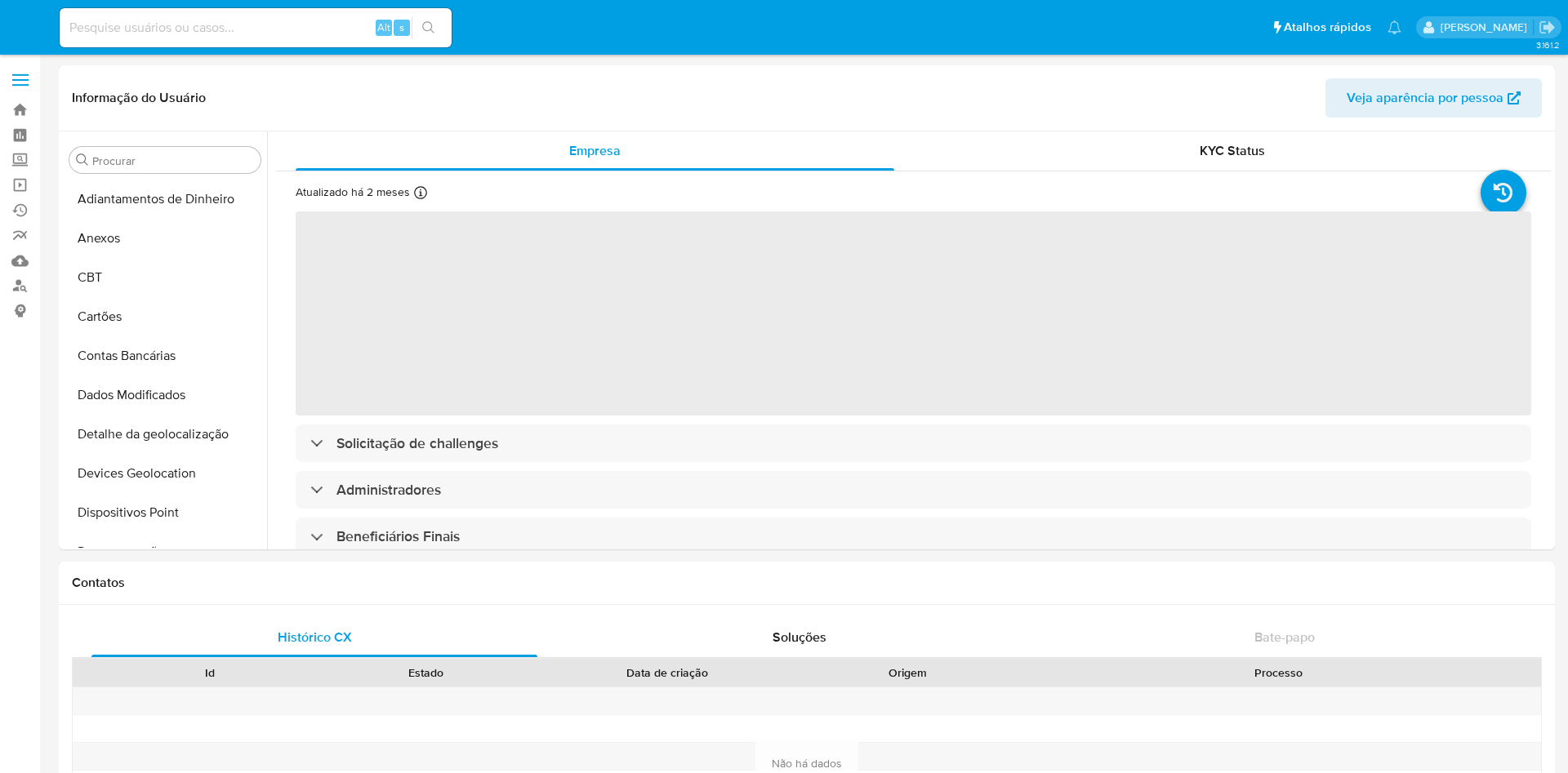
select select "10"
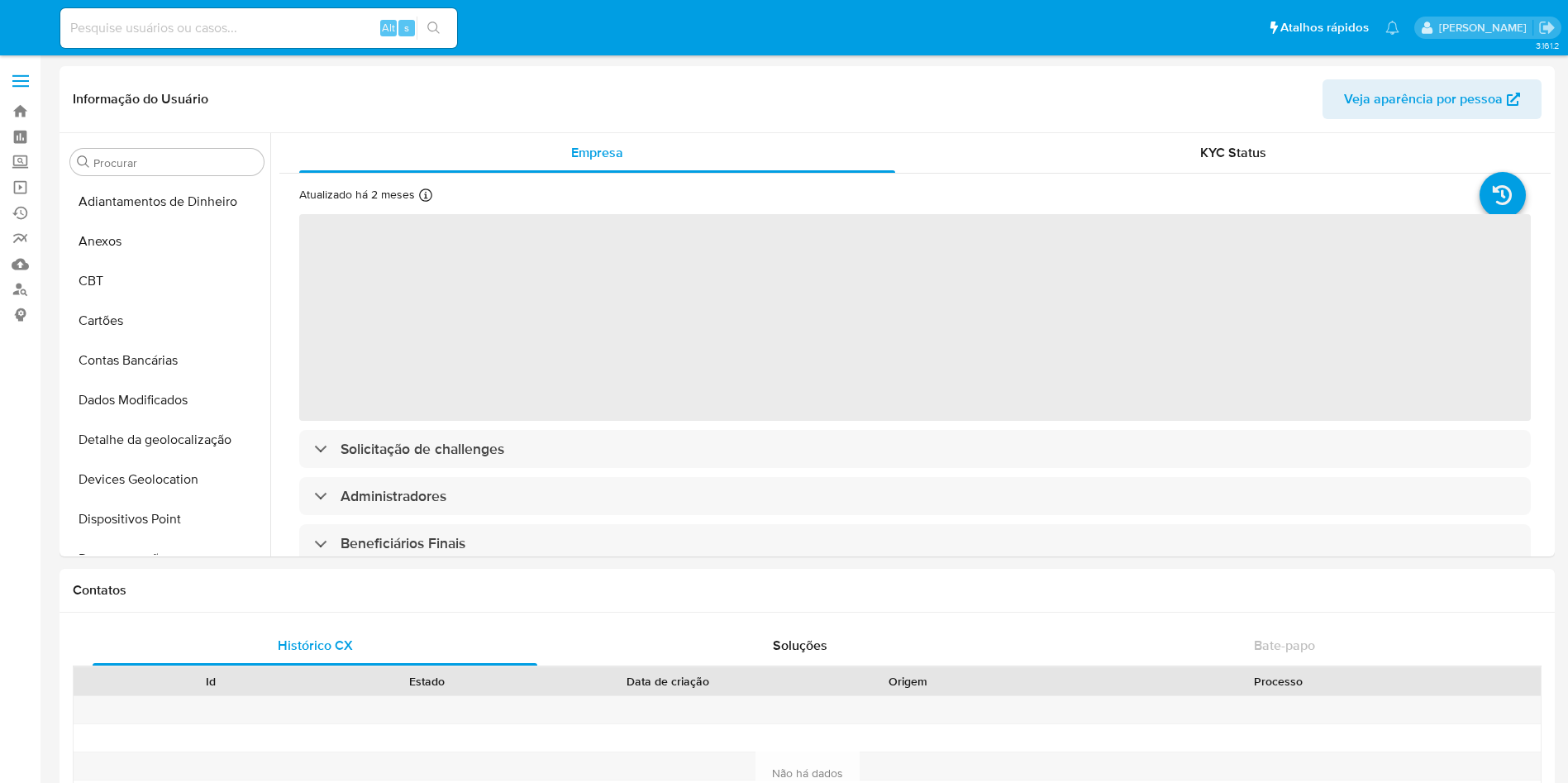
select select "10"
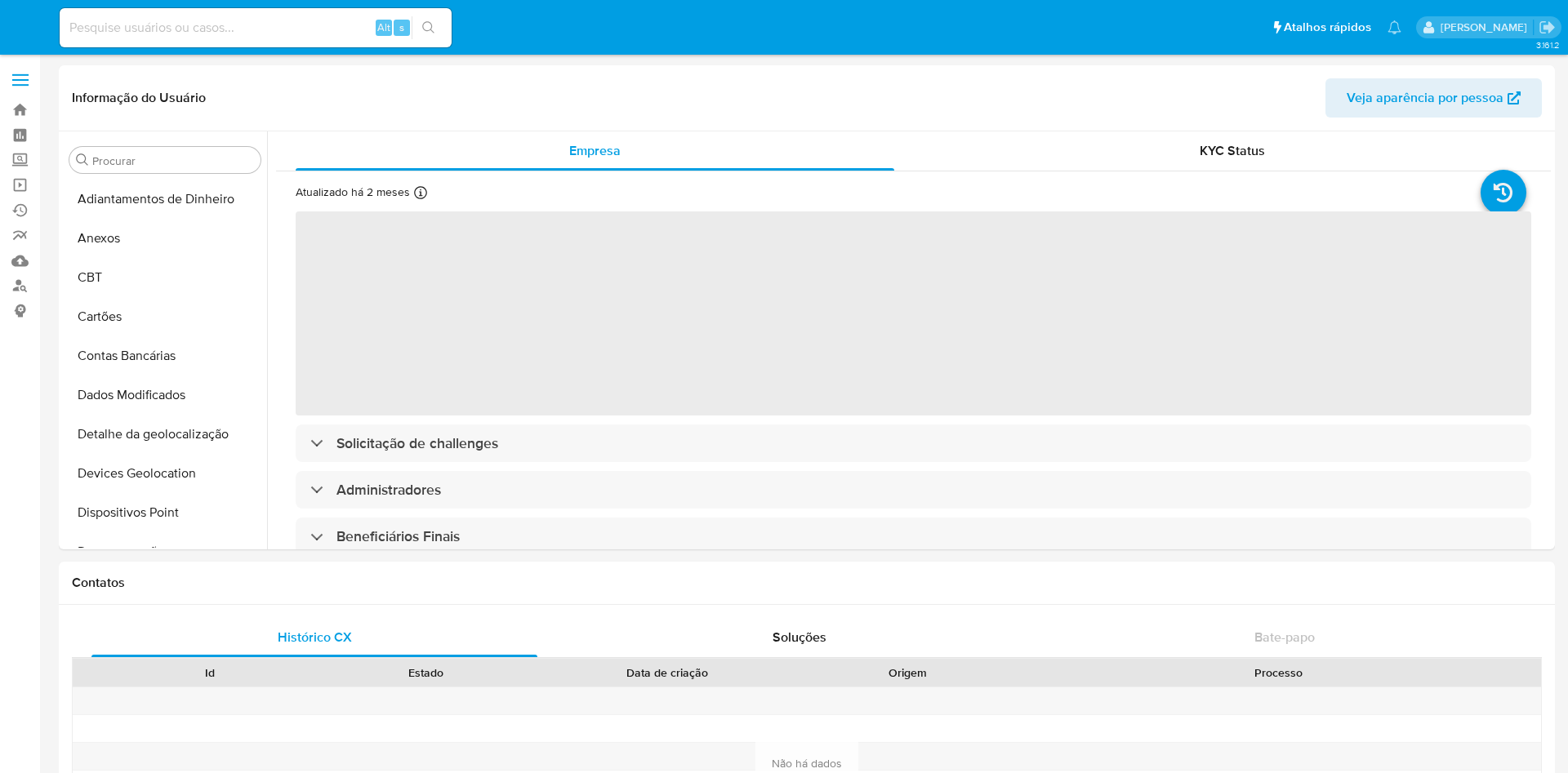
select select "10"
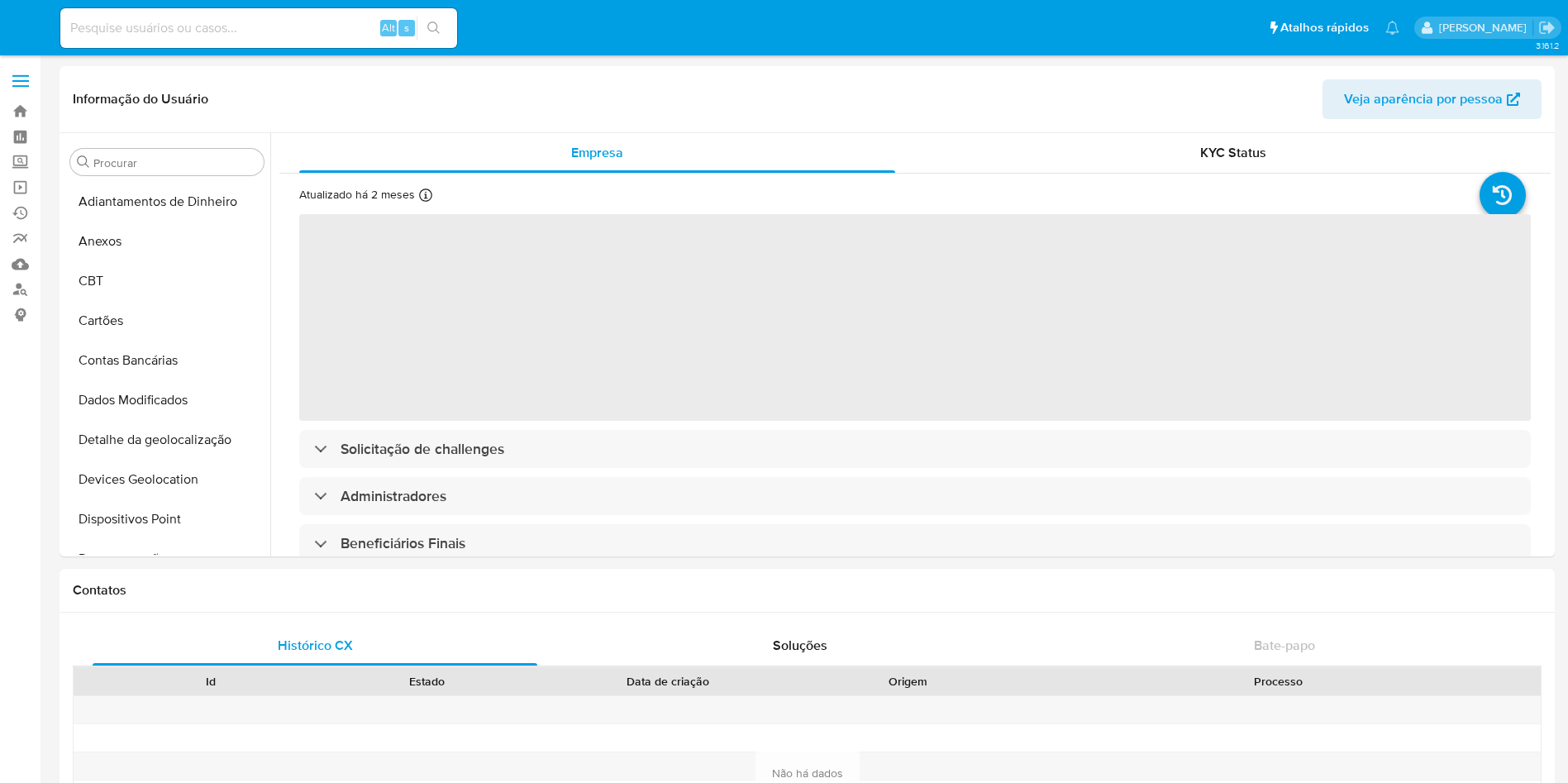
select select "10"
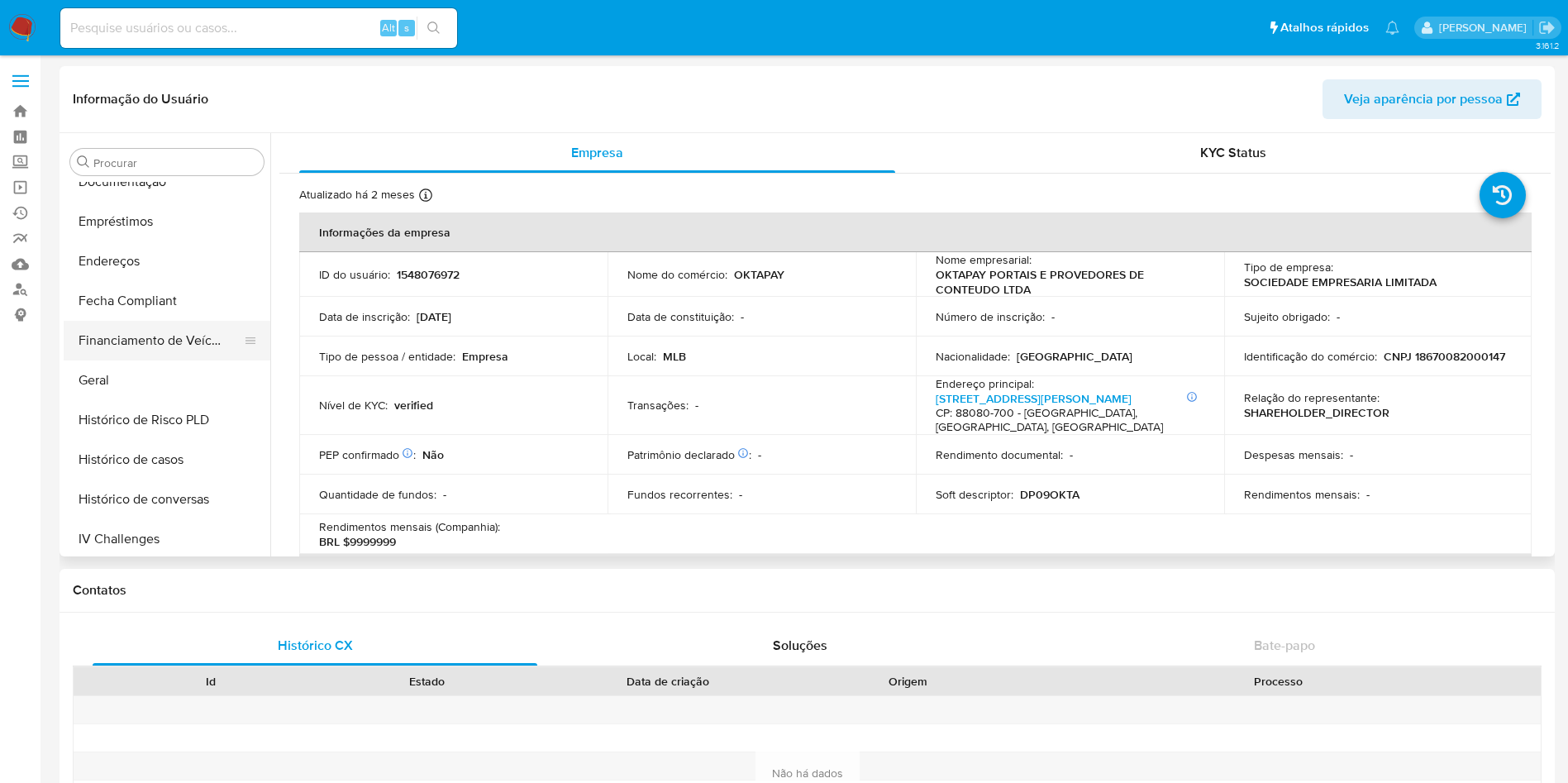
scroll to position [339, 0]
click at [179, 487] on button "Histórico de casos" at bounding box center [160, 499] width 193 height 40
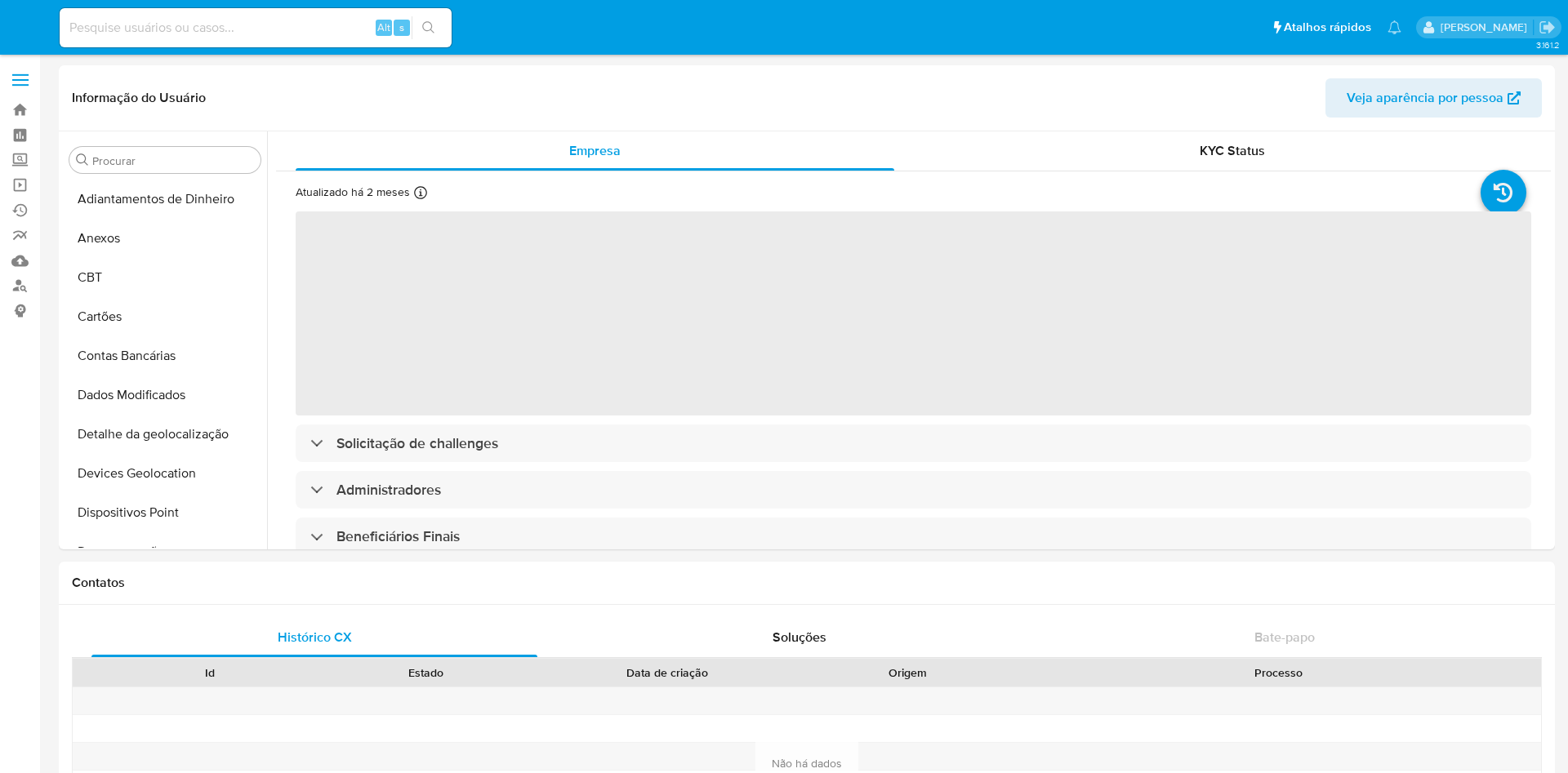
select select "10"
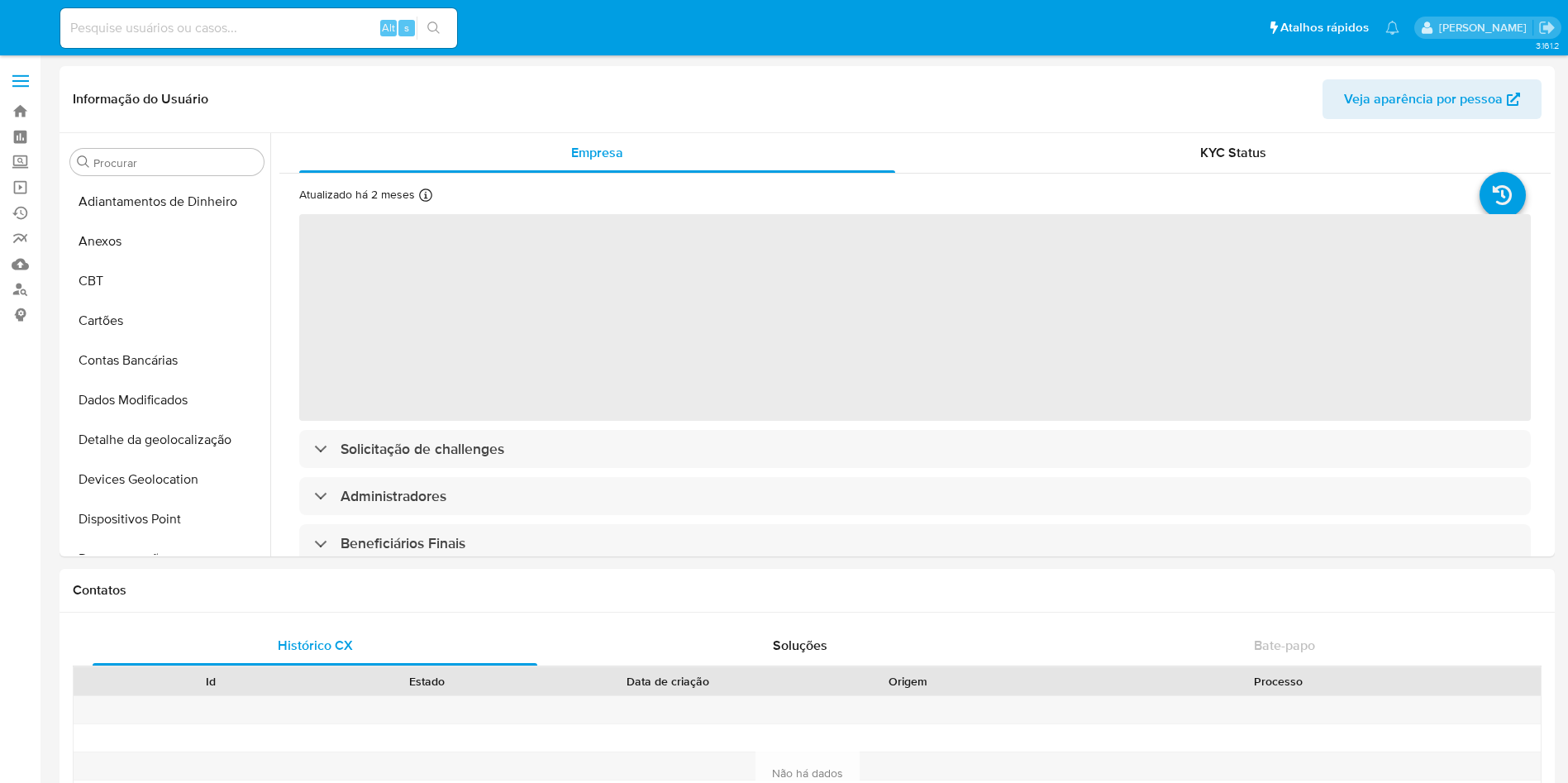
select select "10"
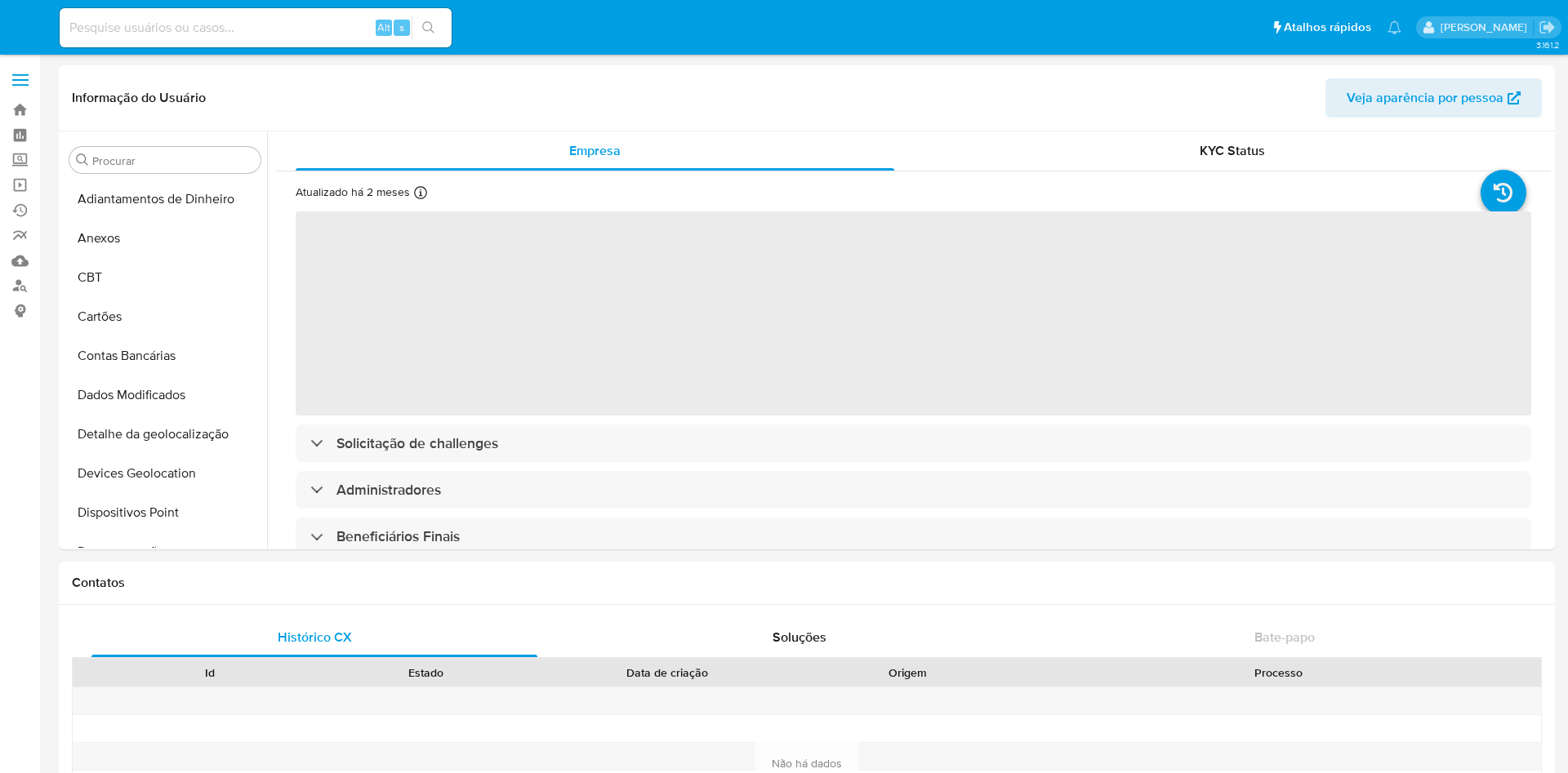
select select "10"
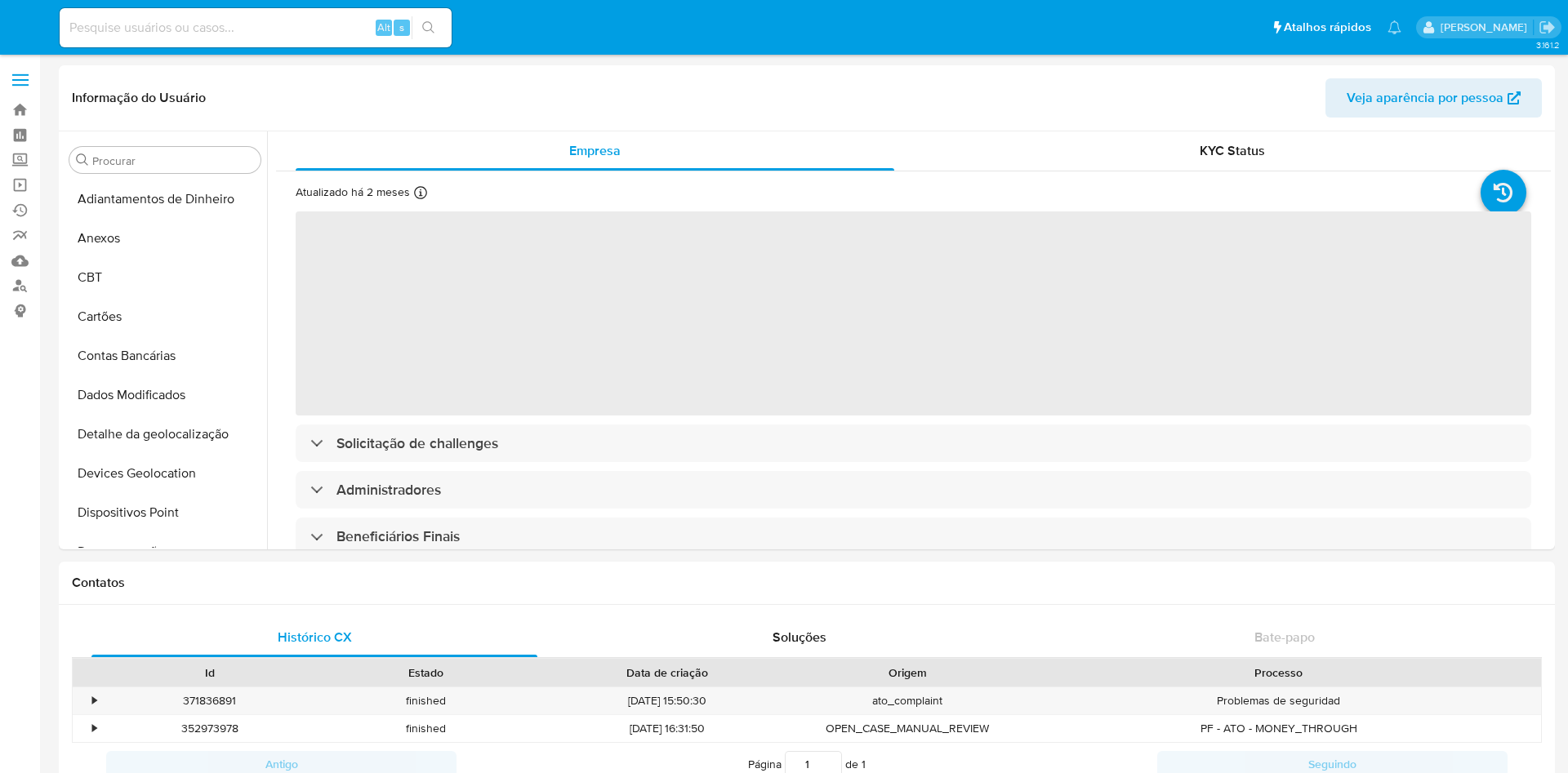
select select "10"
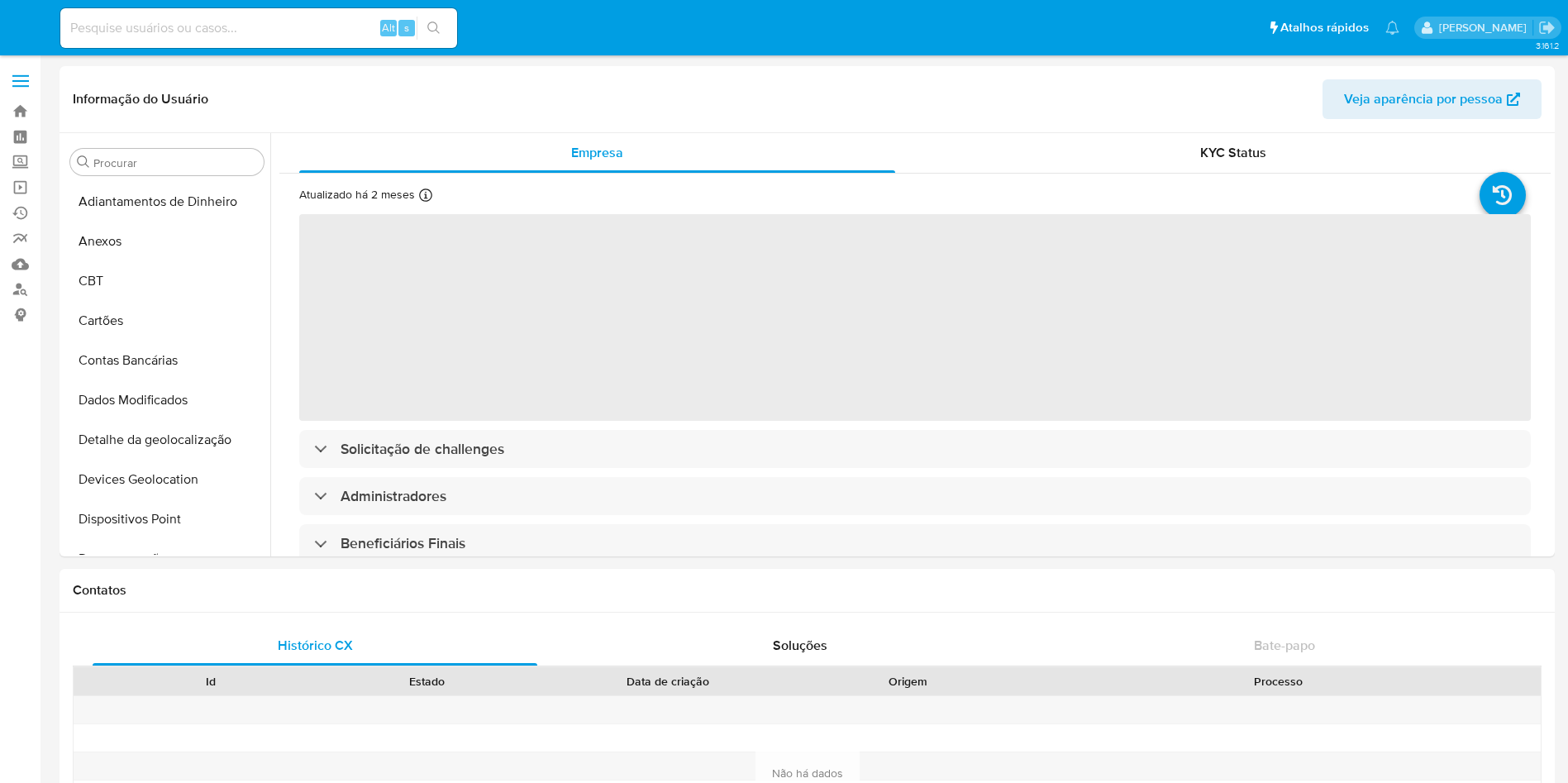
select select "10"
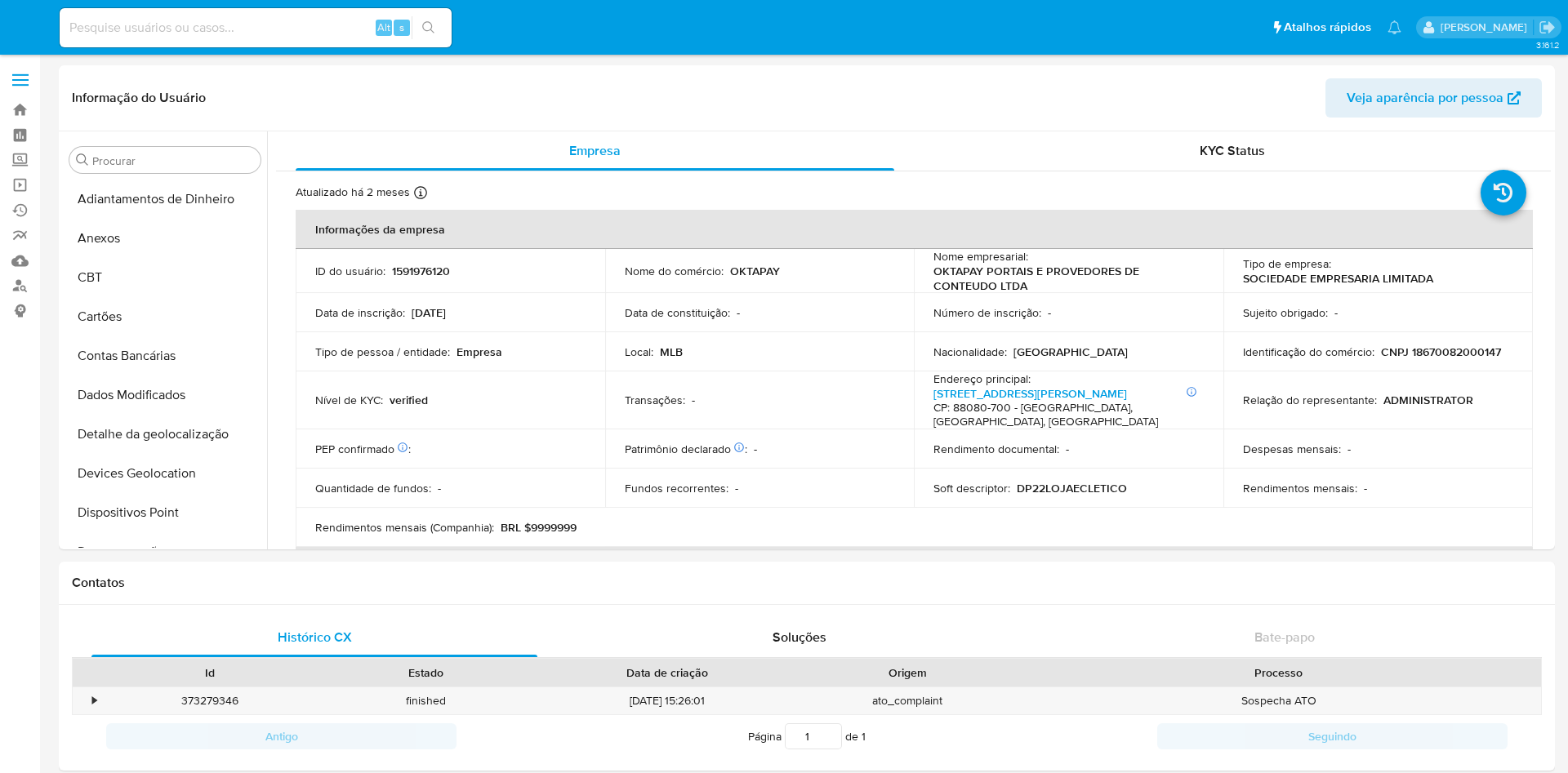
select select "10"
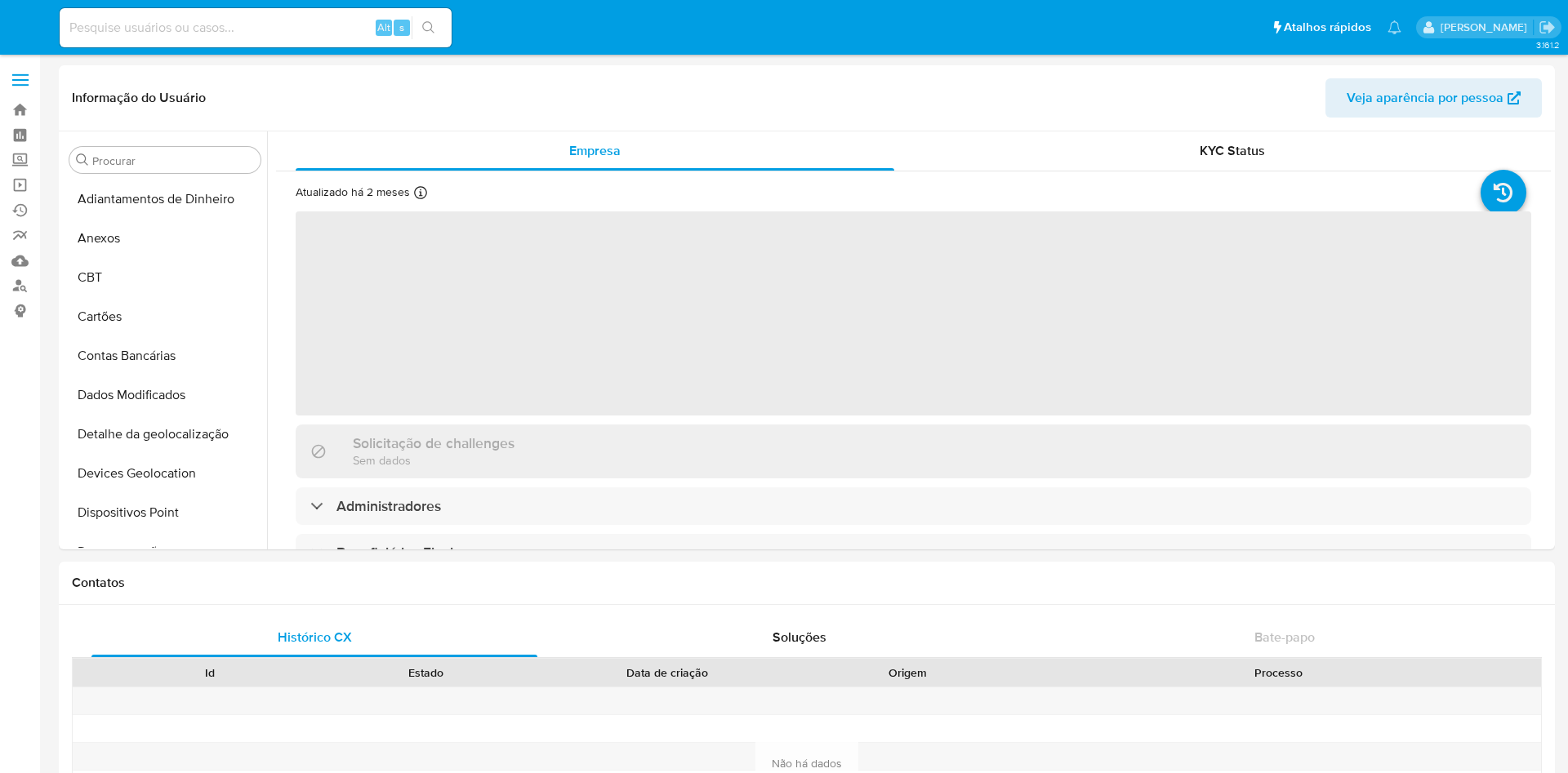
select select "10"
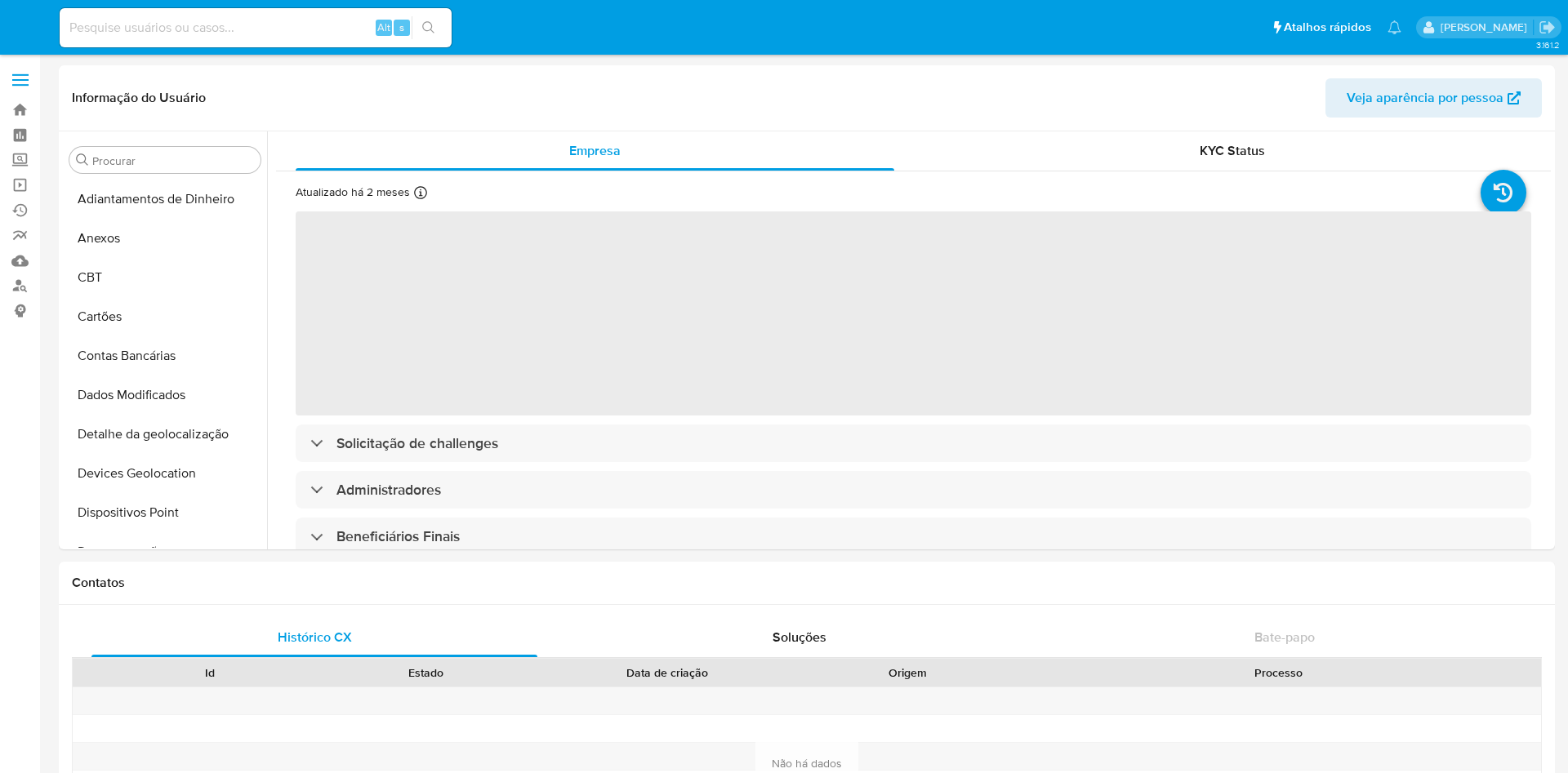
select select "10"
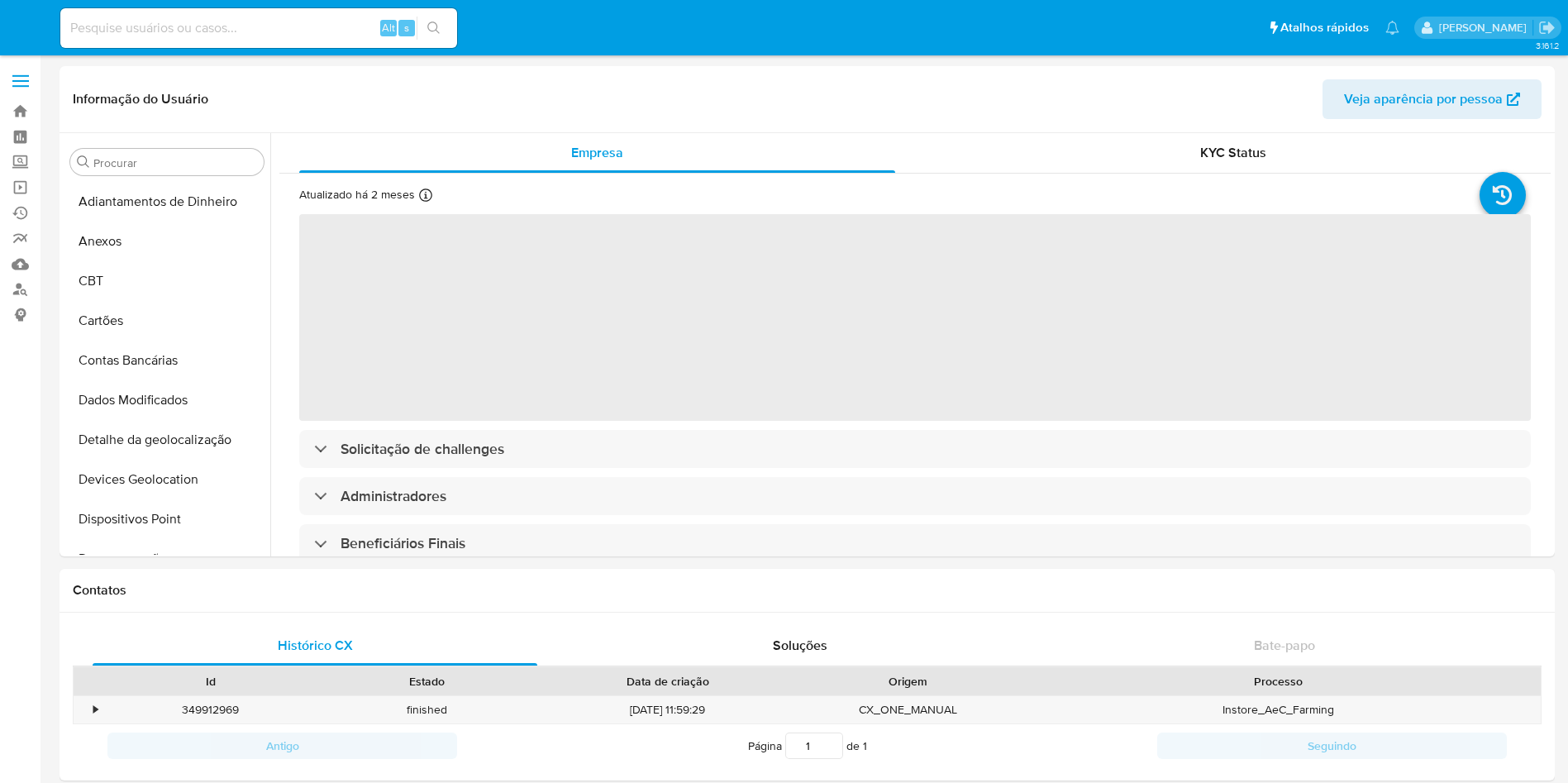
select select "10"
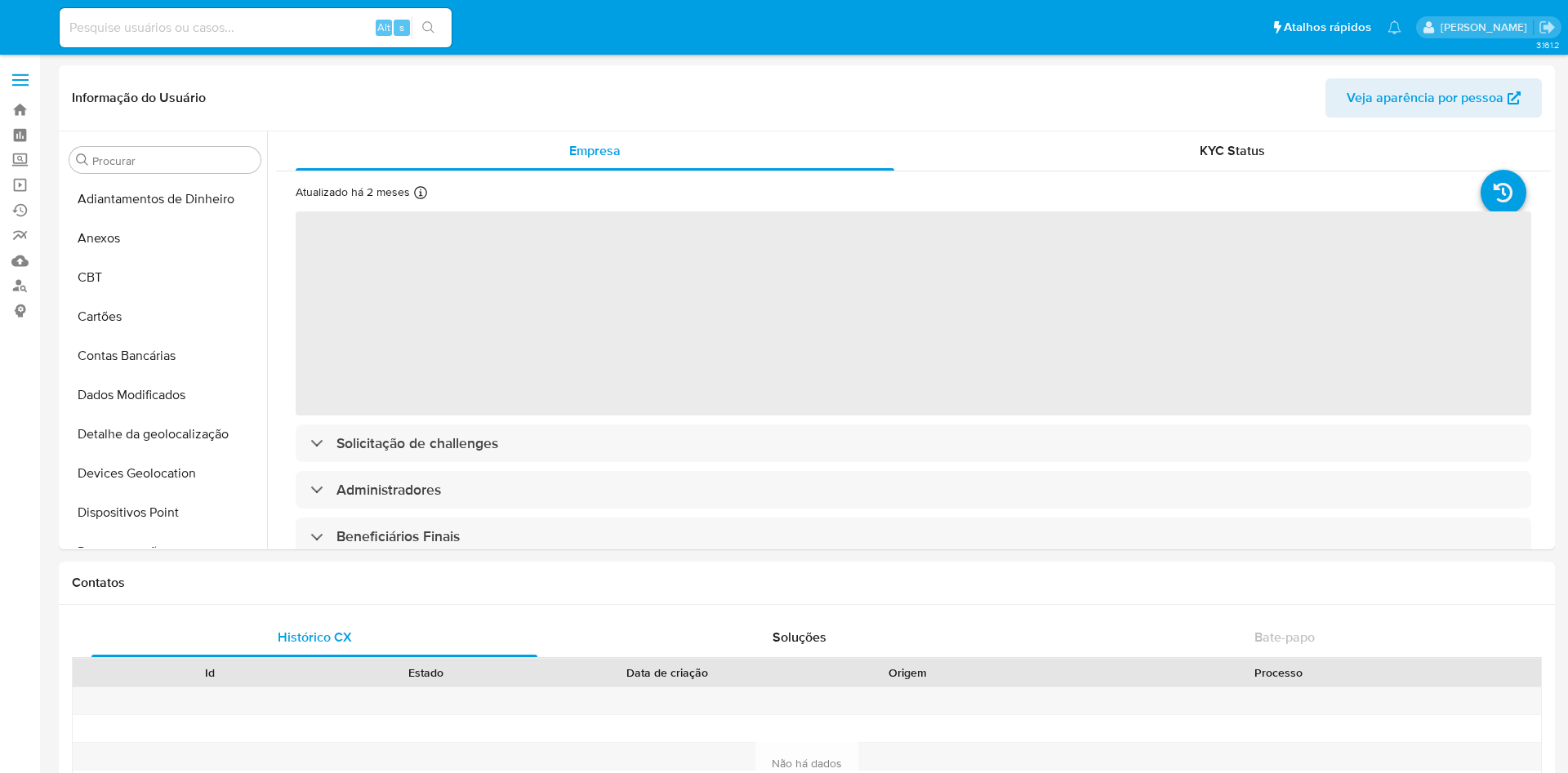
select select "10"
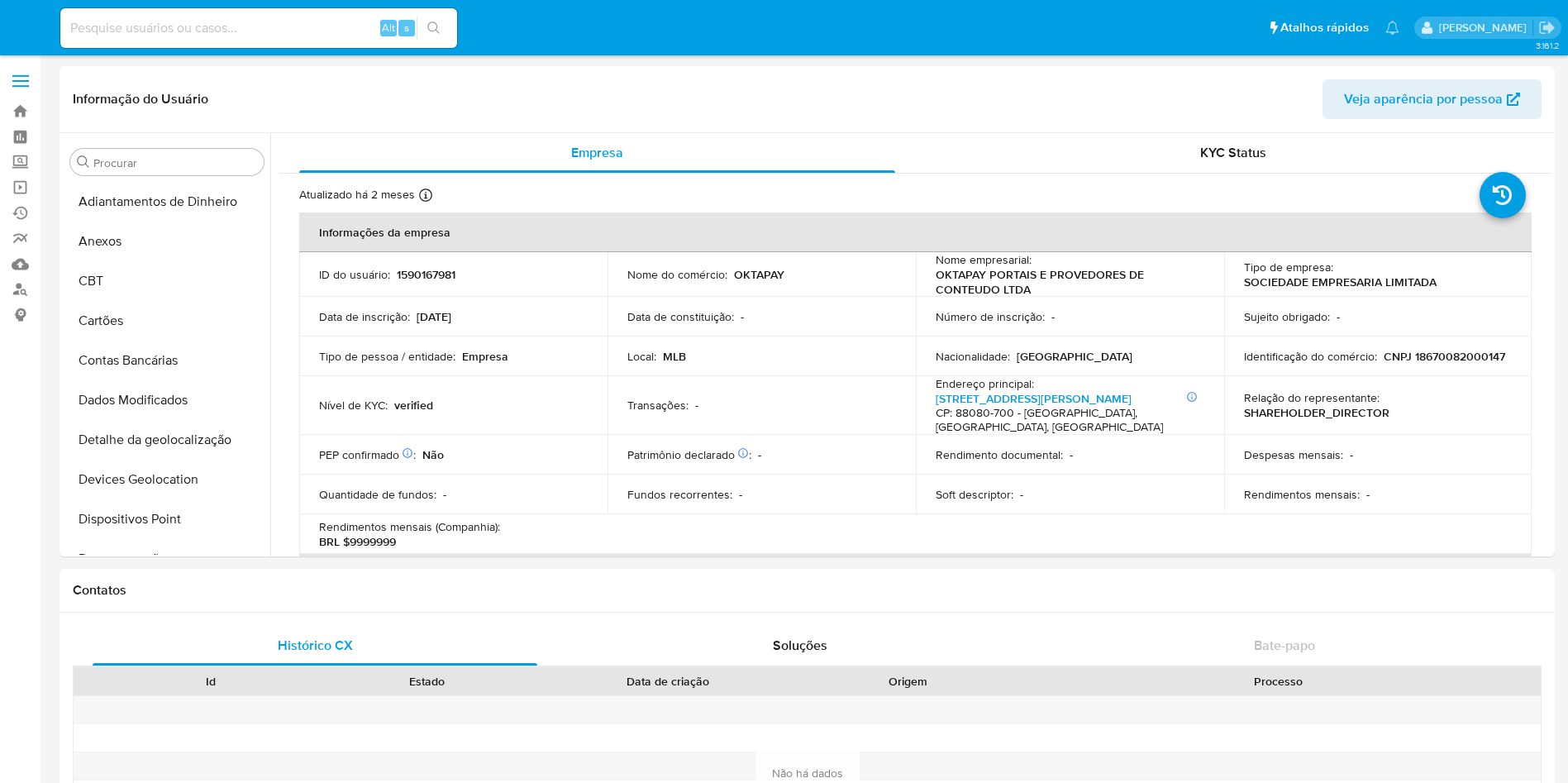
scroll to position [80, 0]
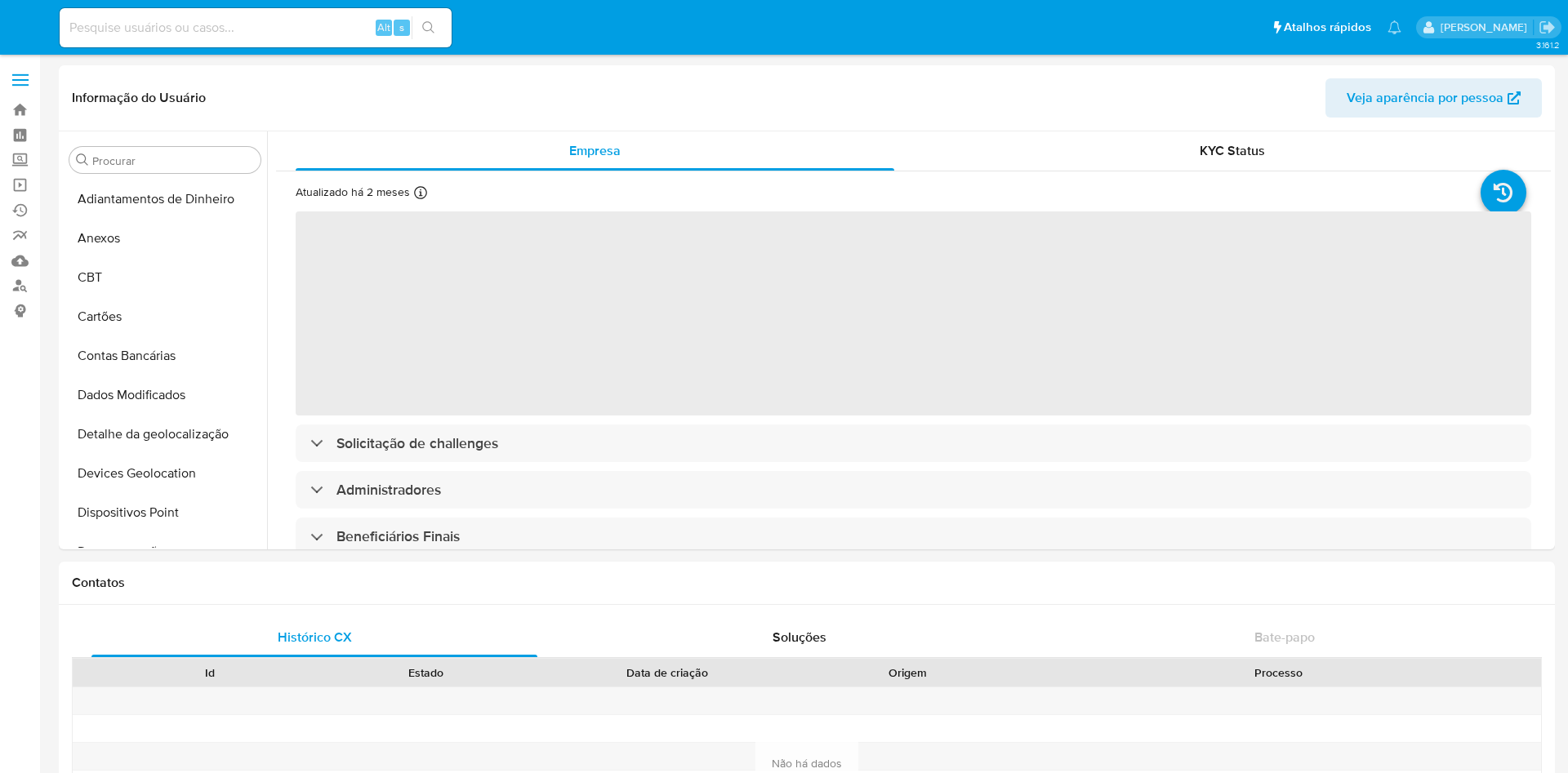
select select "10"
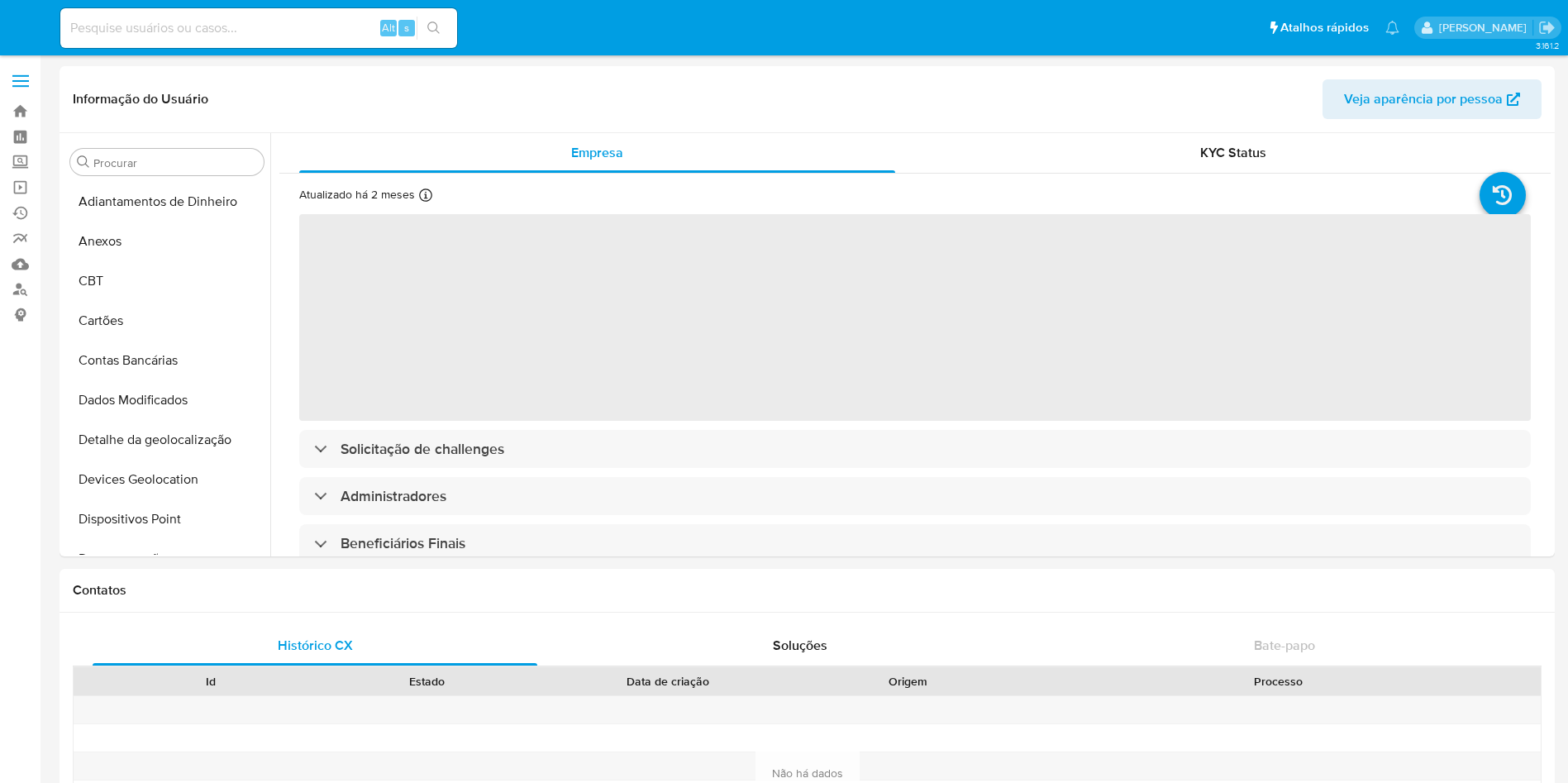
select select "10"
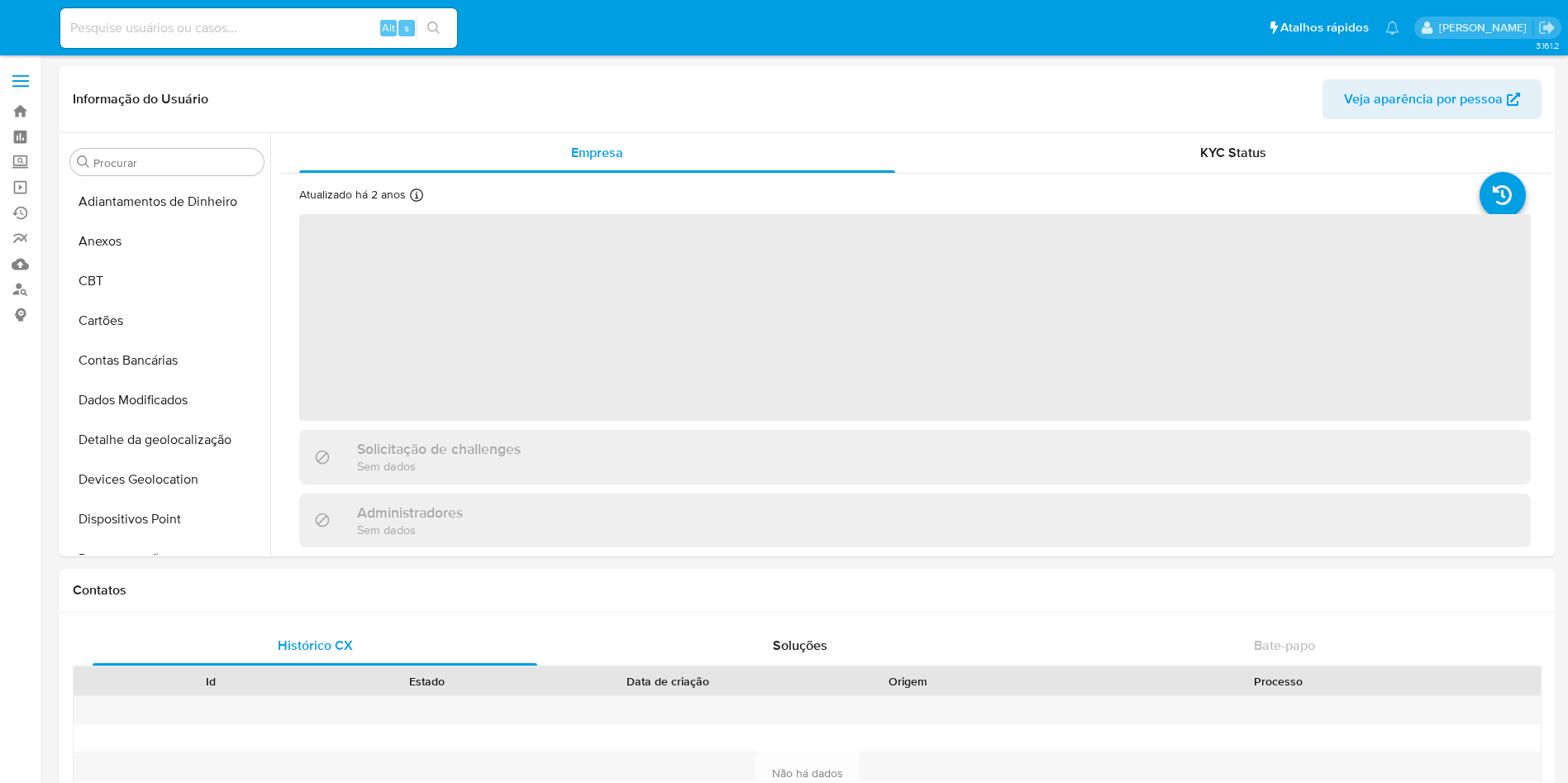
select select "10"
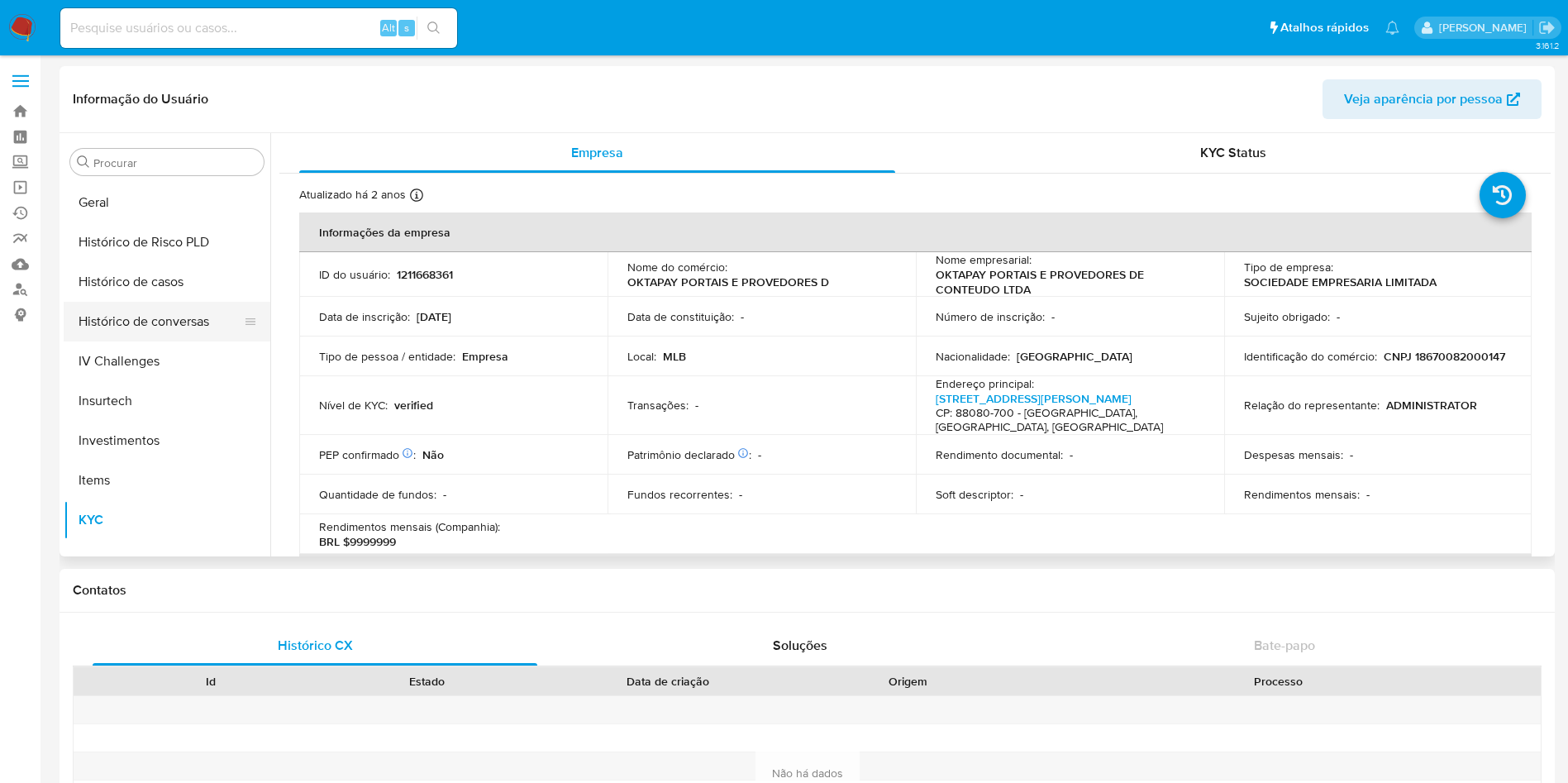
scroll to position [554, 0]
click at [143, 291] on button "Histórico de casos" at bounding box center [160, 282] width 193 height 40
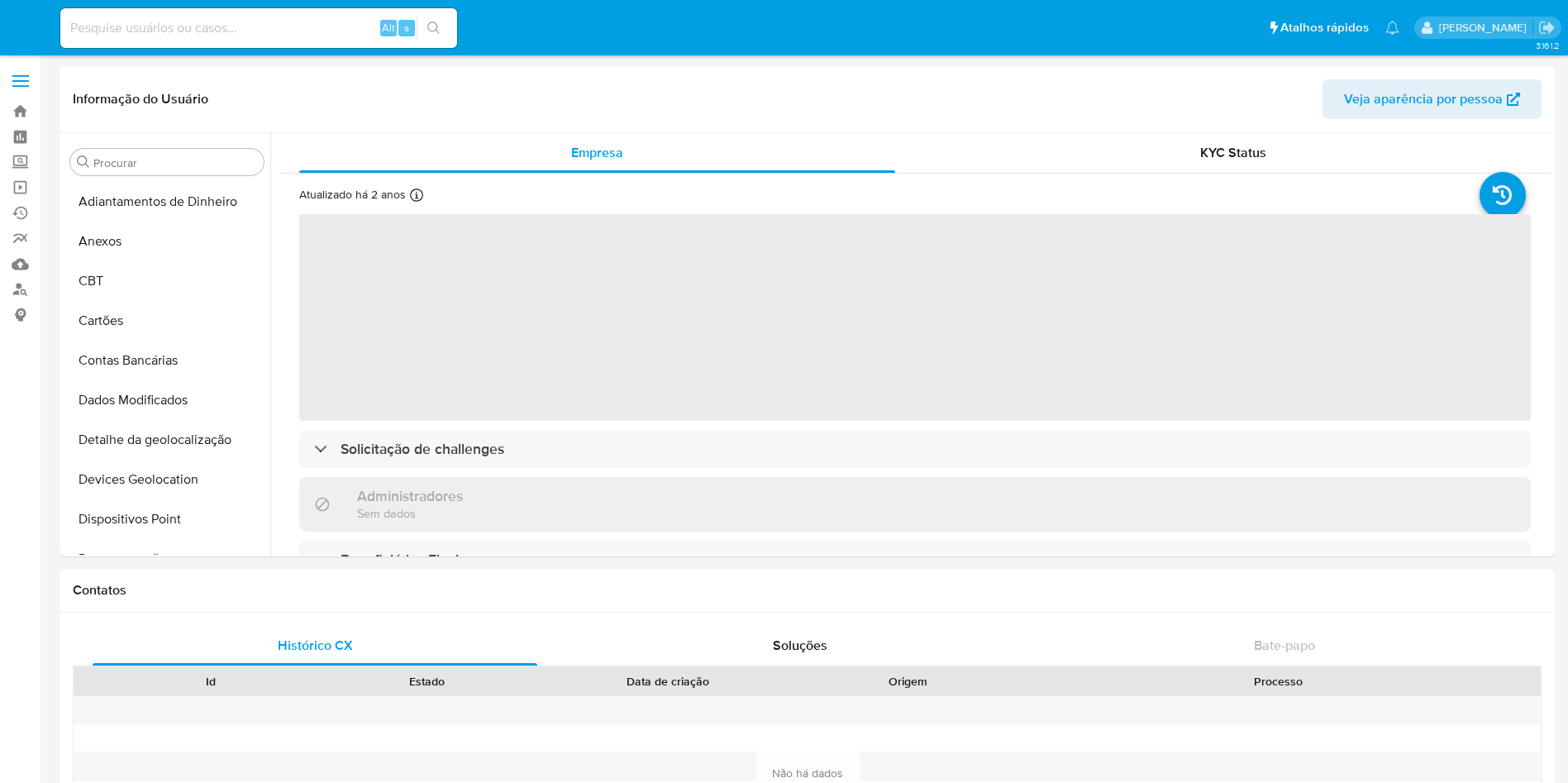
select select "10"
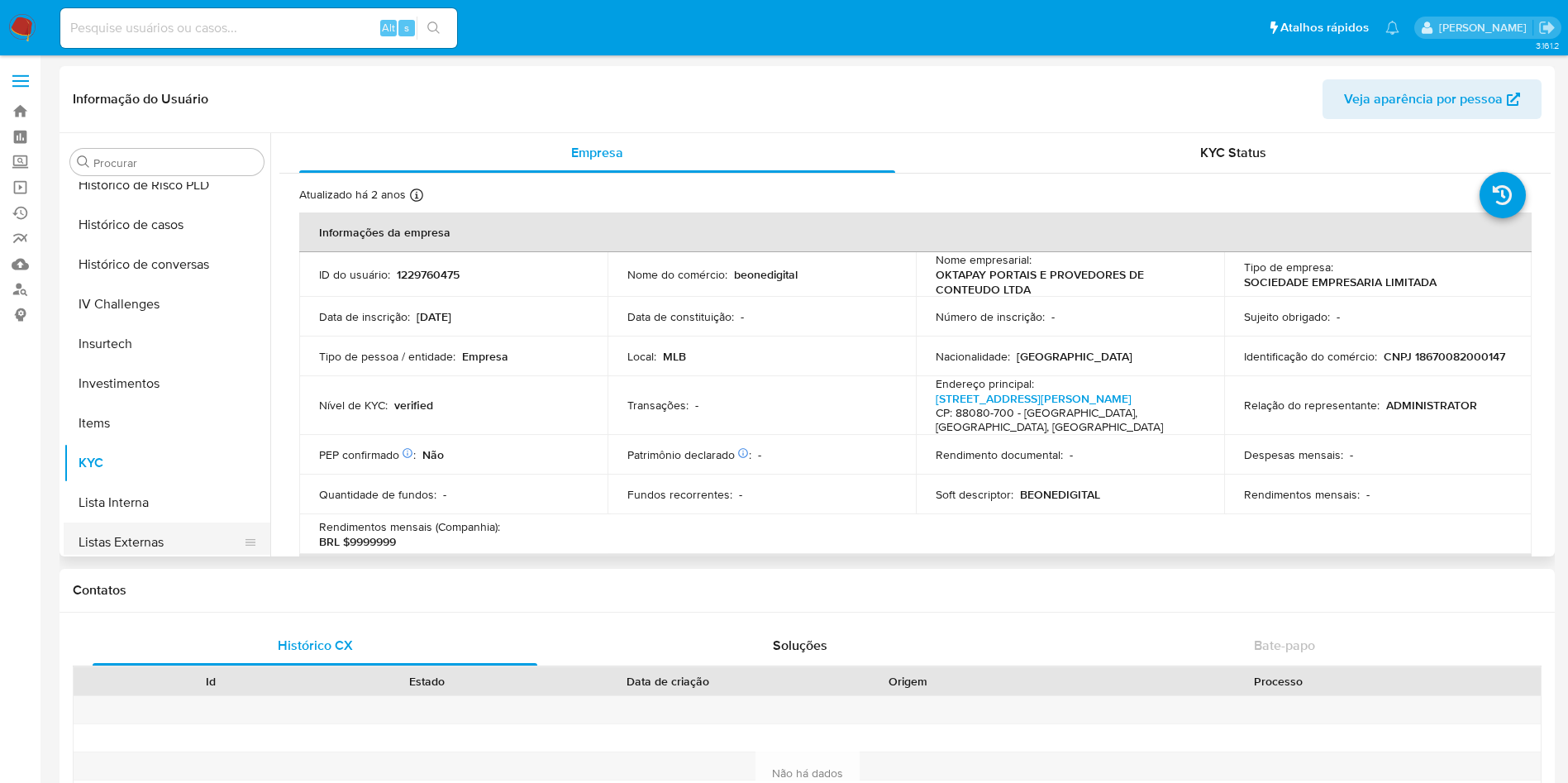
scroll to position [609, 0]
click at [160, 211] on button "Histórico de casos" at bounding box center [160, 227] width 193 height 40
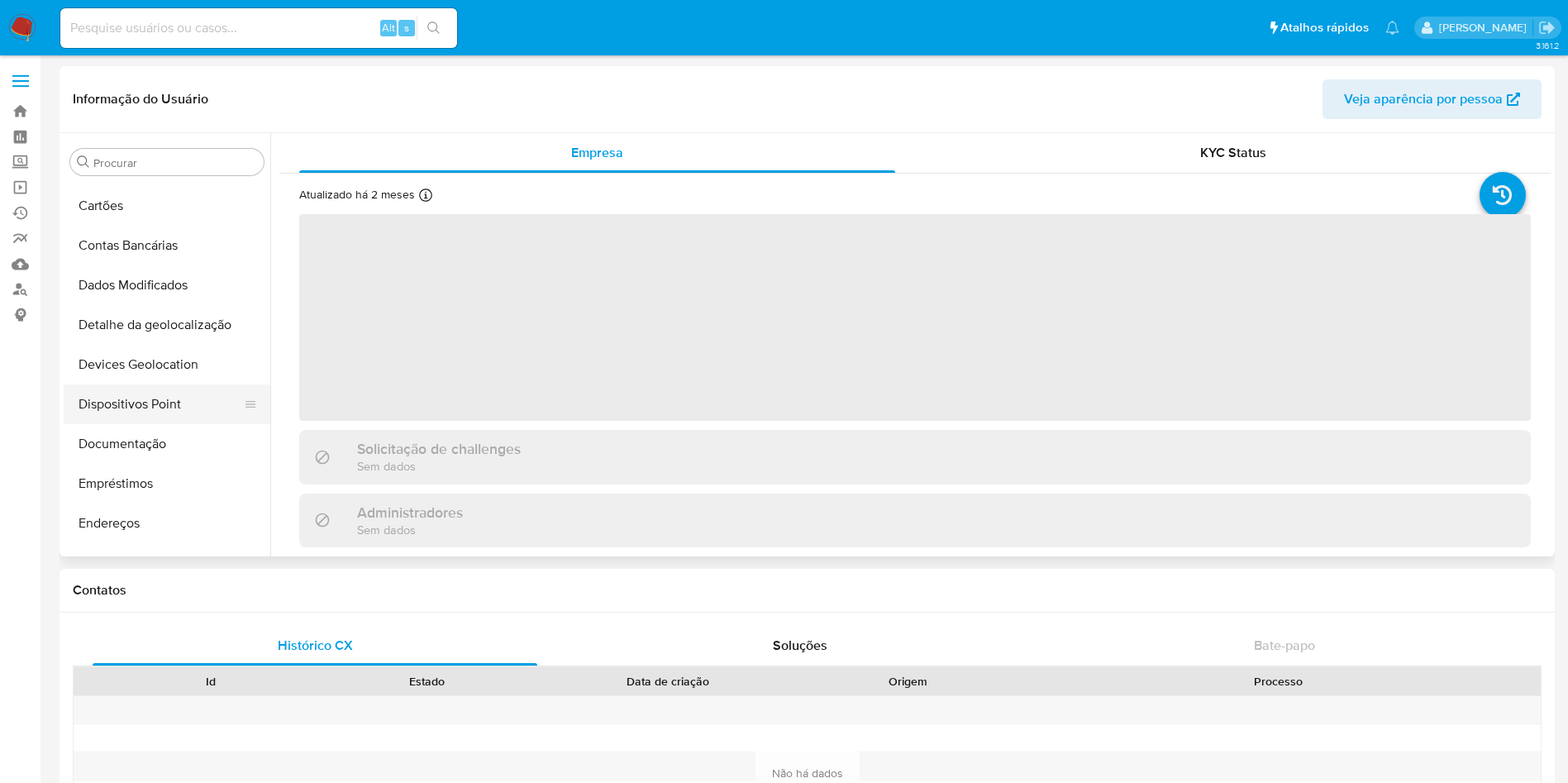
scroll to position [114, 0]
select select "10"
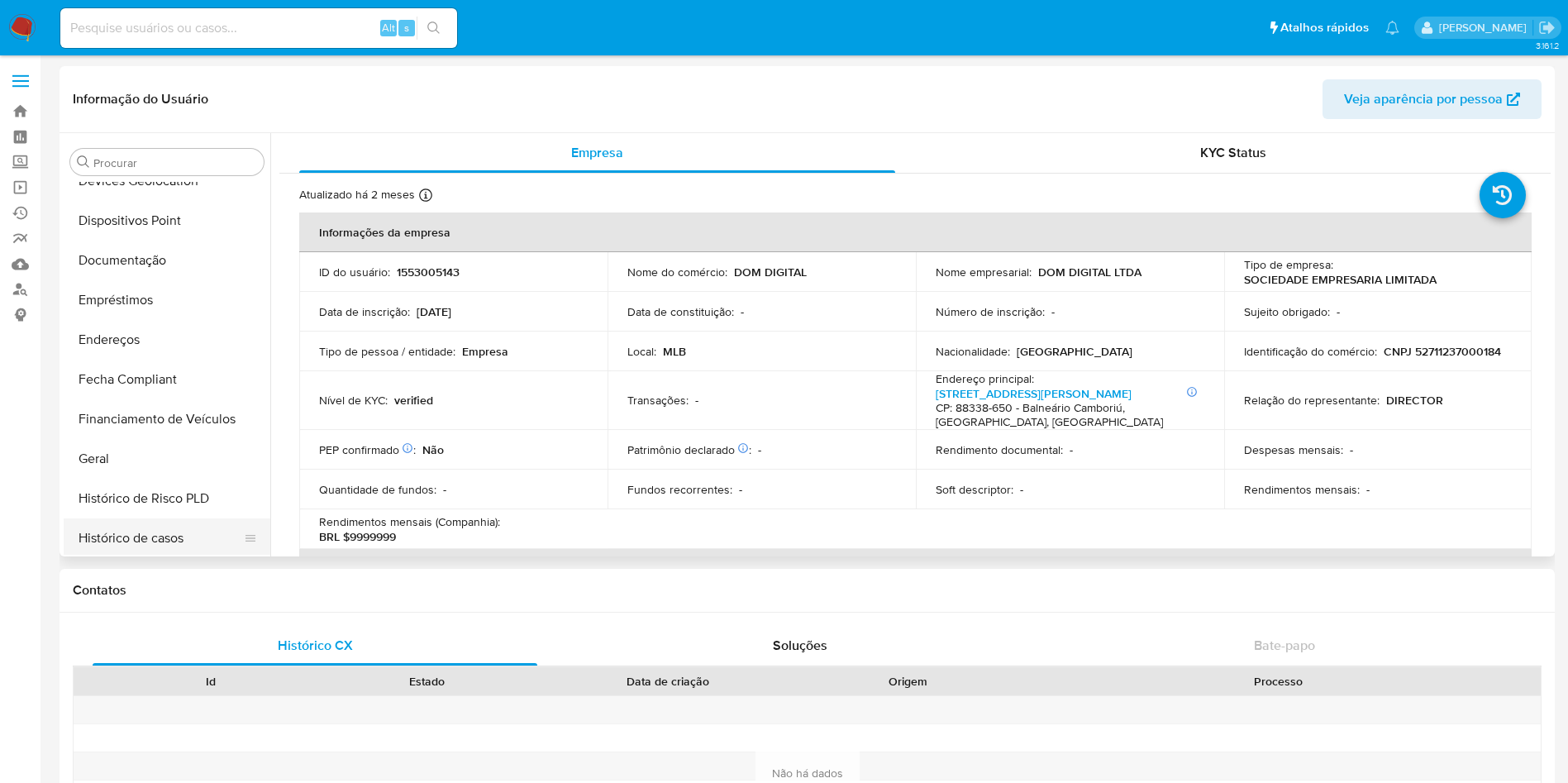
scroll to position [497, 0]
click at [174, 350] on button "Histórico de casos" at bounding box center [160, 341] width 193 height 40
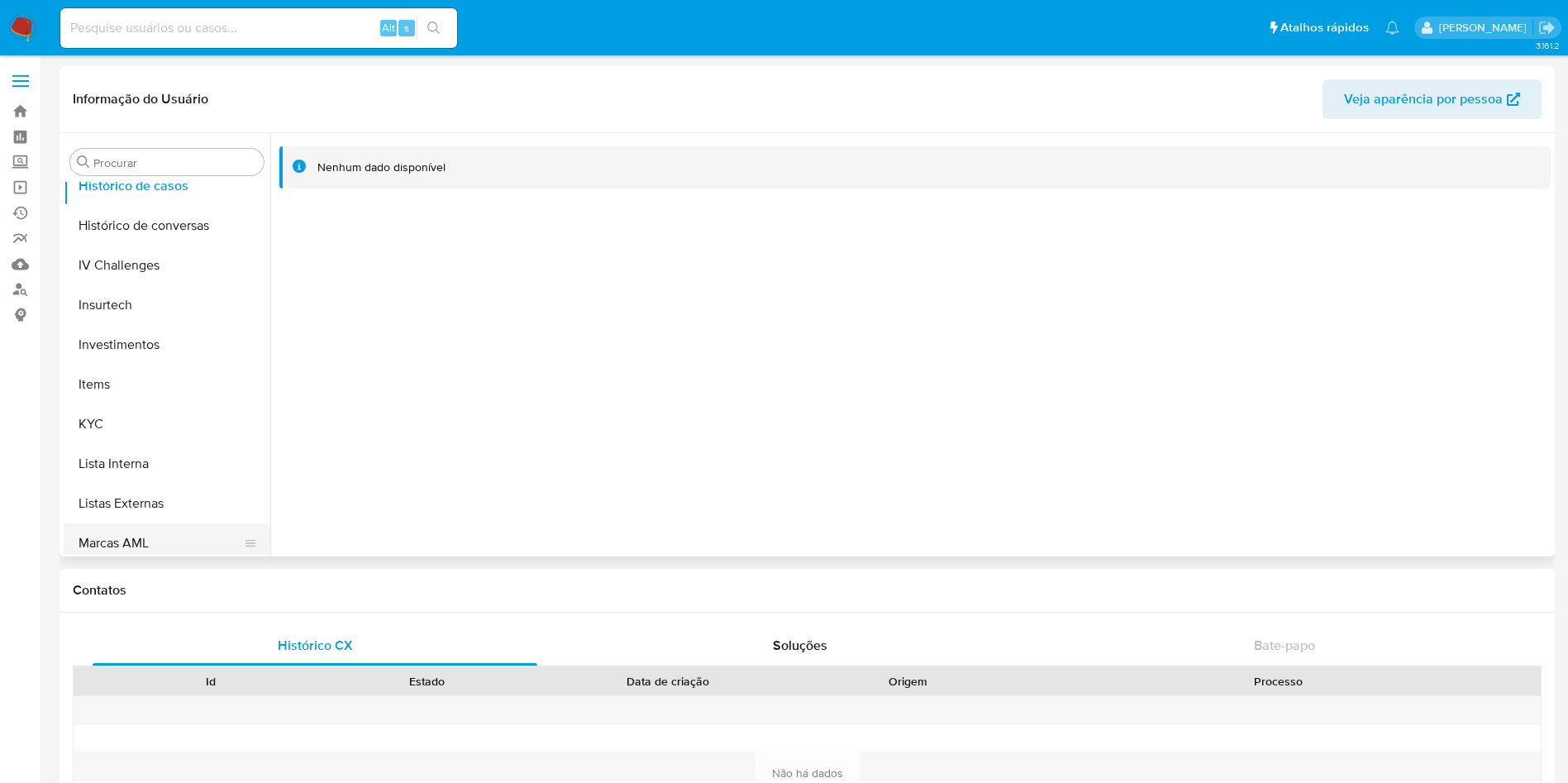
scroll to position [734, 0]
click at [158, 338] on button "KYC" at bounding box center [160, 342] width 193 height 40
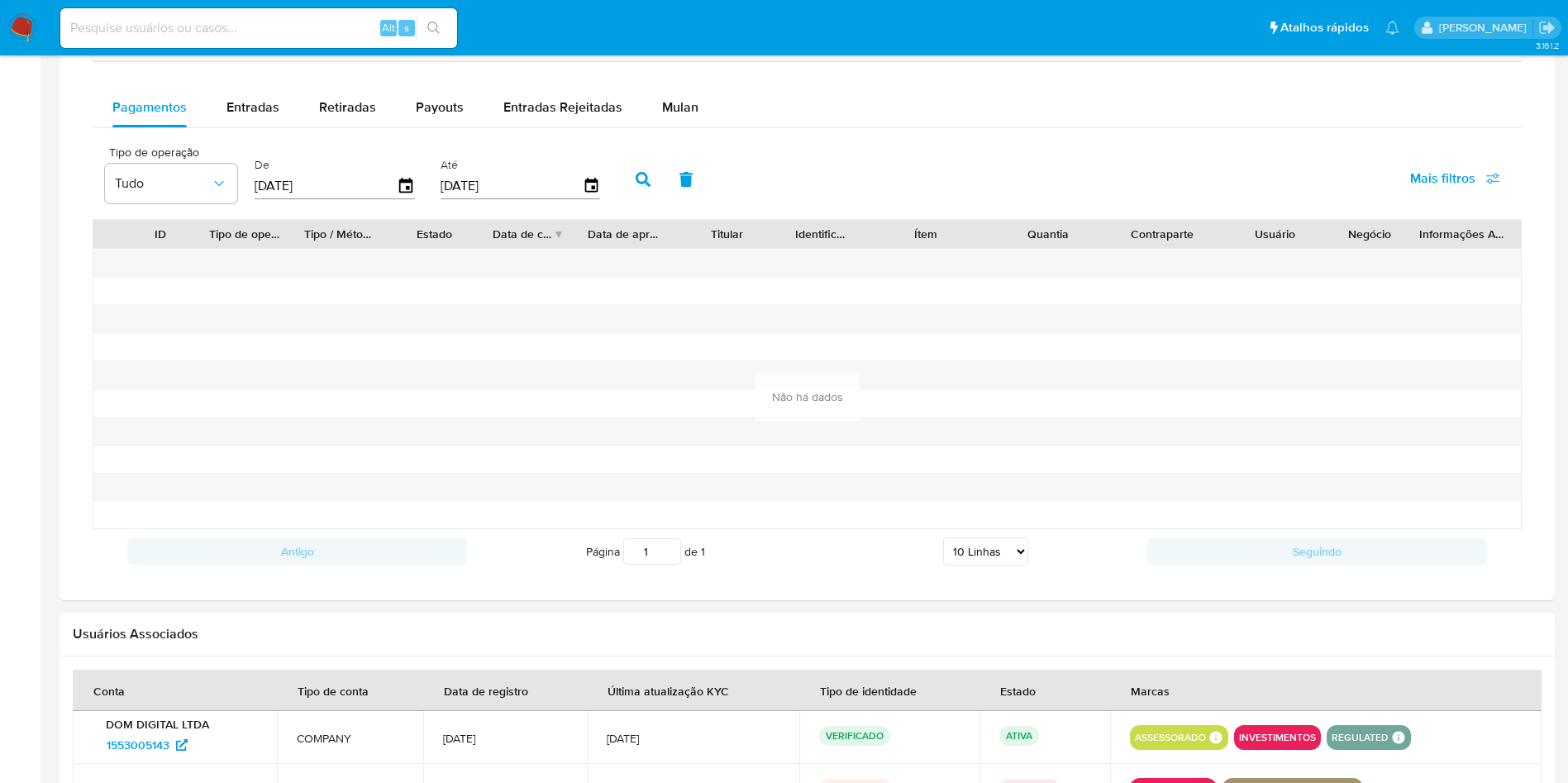
scroll to position [1241, 0]
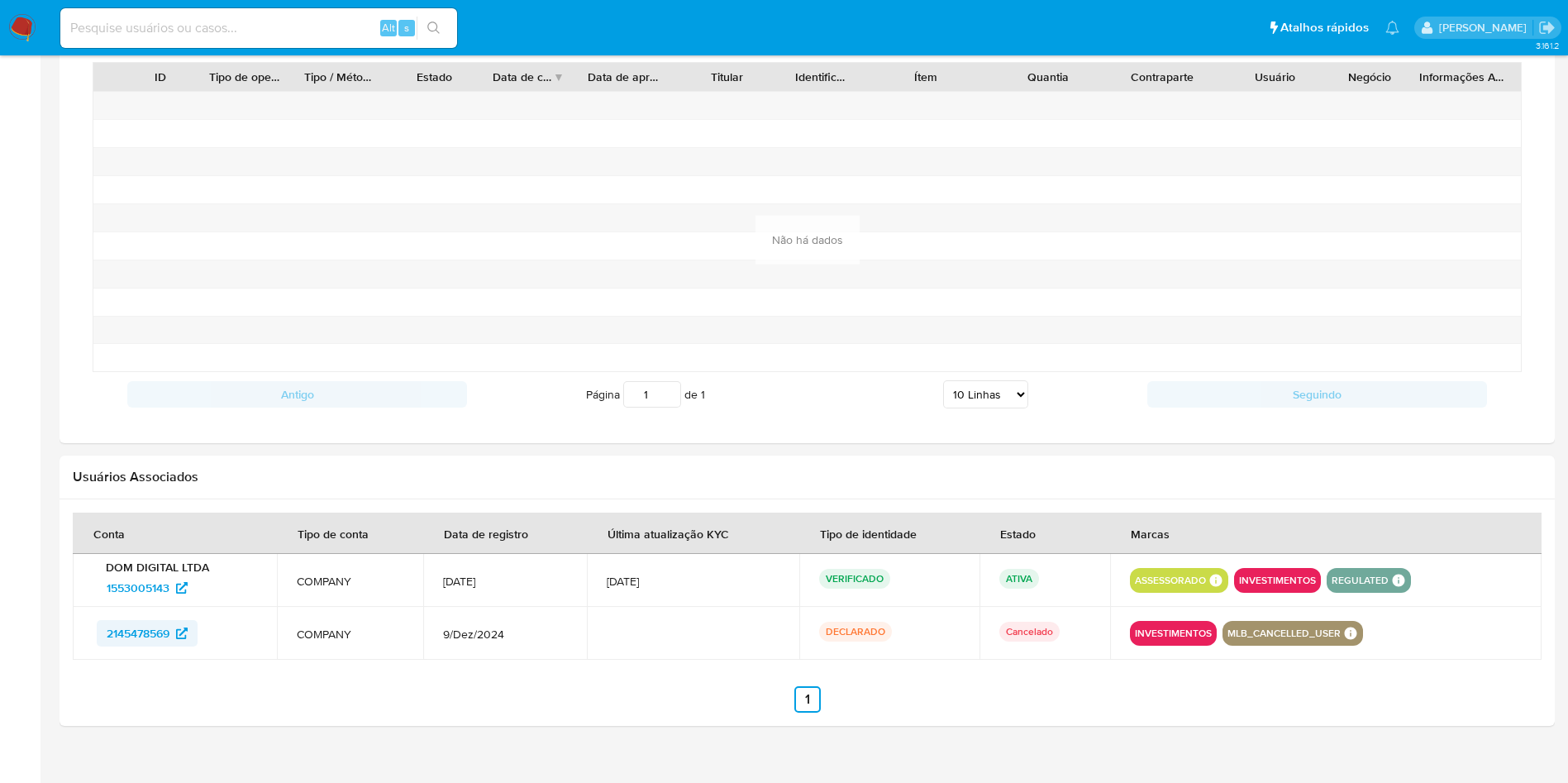
click at [140, 636] on span "2145478569" at bounding box center [138, 633] width 63 height 26
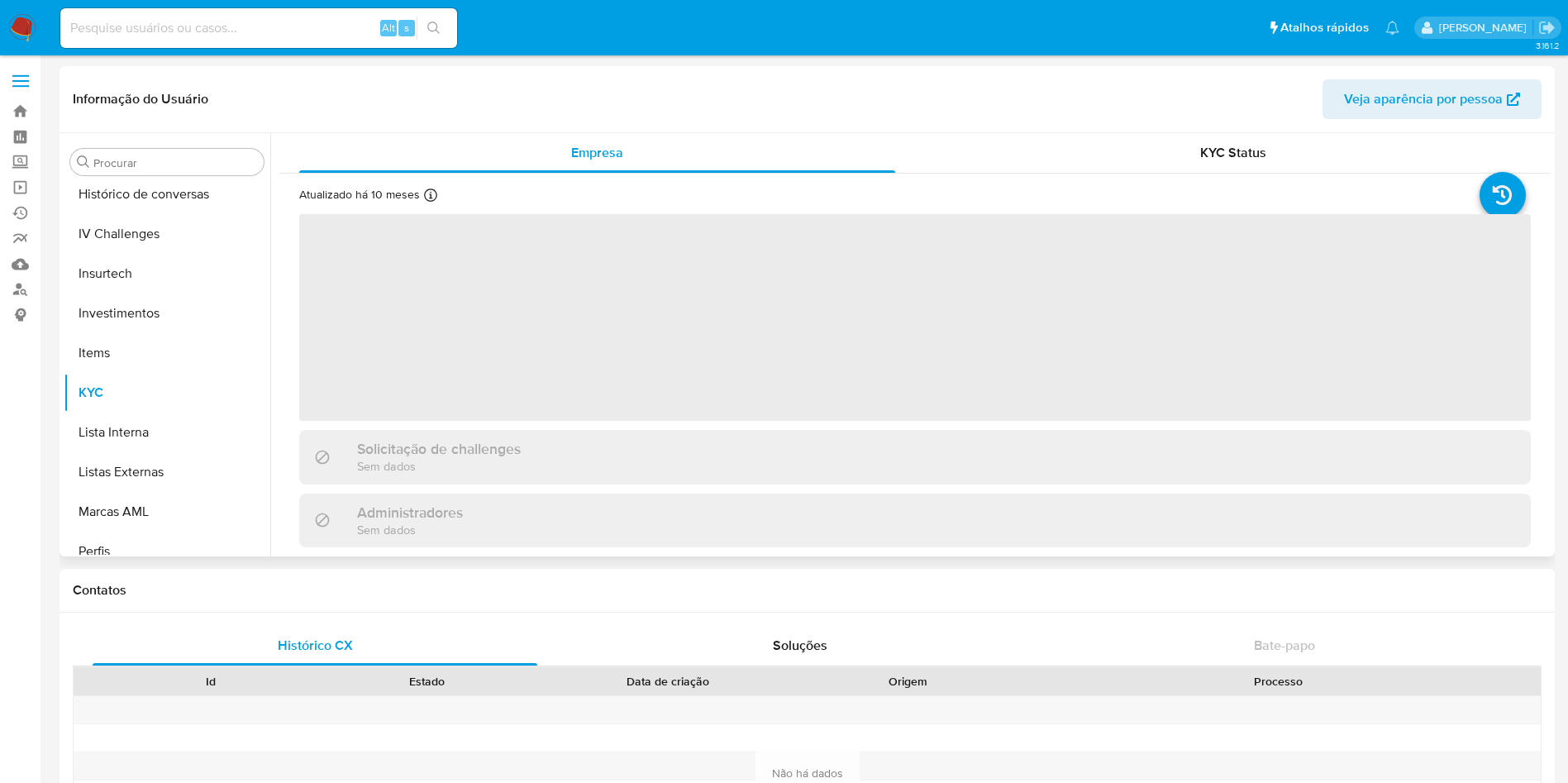
scroll to position [238, 0]
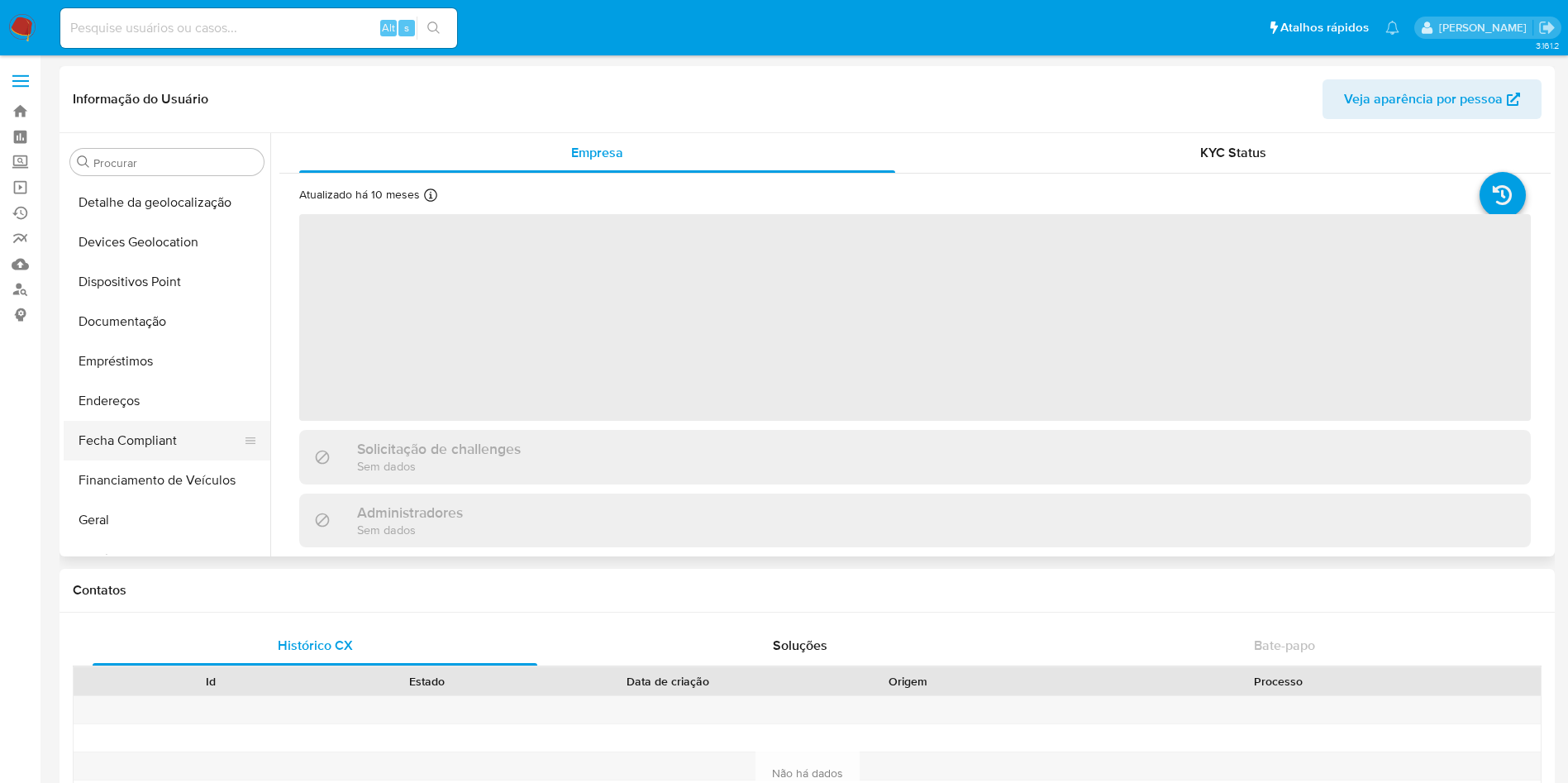
select select "10"
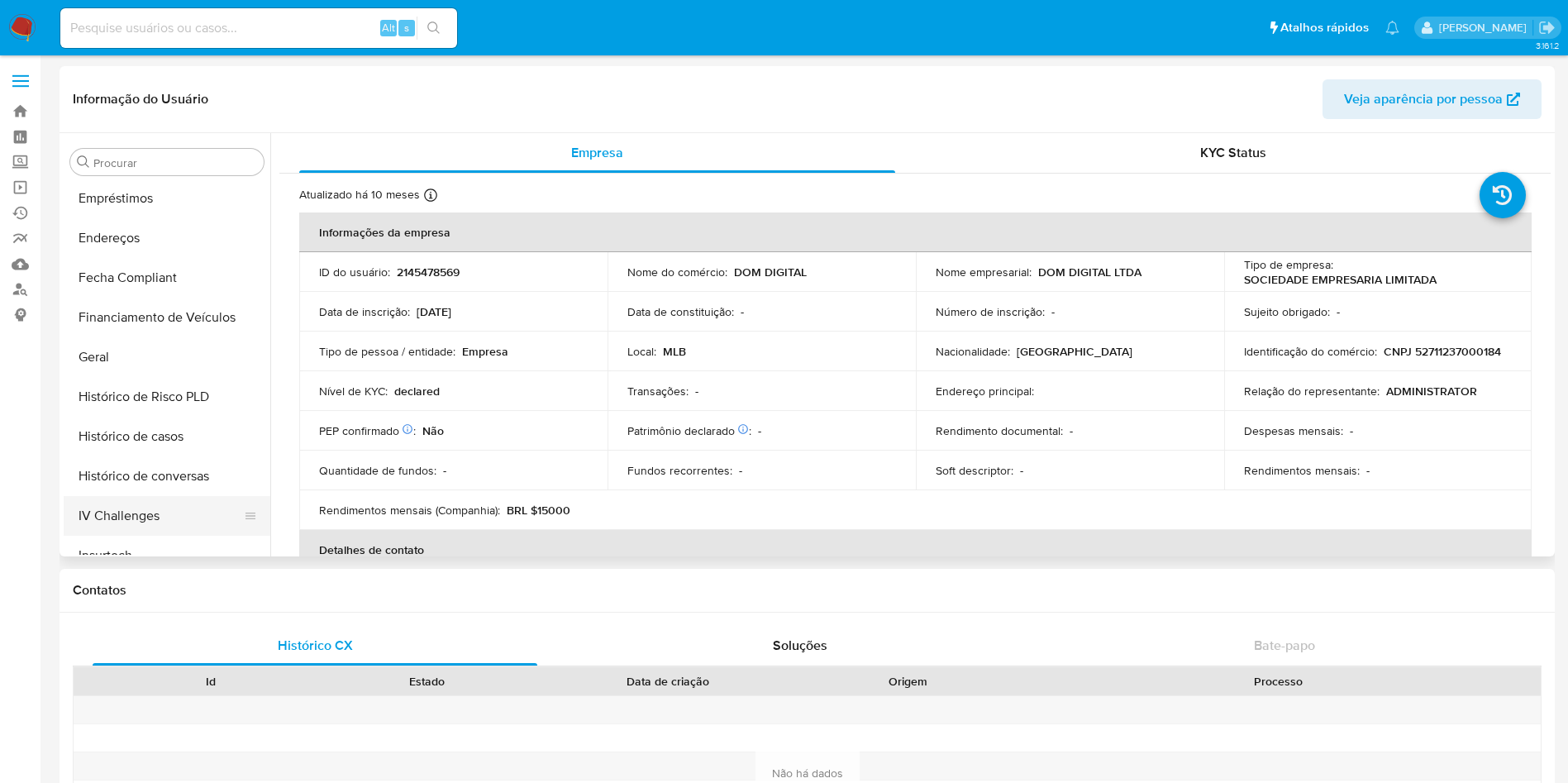
scroll to position [485, 0]
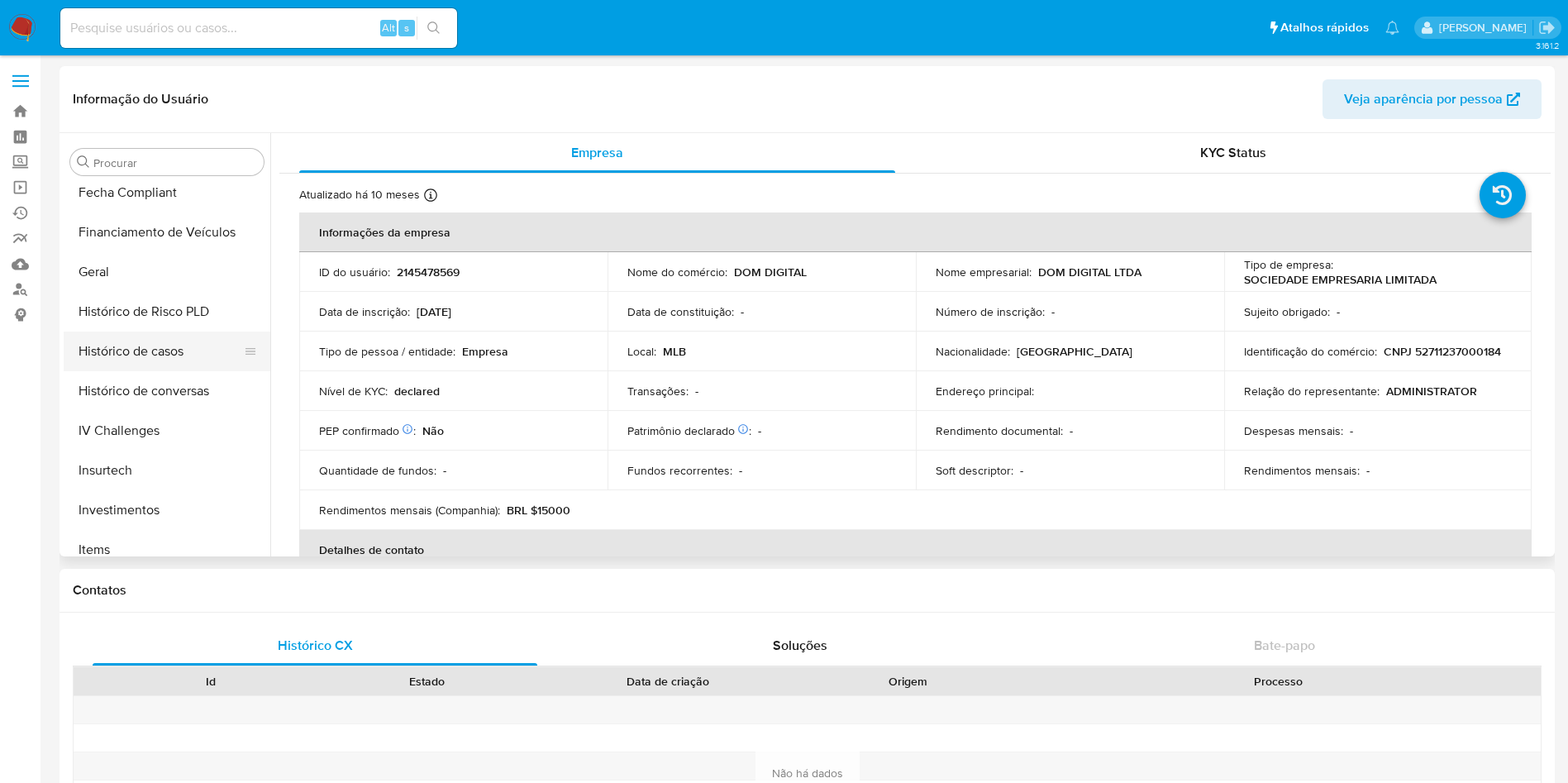
click at [156, 356] on button "Histórico de casos" at bounding box center [160, 351] width 193 height 40
